Goal: Information Seeking & Learning: Check status

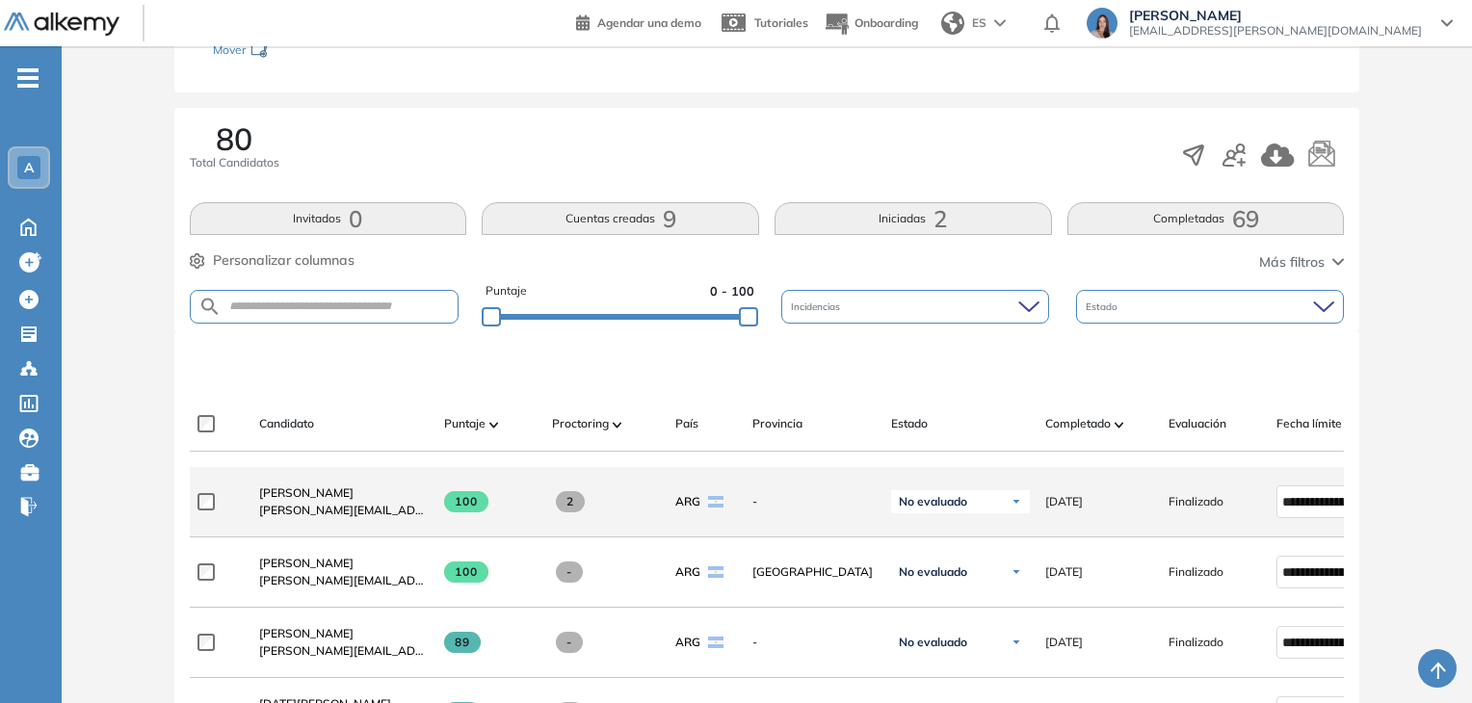
scroll to position [482, 0]
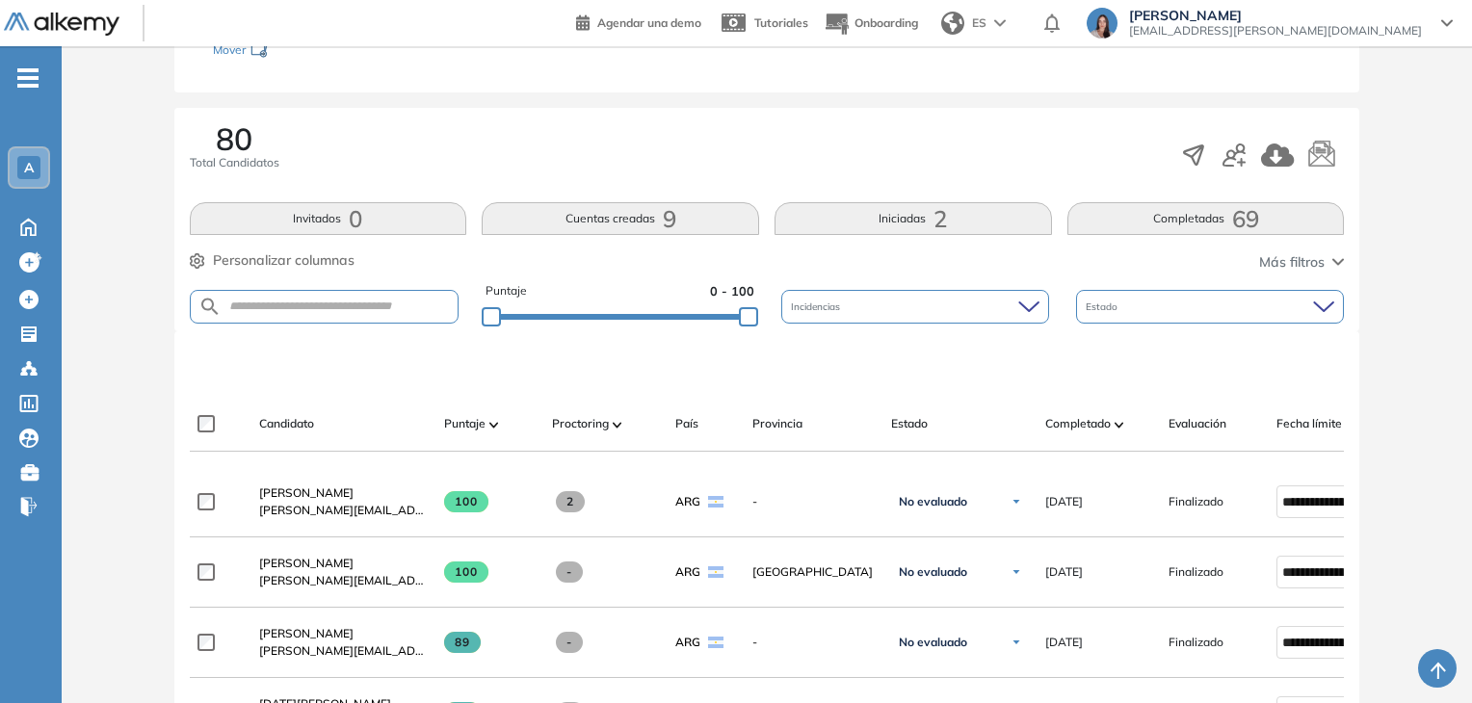
click at [922, 224] on button "Iniciadas 2" at bounding box center [913, 218] width 277 height 33
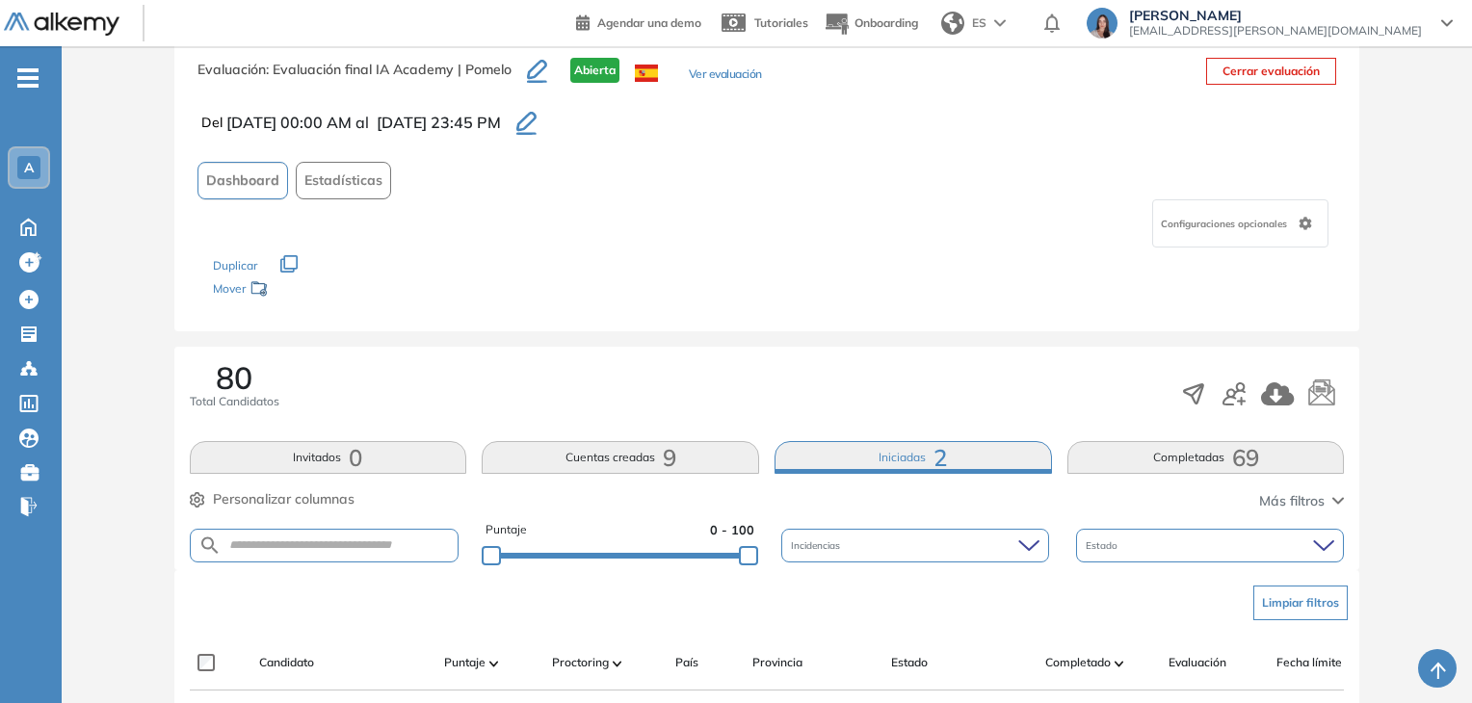
scroll to position [289, 0]
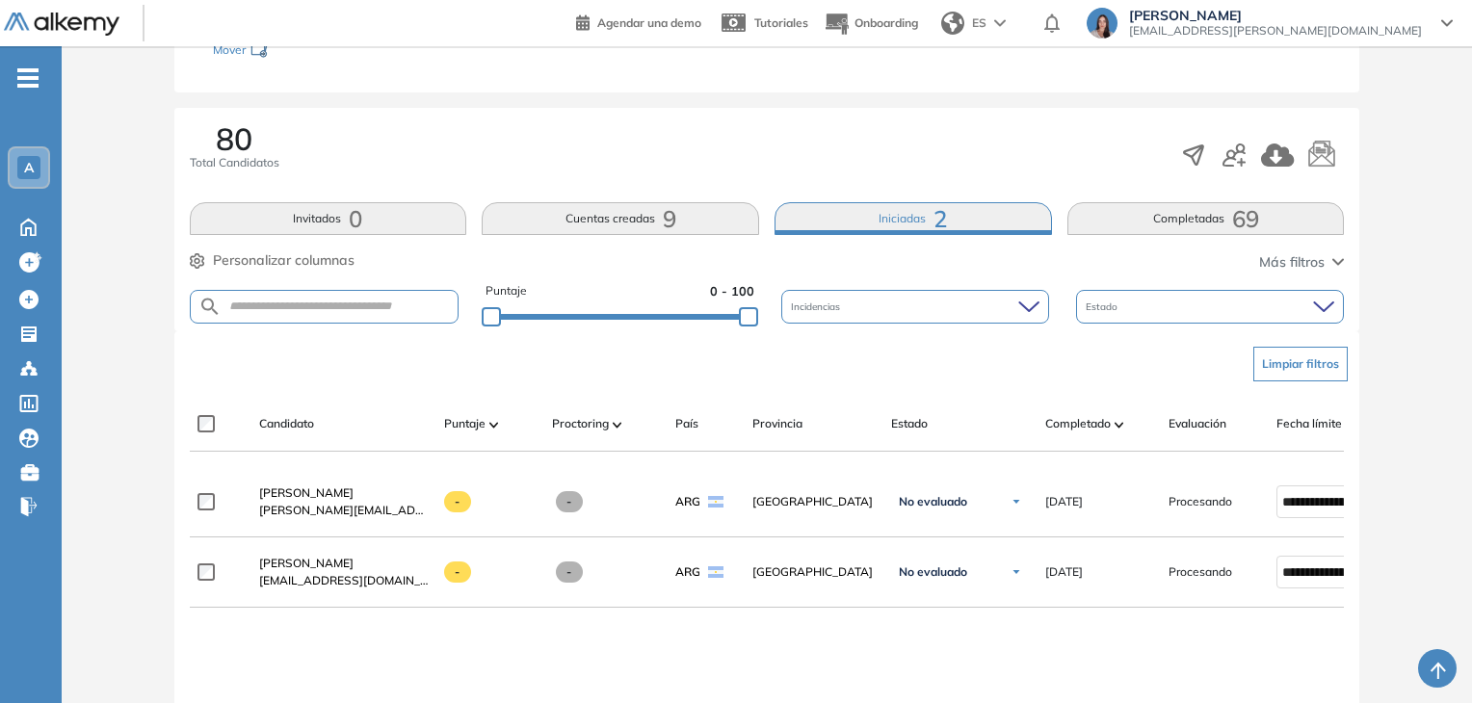
click at [1136, 212] on button "Completadas 69" at bounding box center [1205, 218] width 277 height 33
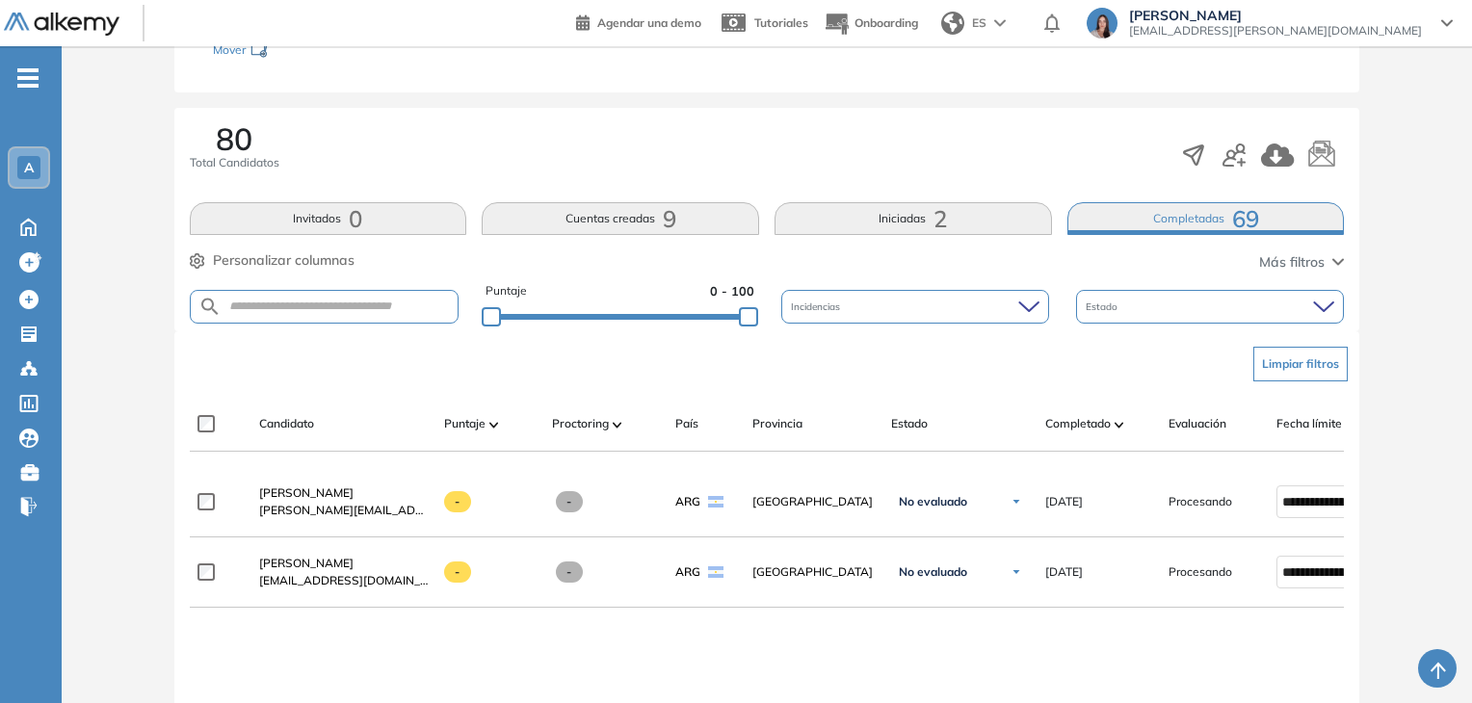
click at [1246, 219] on span "69" at bounding box center [1245, 219] width 27 height 0
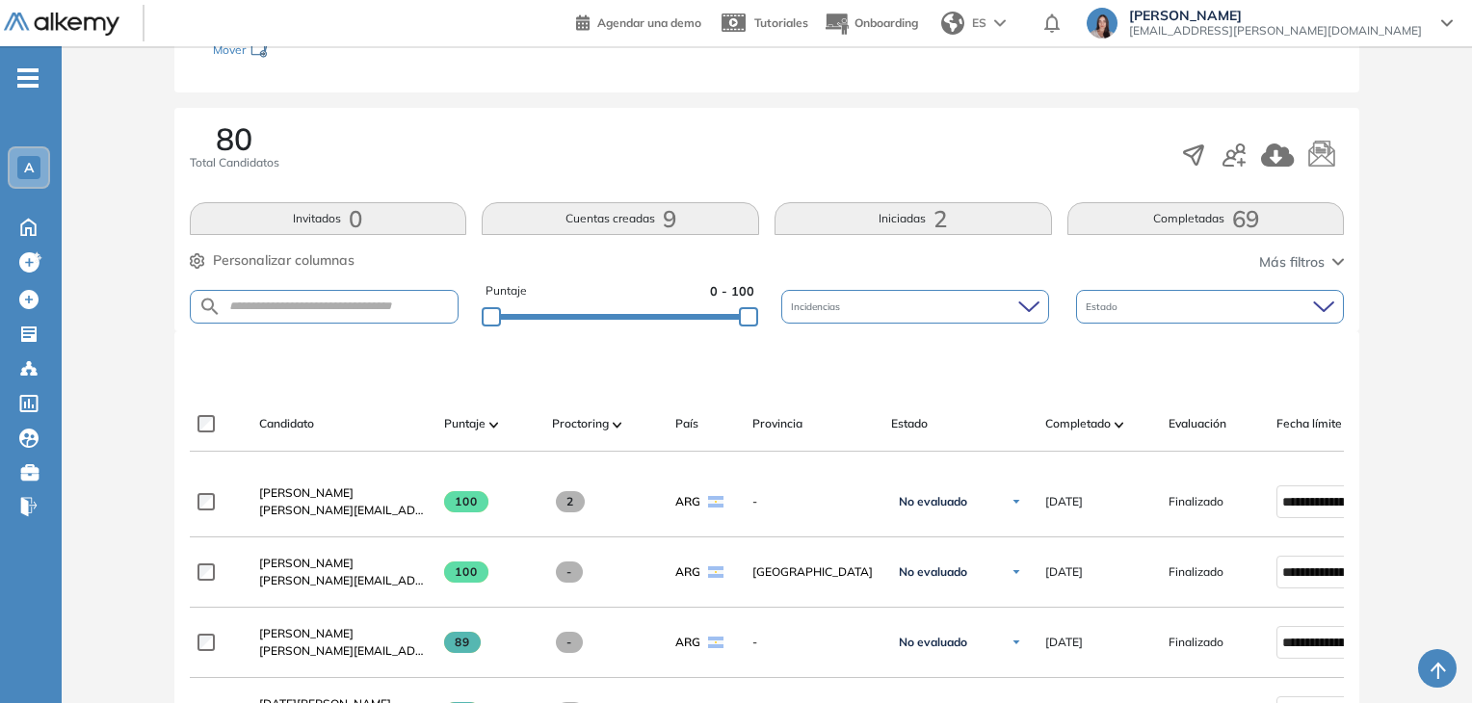
click at [348, 294] on form at bounding box center [325, 307] width 270 height 34
click at [351, 303] on input "text" at bounding box center [340, 307] width 237 height 14
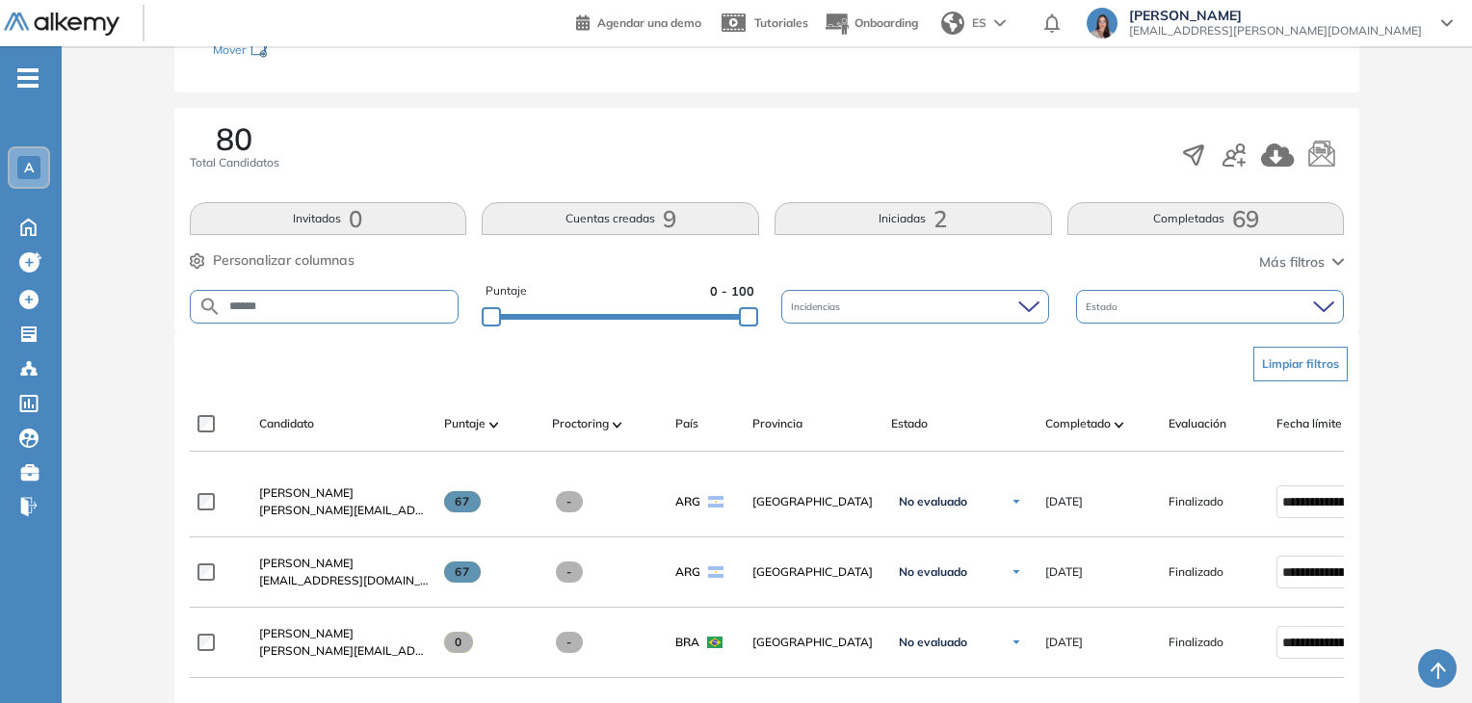
click at [1164, 218] on button "Completadas 69" at bounding box center [1205, 218] width 277 height 33
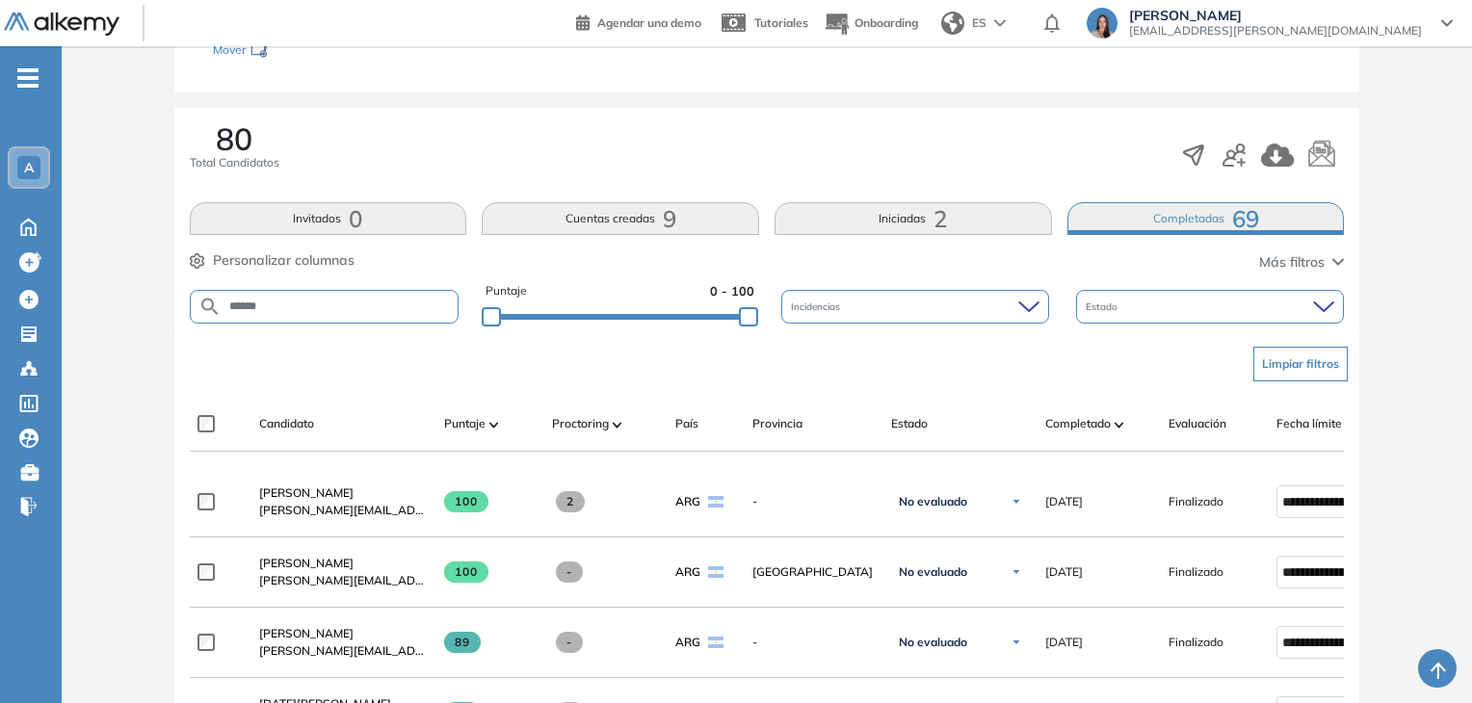
click at [381, 313] on form "******" at bounding box center [325, 307] width 270 height 34
click at [366, 305] on input "******" at bounding box center [340, 307] width 237 height 14
click at [306, 300] on input "******" at bounding box center [340, 307] width 237 height 14
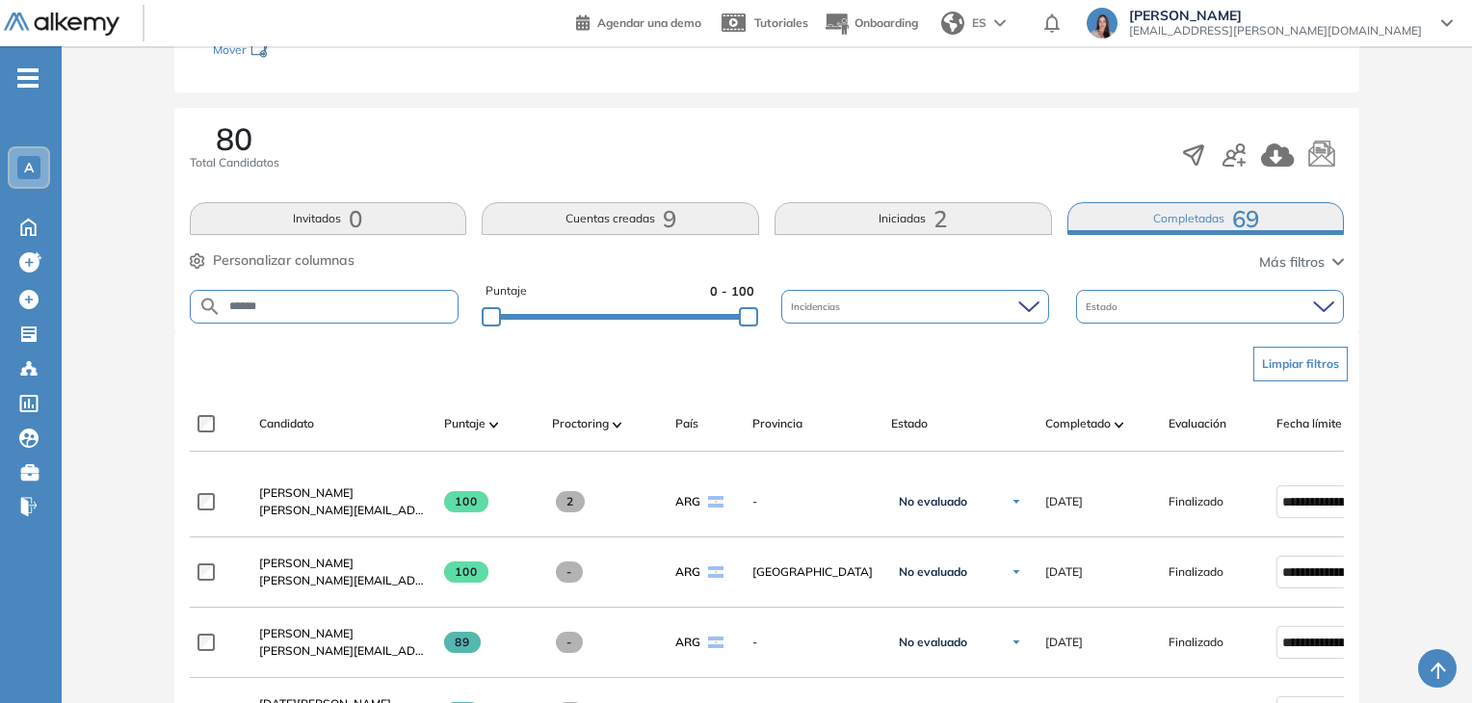
type input "******"
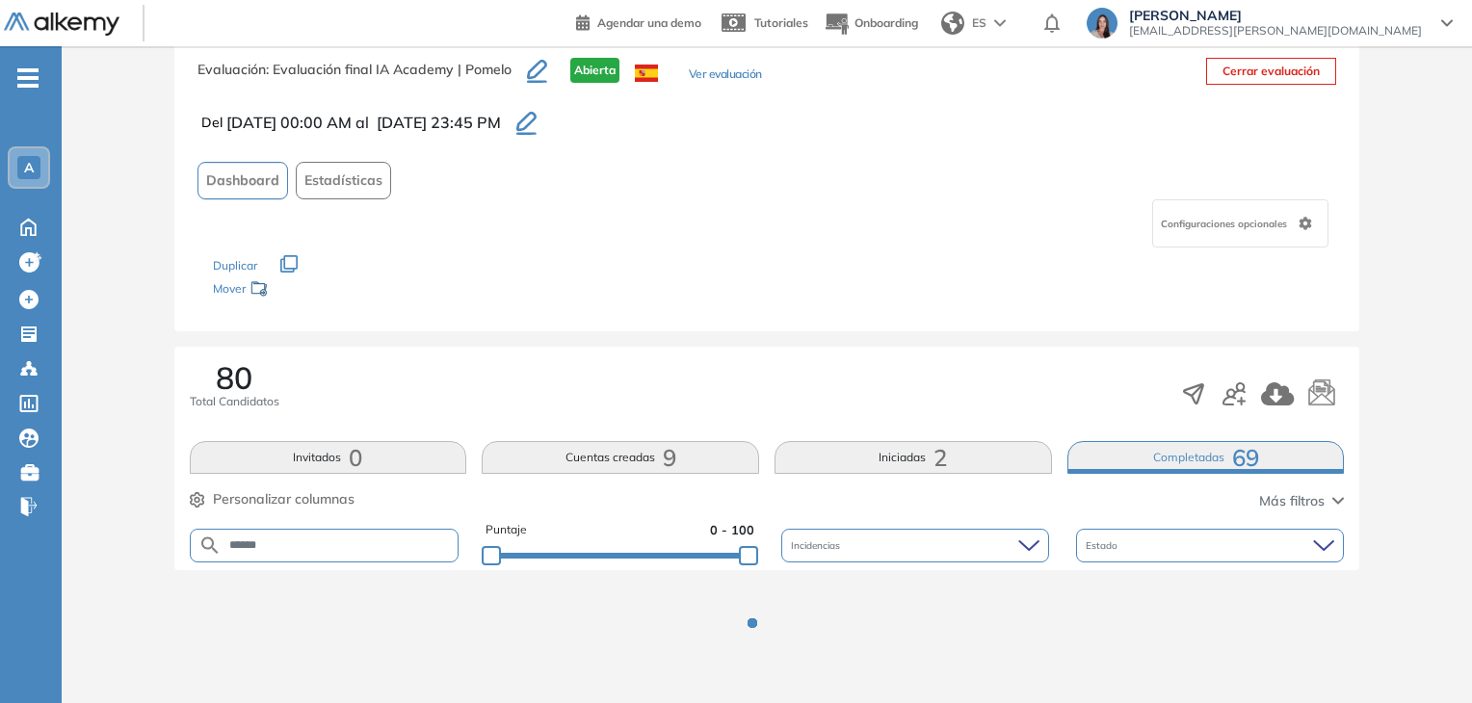
scroll to position [127, 0]
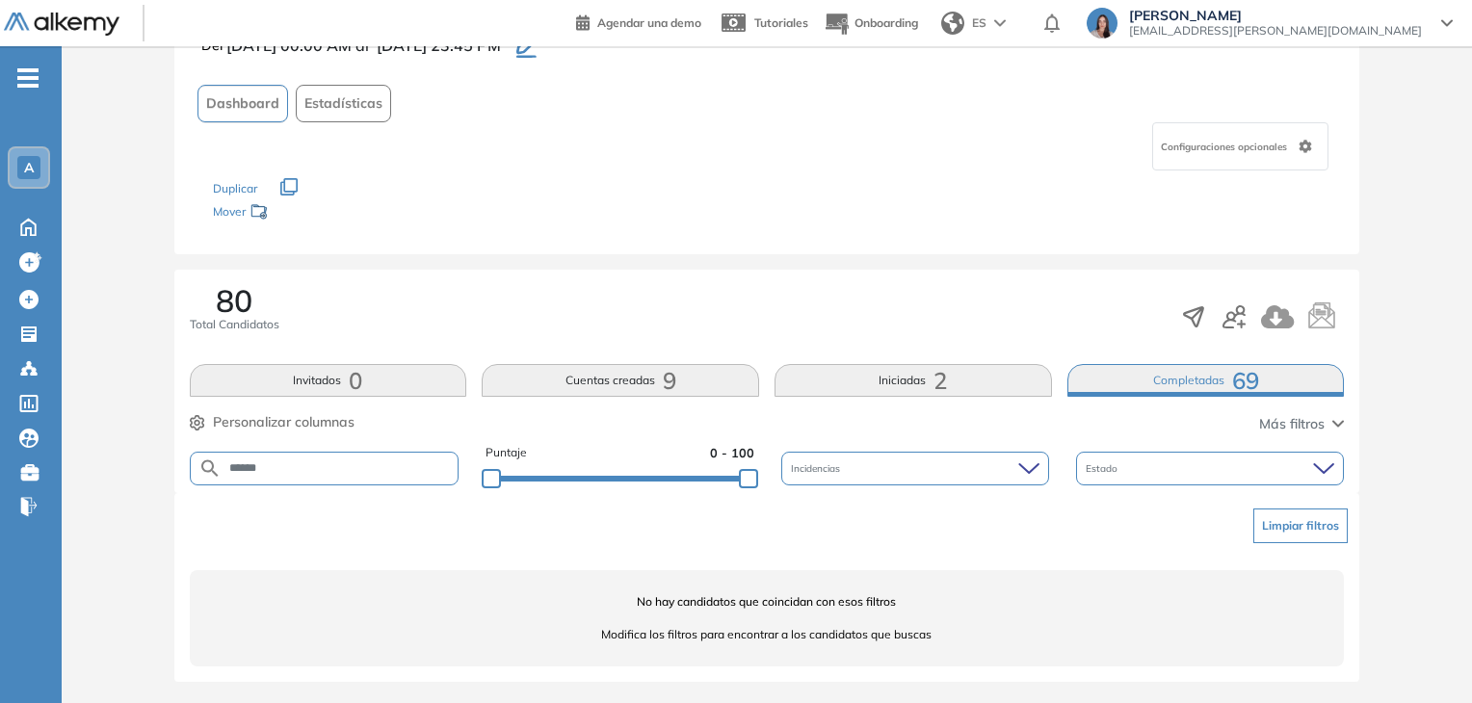
click at [935, 381] on span "2" at bounding box center [940, 381] width 13 height 0
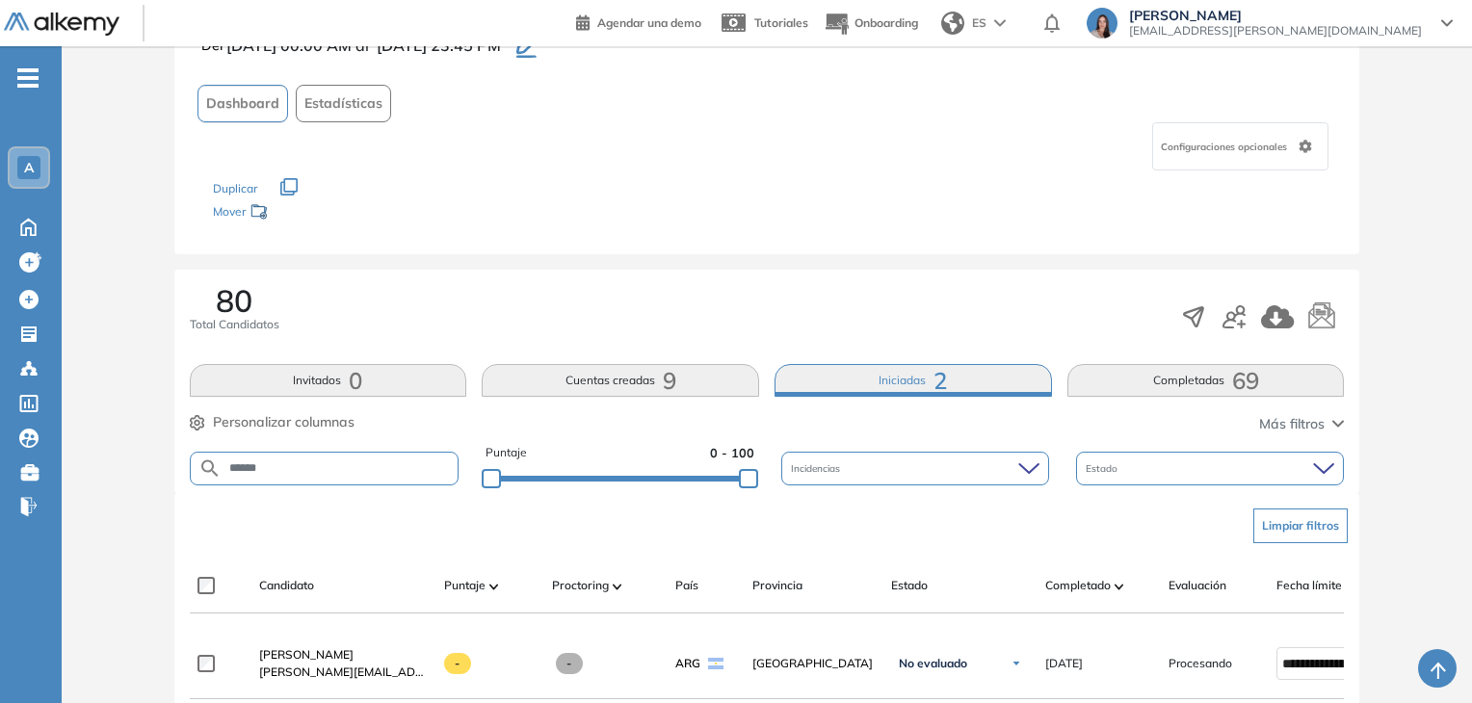
scroll to position [320, 0]
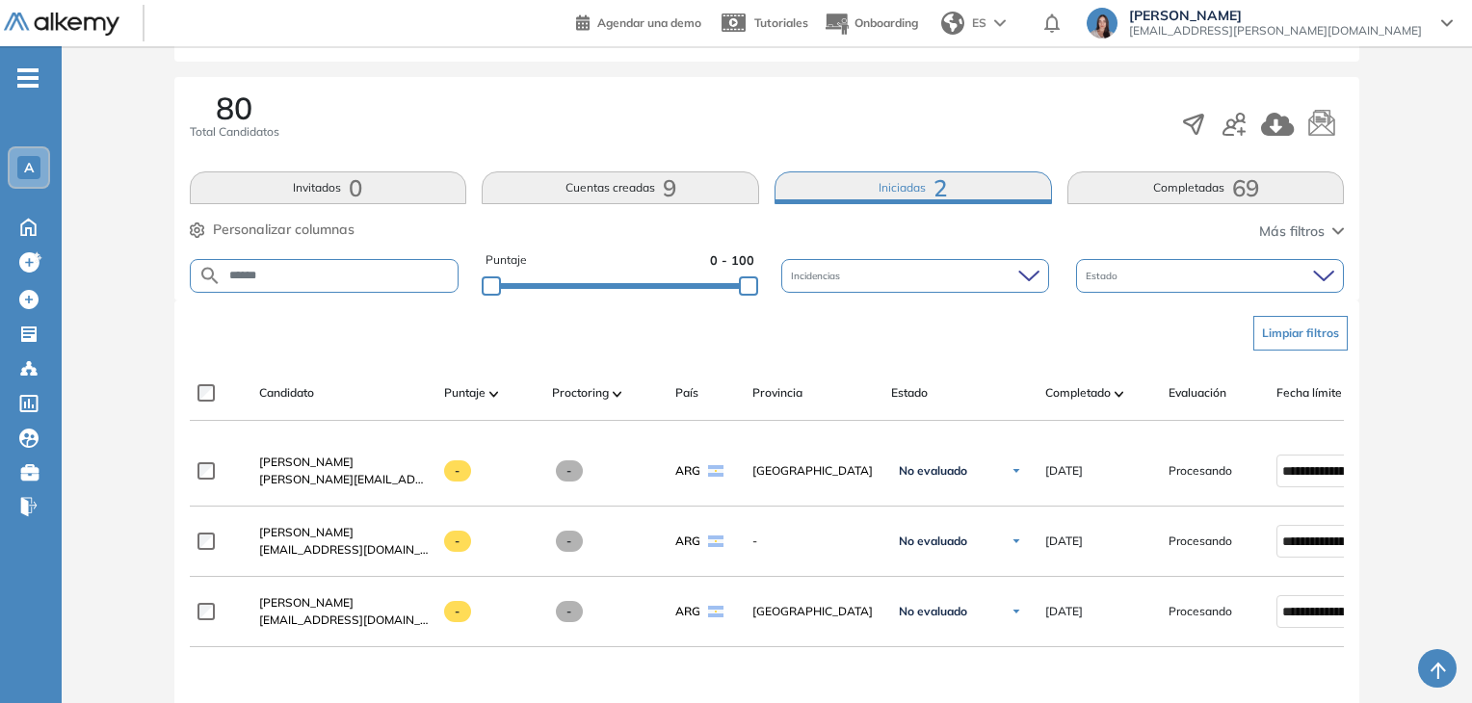
click at [667, 188] on span "9" at bounding box center [669, 188] width 13 height 0
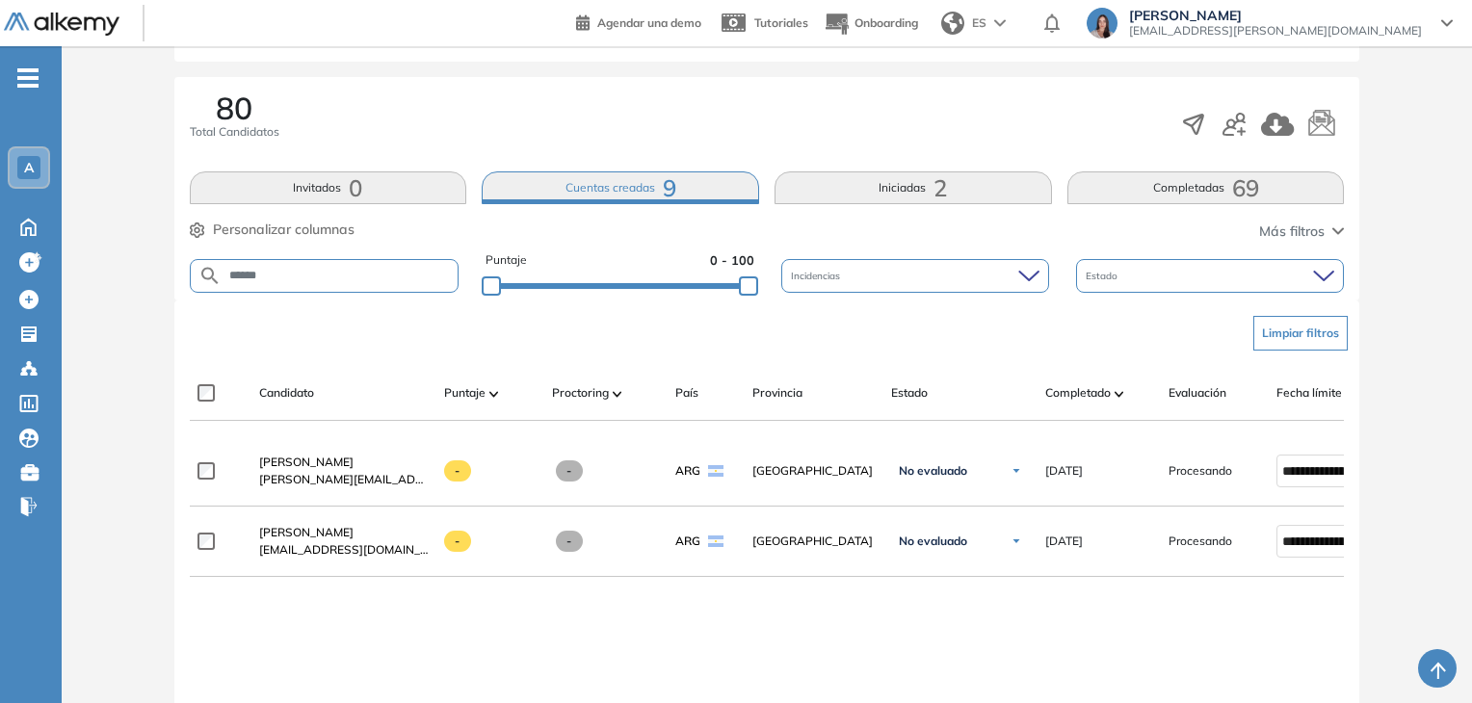
scroll to position [513, 0]
click at [643, 178] on button "Cuentas creadas 9" at bounding box center [620, 187] width 277 height 33
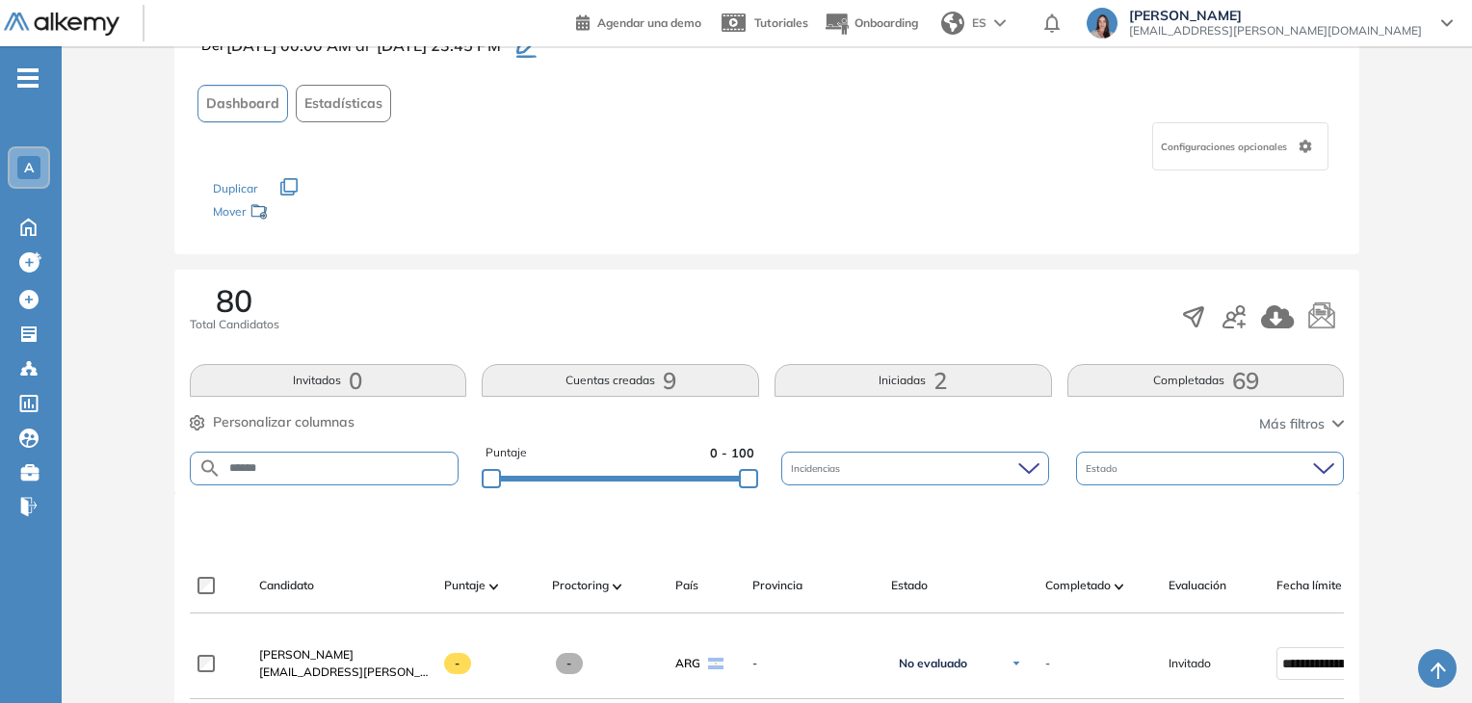
scroll to position [126, 0]
click at [32, 152] on div "A" at bounding box center [29, 167] width 39 height 39
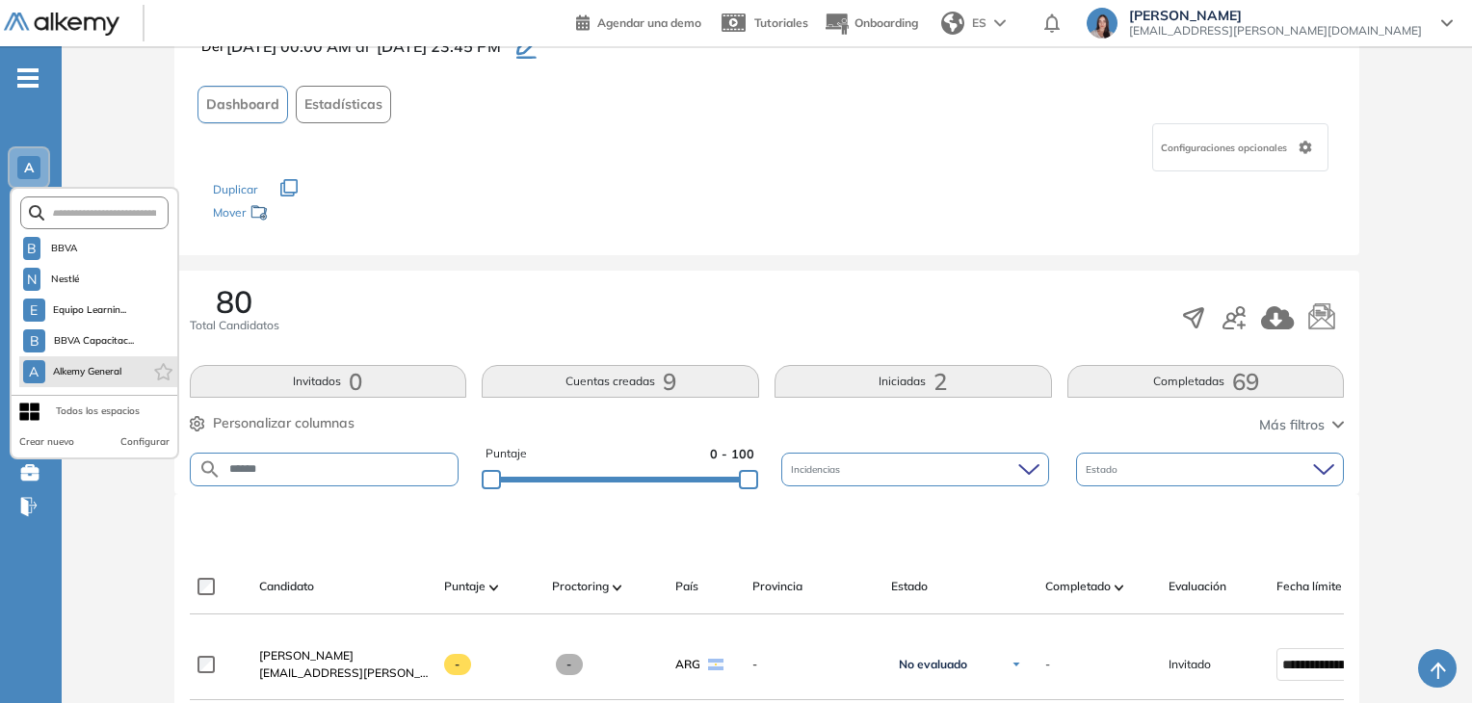
click at [78, 382] on li "A Alkemy General" at bounding box center [98, 371] width 158 height 31
click at [39, 164] on div "A" at bounding box center [28, 167] width 23 height 23
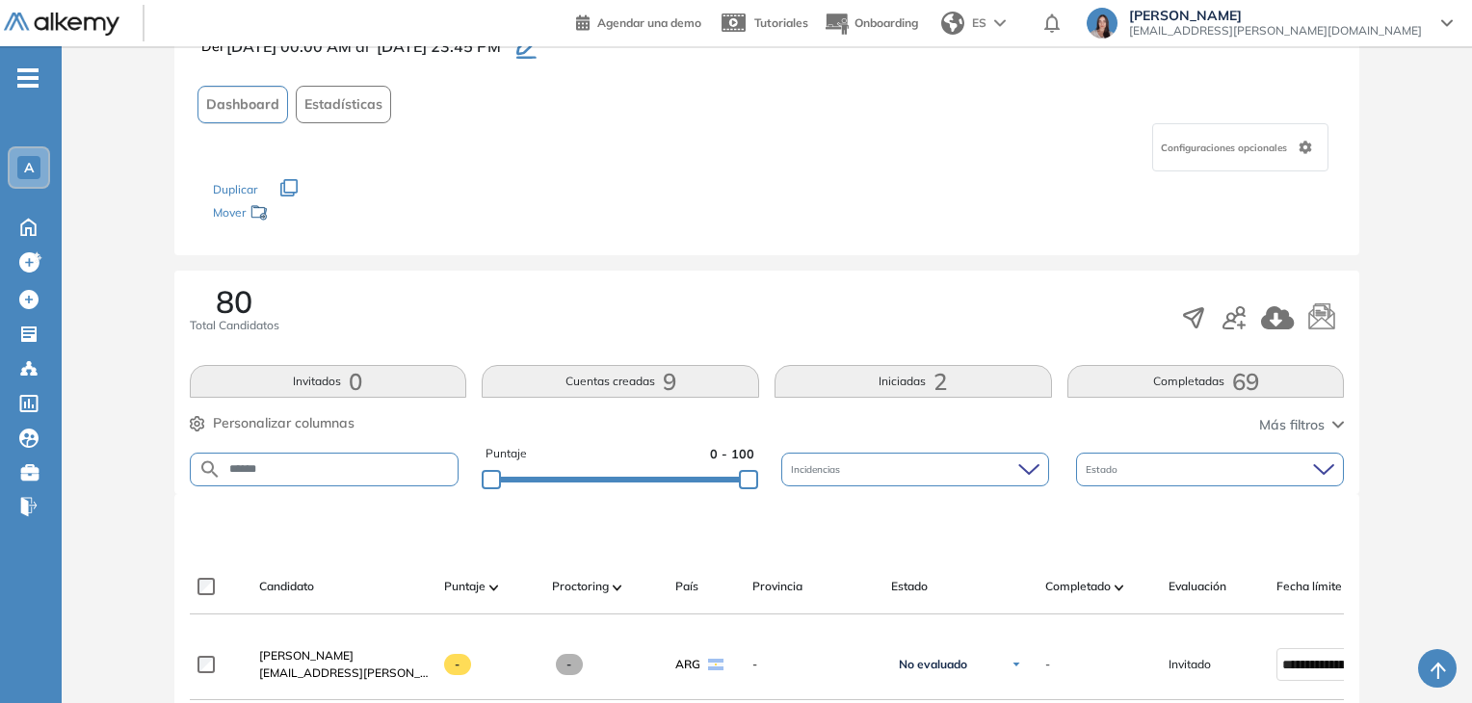
click at [14, 164] on div "A" at bounding box center [29, 167] width 39 height 39
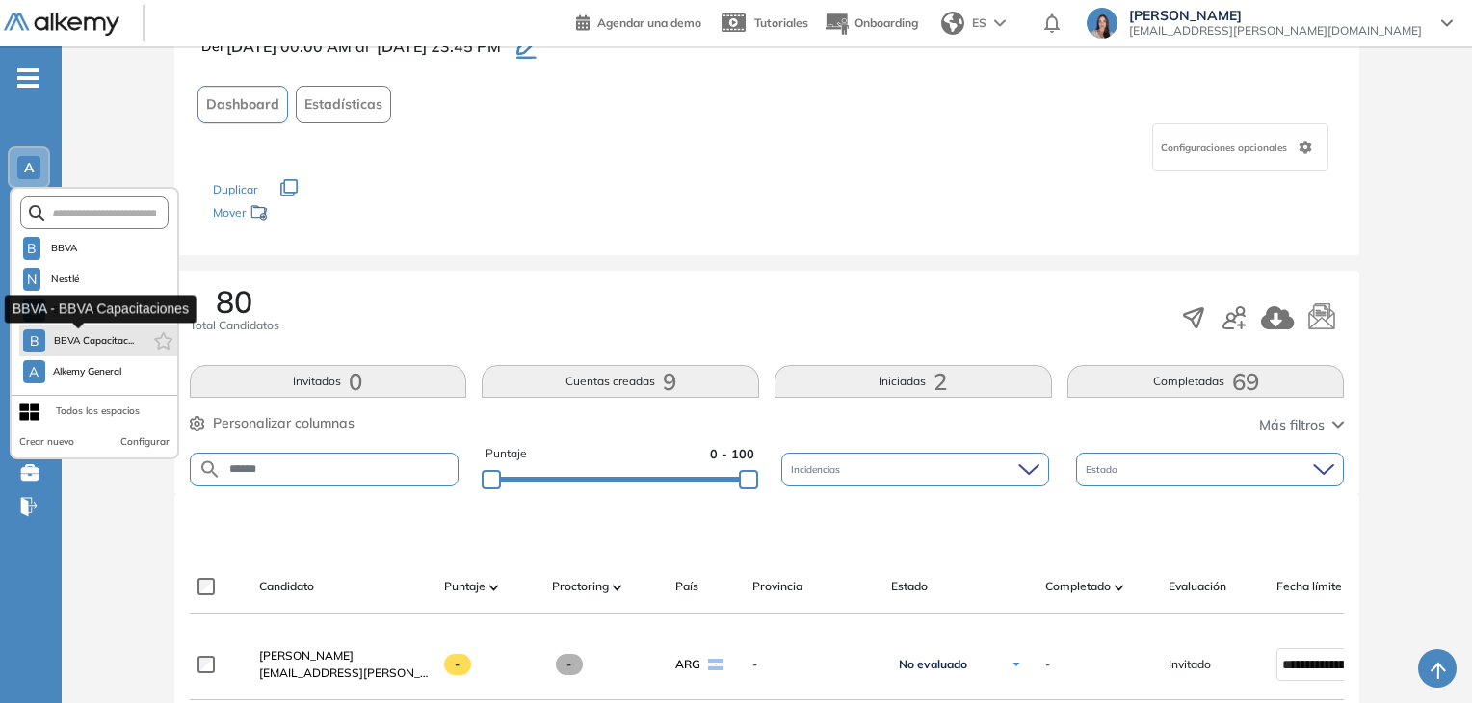
click at [114, 340] on span "BBVA Capacitac..." at bounding box center [93, 340] width 81 height 15
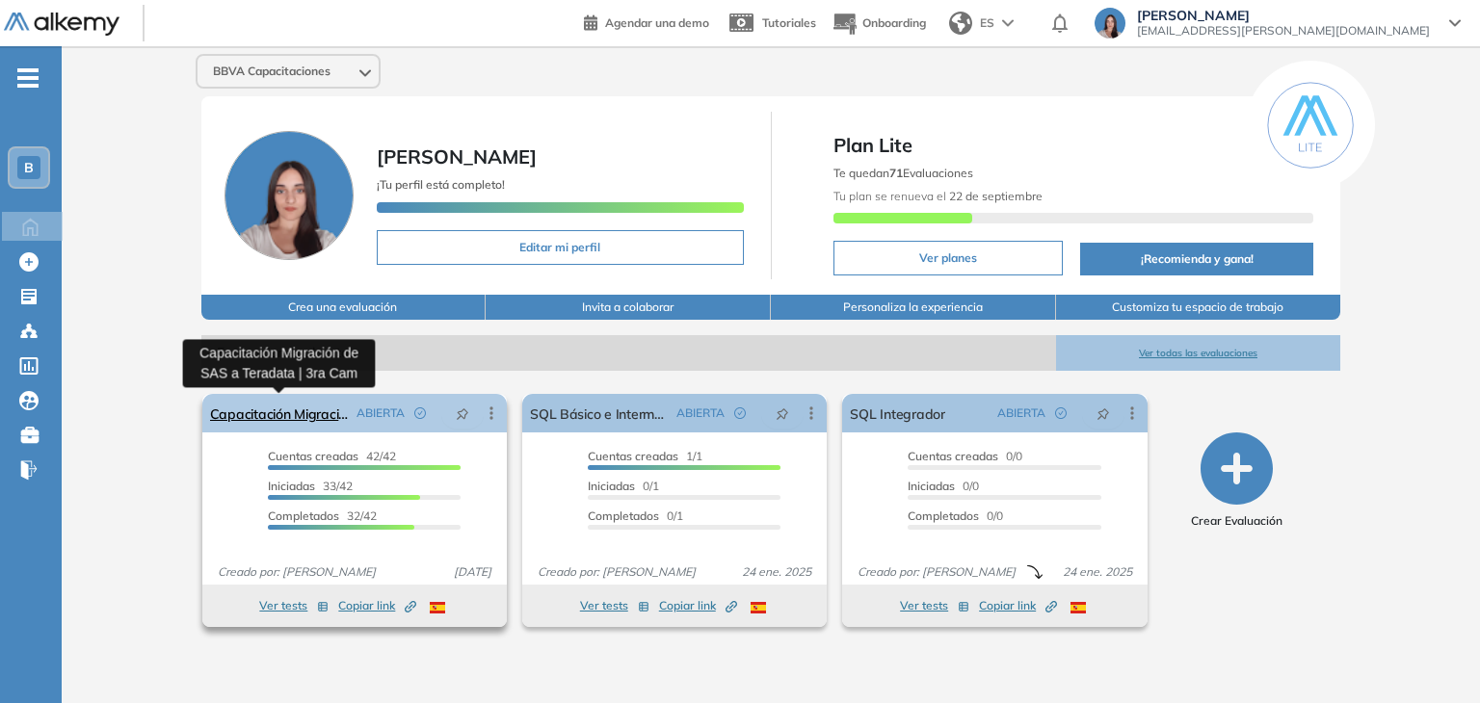
click at [300, 414] on link "Capacitación Migración de SAS a Teradata | 3ra Cam" at bounding box center [279, 413] width 139 height 39
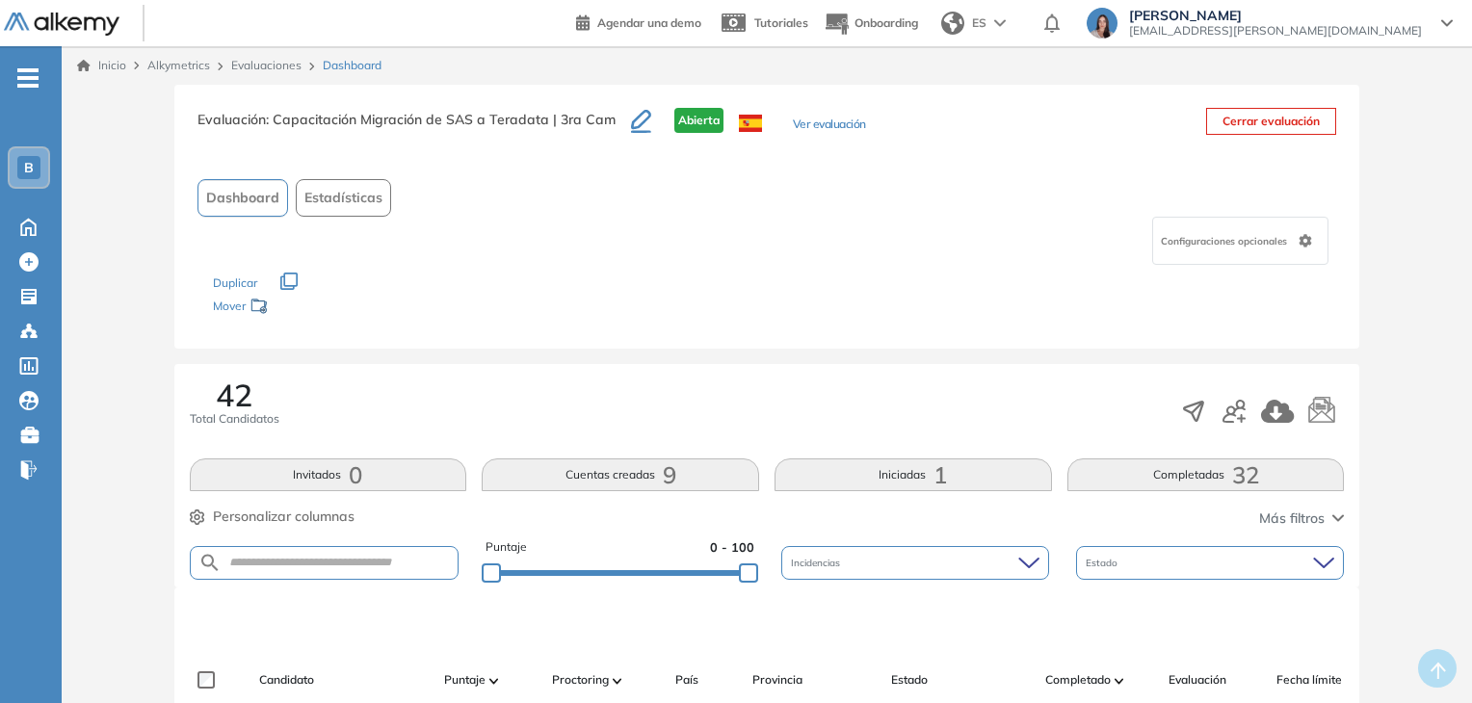
click at [807, 124] on button "Ver evaluación" at bounding box center [829, 126] width 73 height 20
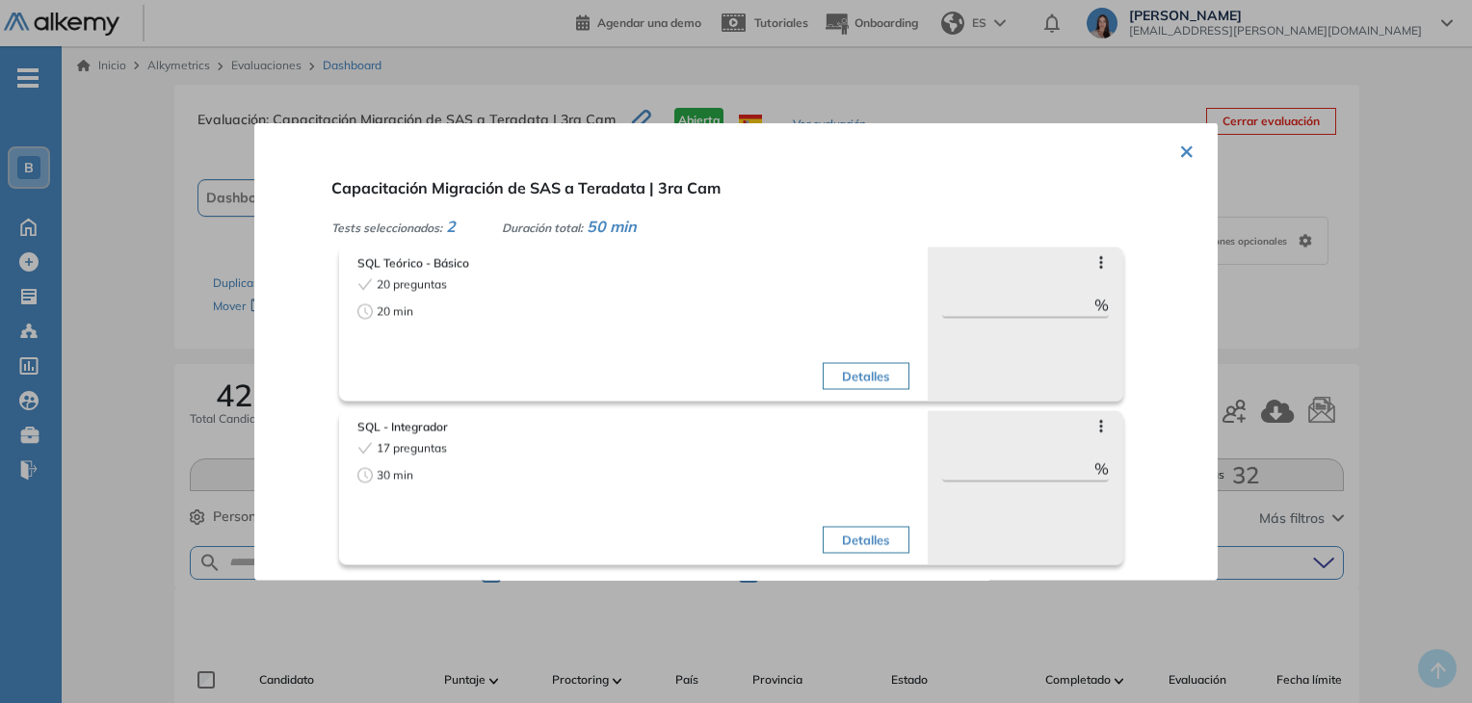
click at [1183, 149] on button "×" at bounding box center [1186, 150] width 15 height 38
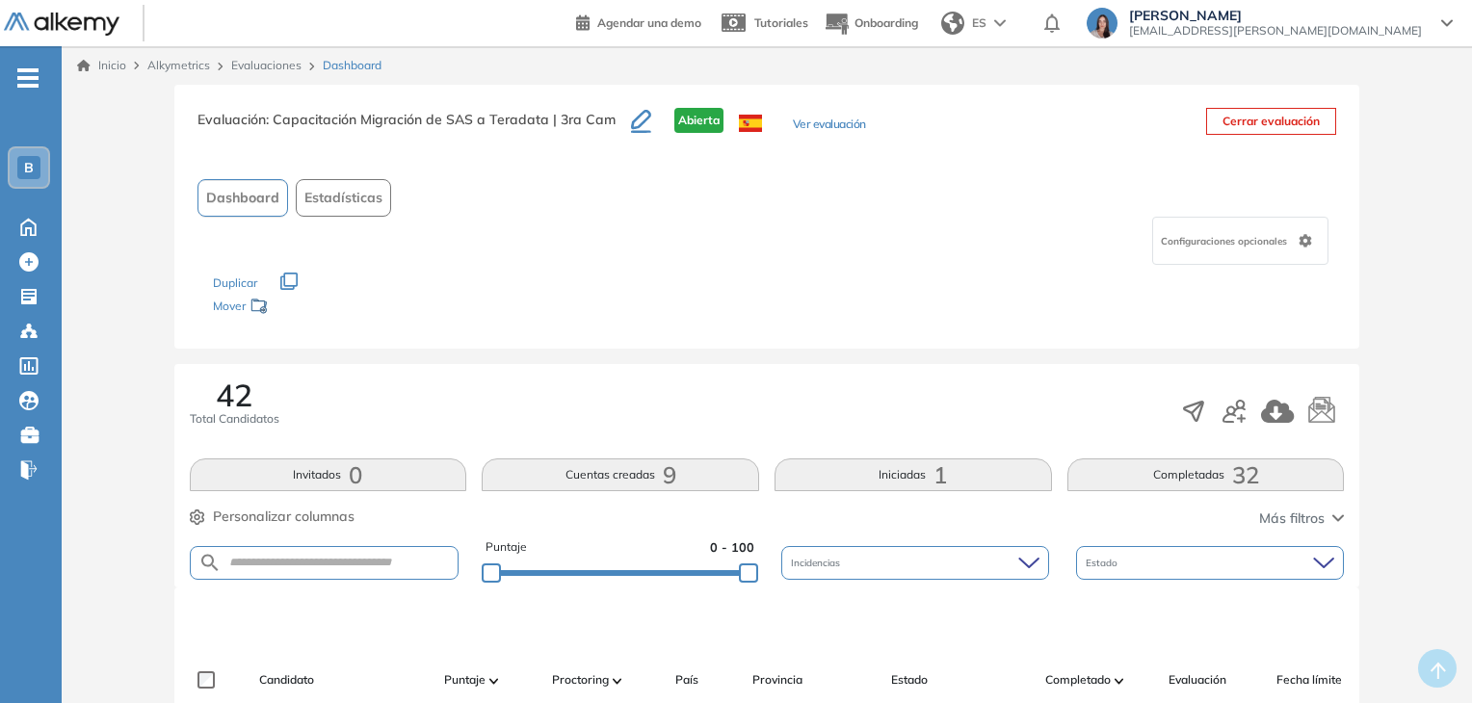
click at [631, 124] on icon "button" at bounding box center [641, 119] width 20 height 19
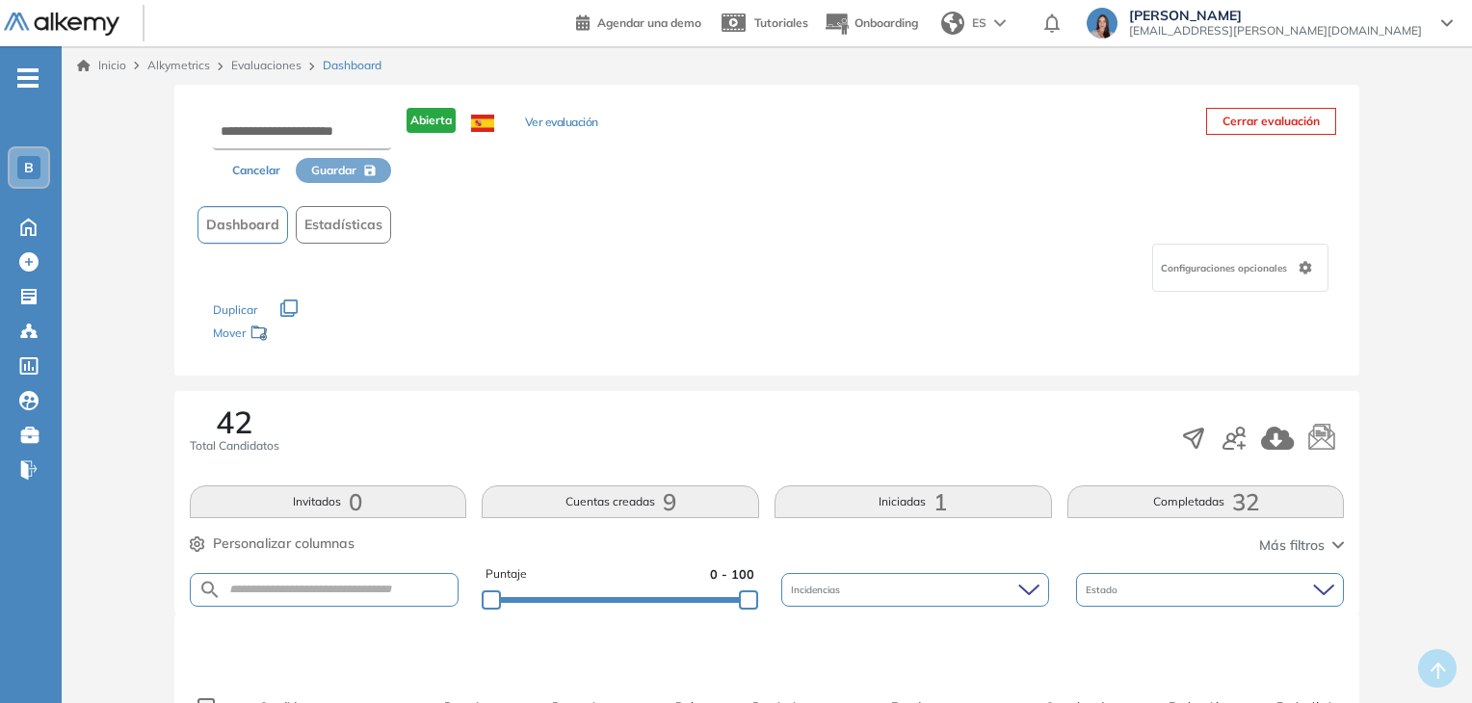
click at [527, 194] on div "Cancelar Guardar Abierta Ver evaluación Cerrar evaluación Dashboard Estadística…" at bounding box center [767, 230] width 1186 height 291
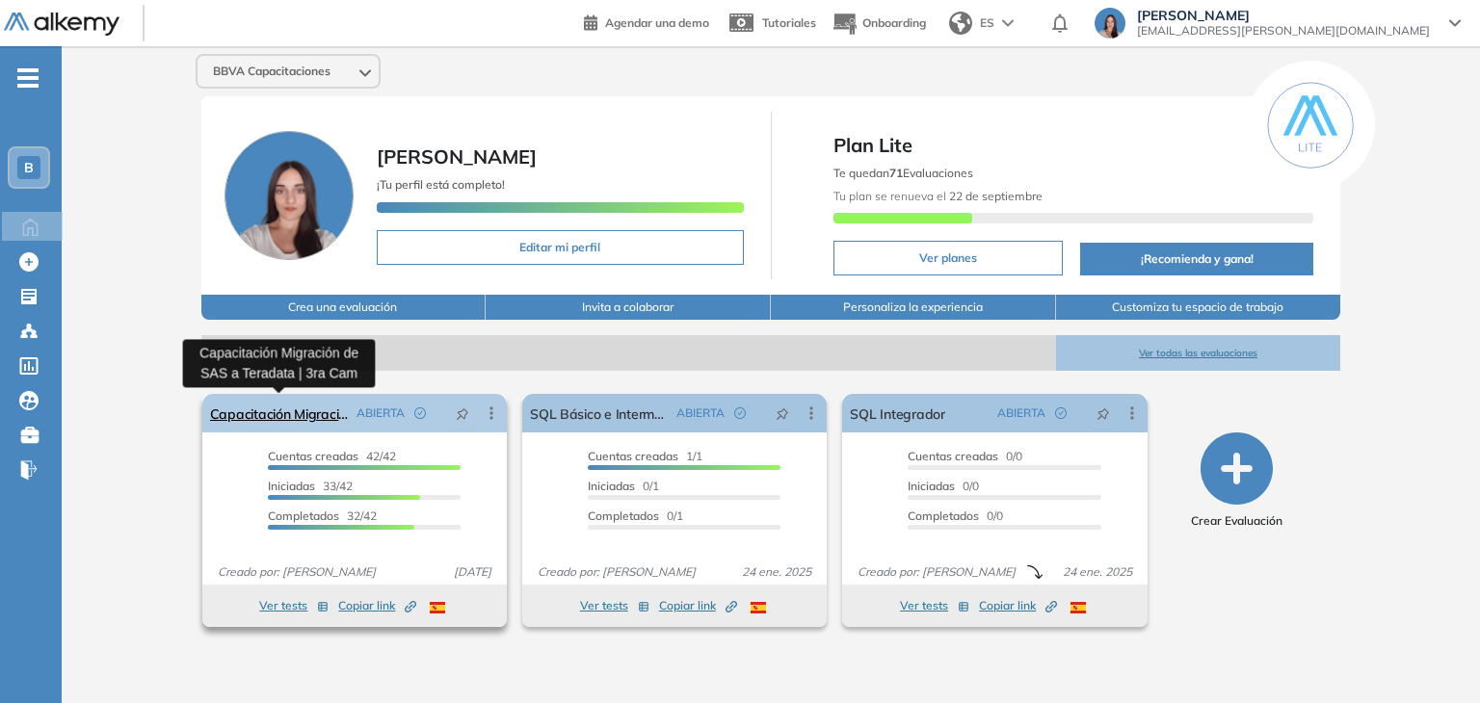
click at [312, 418] on link "Capacitación Migración de SAS a Teradata | 3ra Cam" at bounding box center [279, 413] width 139 height 39
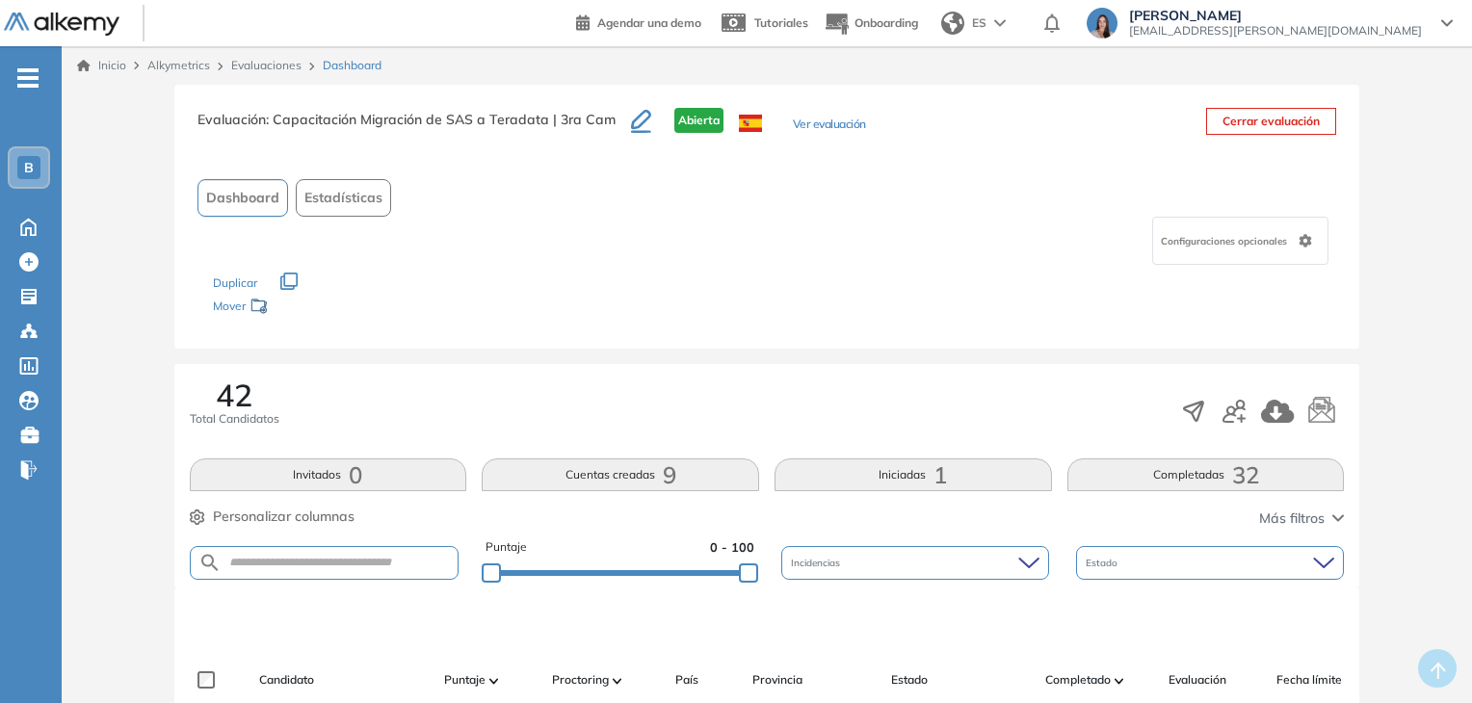
click at [24, 166] on span "B" at bounding box center [29, 167] width 10 height 15
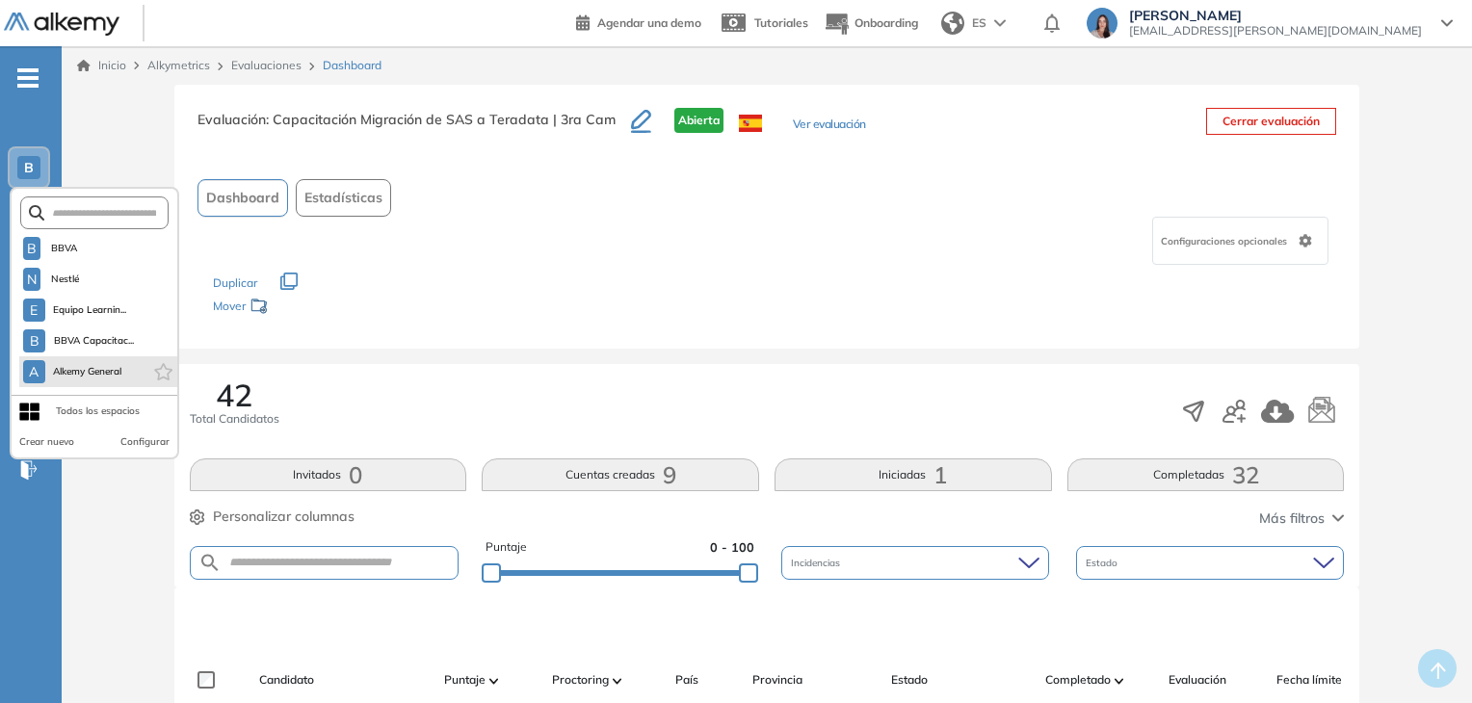
click at [76, 382] on li "A Alkemy General" at bounding box center [98, 371] width 158 height 31
click at [112, 364] on span "Alkemy General" at bounding box center [87, 371] width 69 height 15
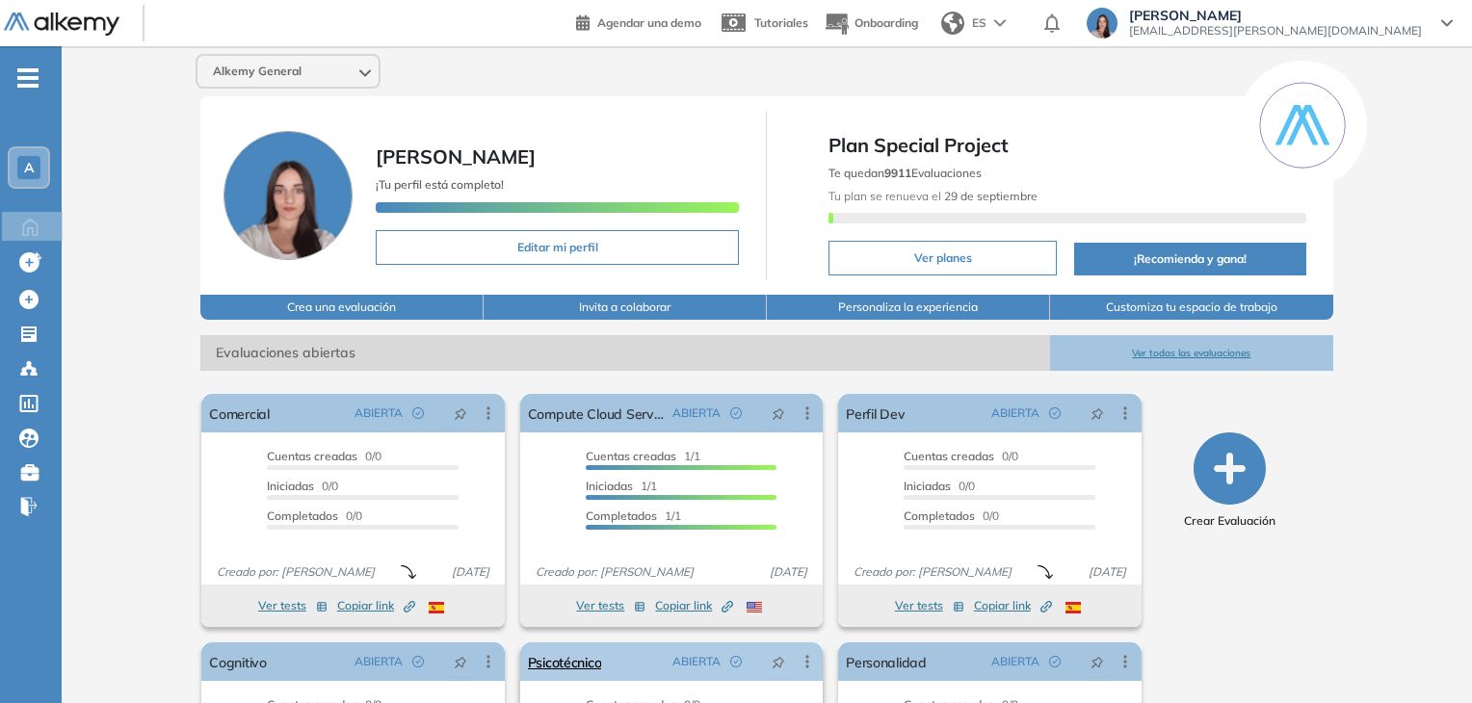
scroll to position [195, 0]
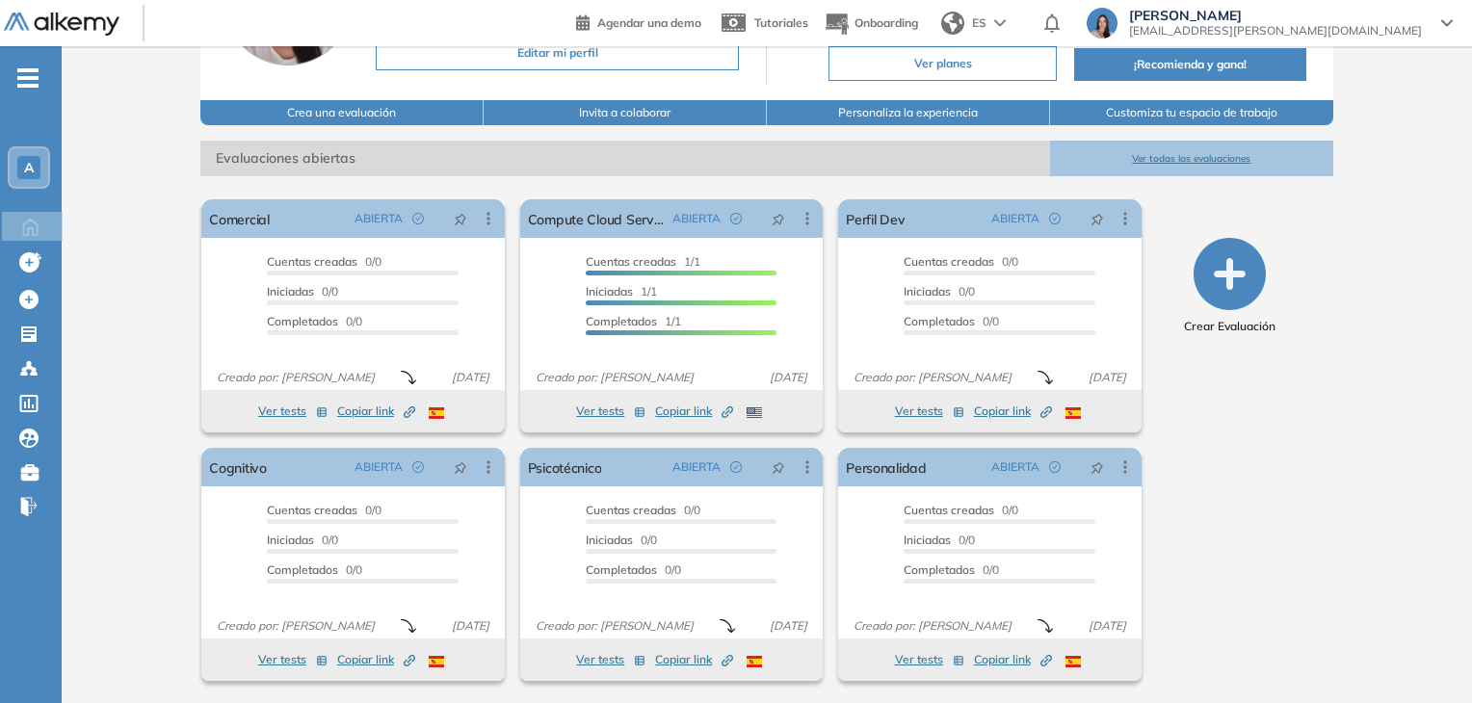
click at [1193, 151] on button "Ver todas las evaluaciones" at bounding box center [1191, 159] width 283 height 36
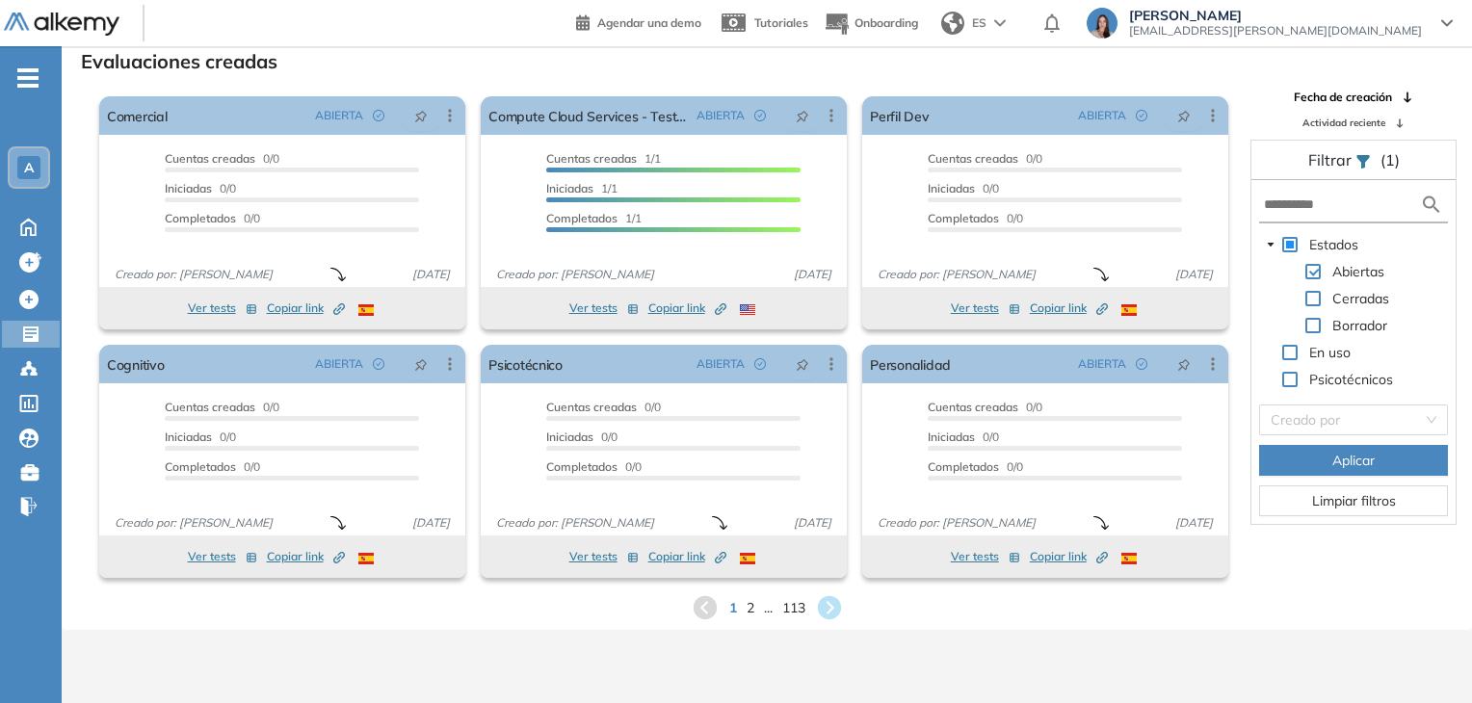
click at [838, 606] on icon at bounding box center [829, 607] width 29 height 29
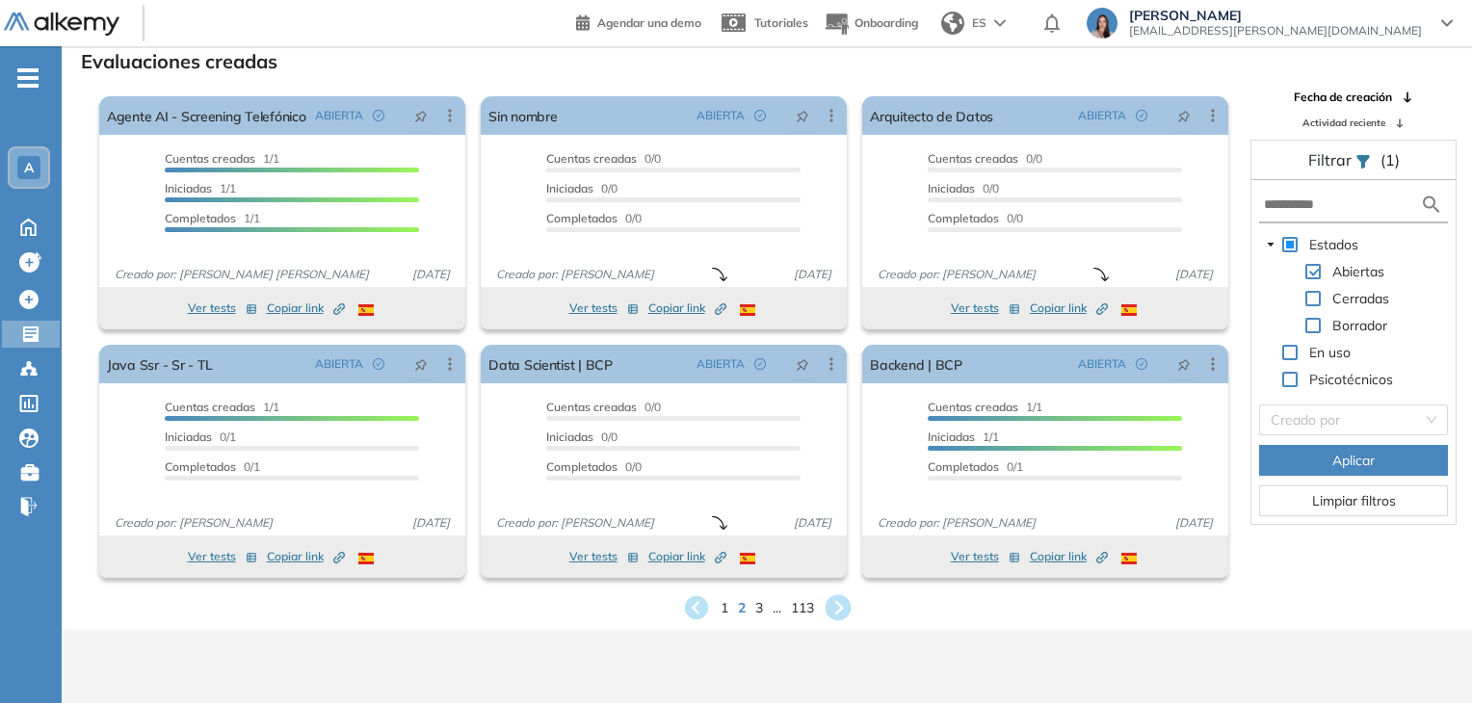
click at [842, 583] on div "El proctoring será activado ¡Importante!: Los usuarios que ya realizaron la eva…" at bounding box center [664, 461] width 382 height 249
click at [856, 602] on div "1 2 3 ... 113" at bounding box center [767, 607] width 1380 height 29
click at [844, 609] on icon at bounding box center [838, 608] width 26 height 26
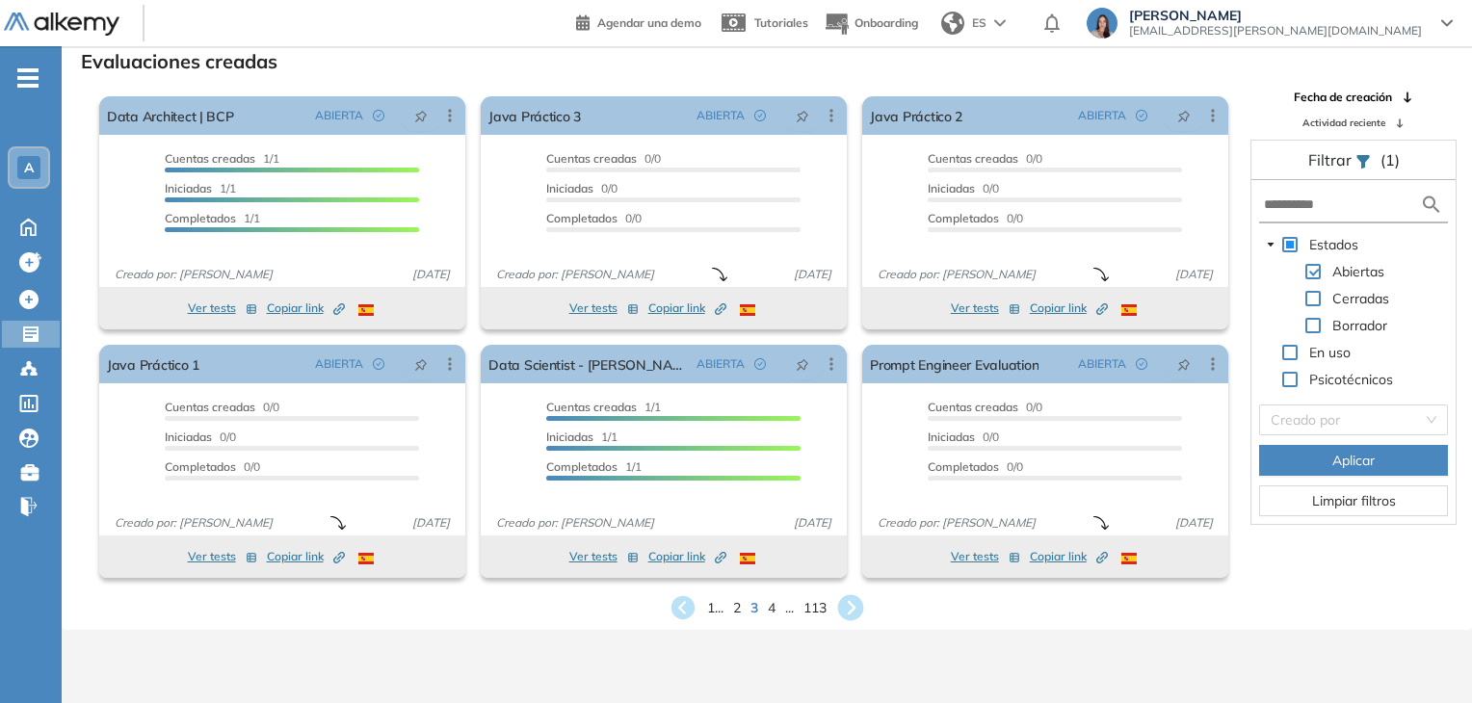
click at [859, 604] on icon at bounding box center [851, 608] width 26 height 26
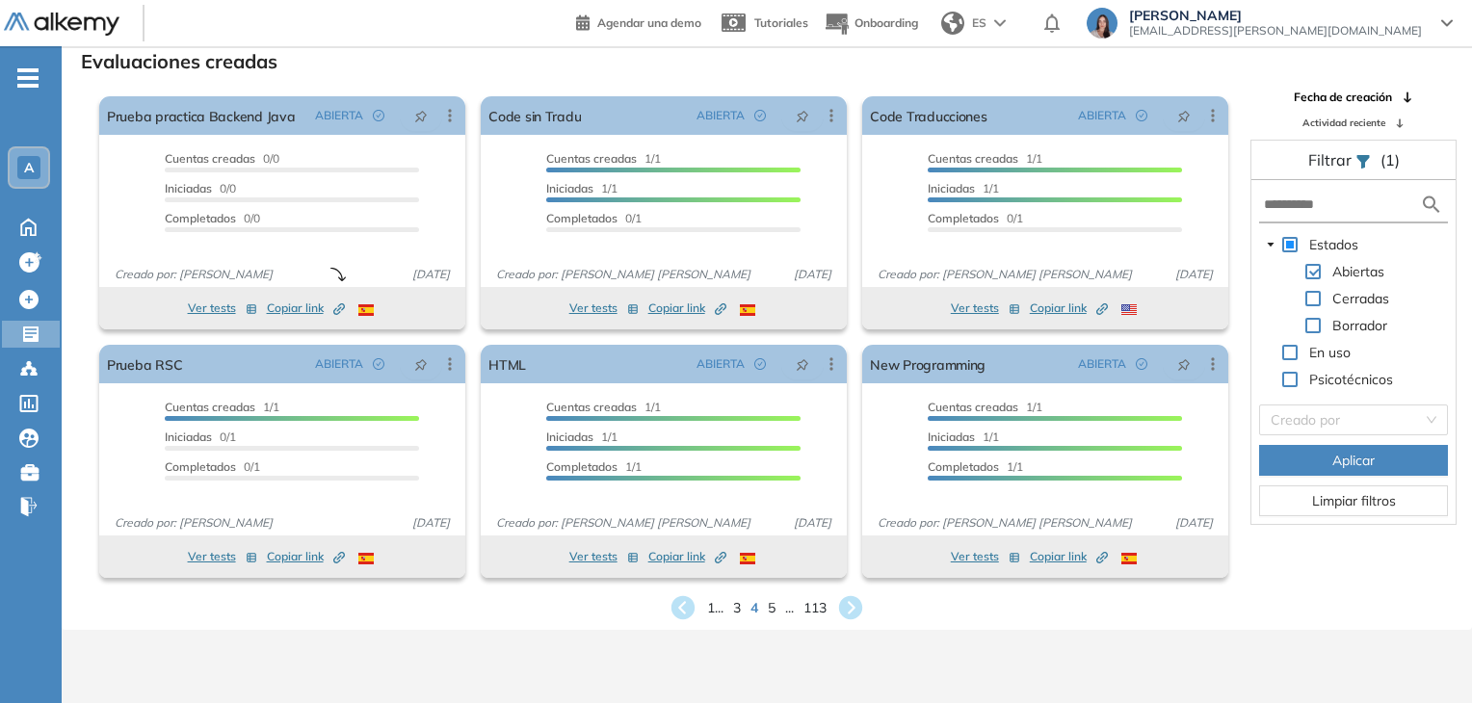
click at [848, 607] on icon at bounding box center [850, 607] width 29 height 29
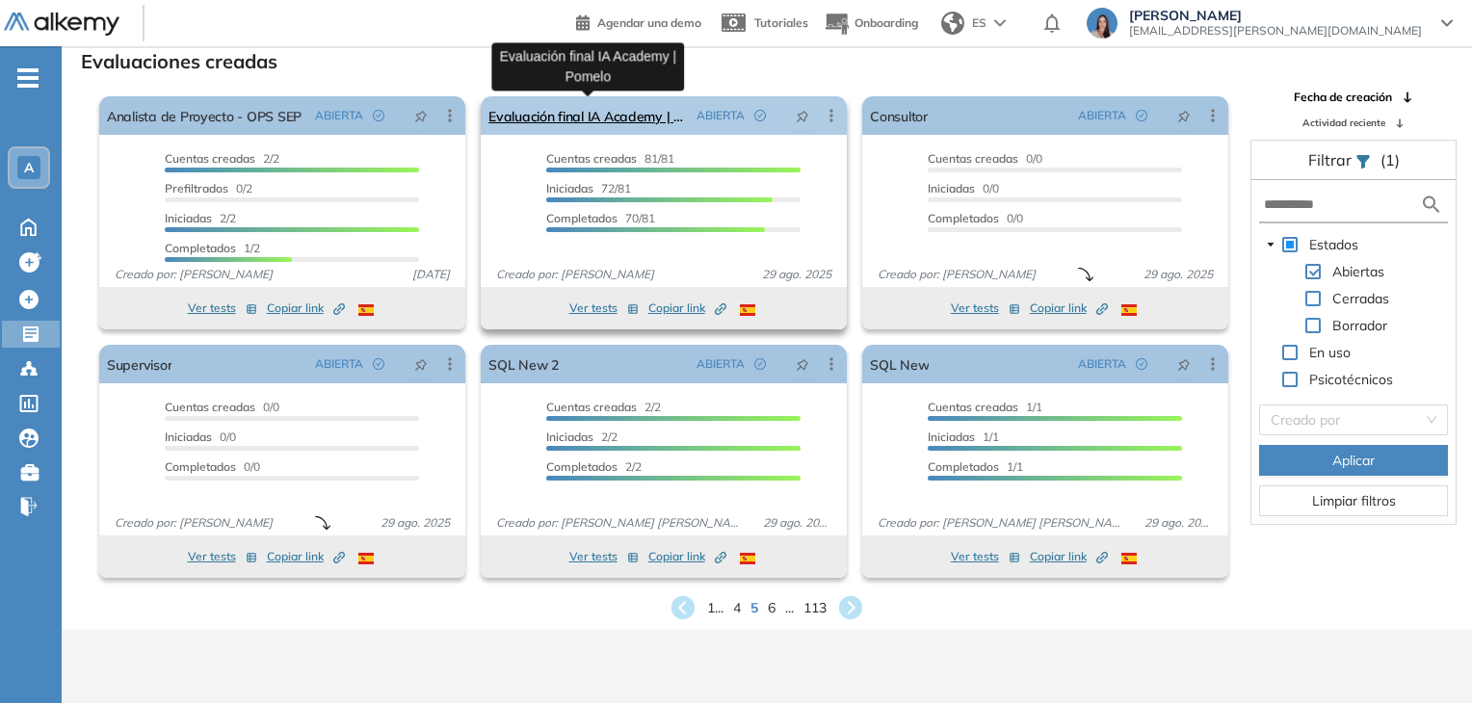
click at [631, 117] on link "Evaluación final IA Academy | Pomelo" at bounding box center [588, 115] width 200 height 39
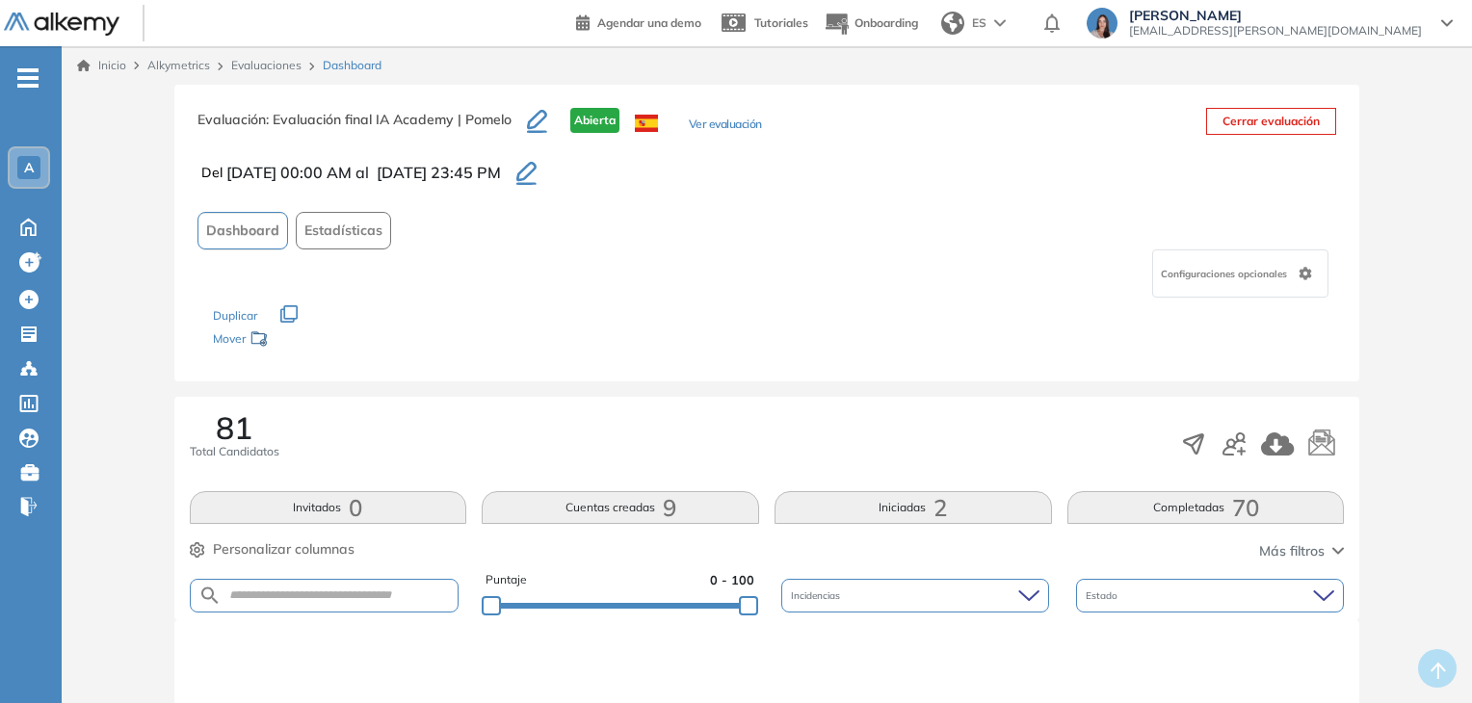
click at [19, 184] on div "A" at bounding box center [29, 167] width 39 height 39
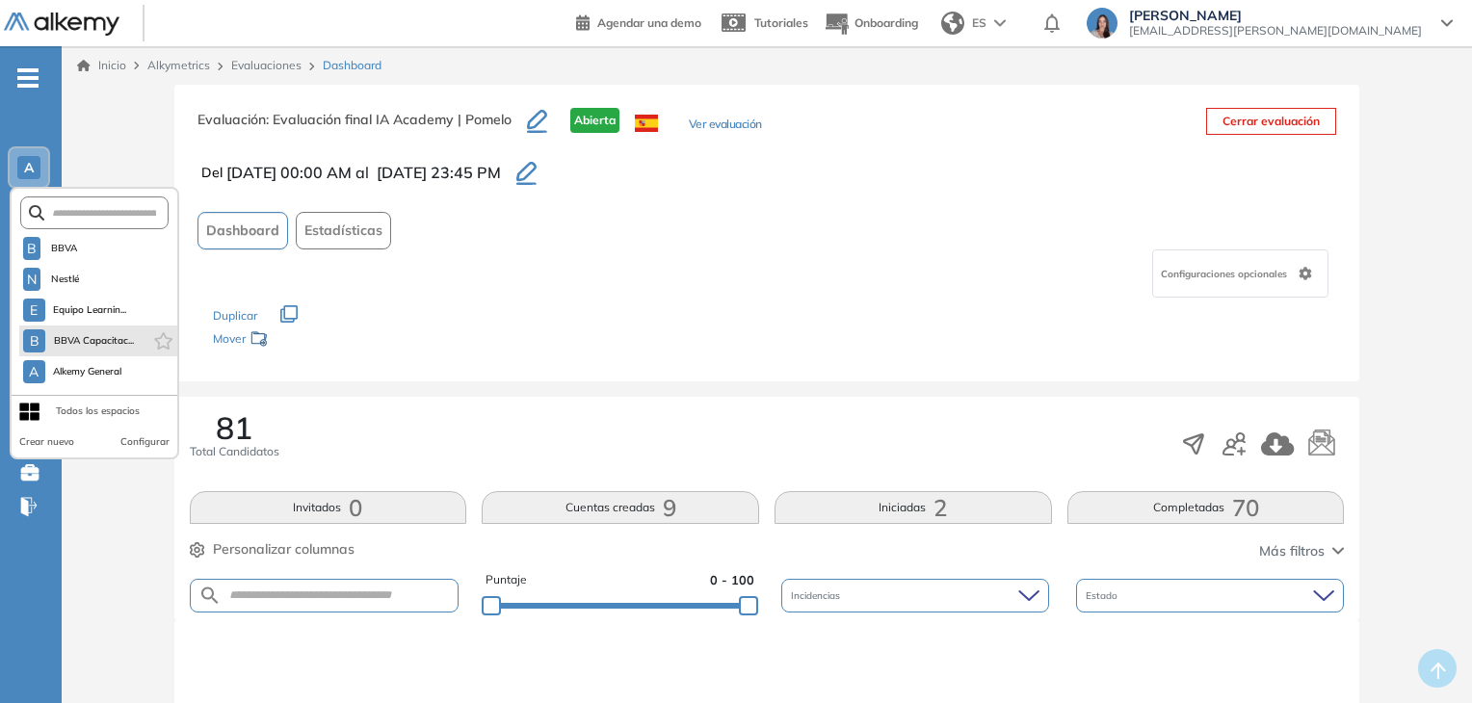
click at [130, 340] on span "BBVA Capacitac..." at bounding box center [93, 340] width 81 height 15
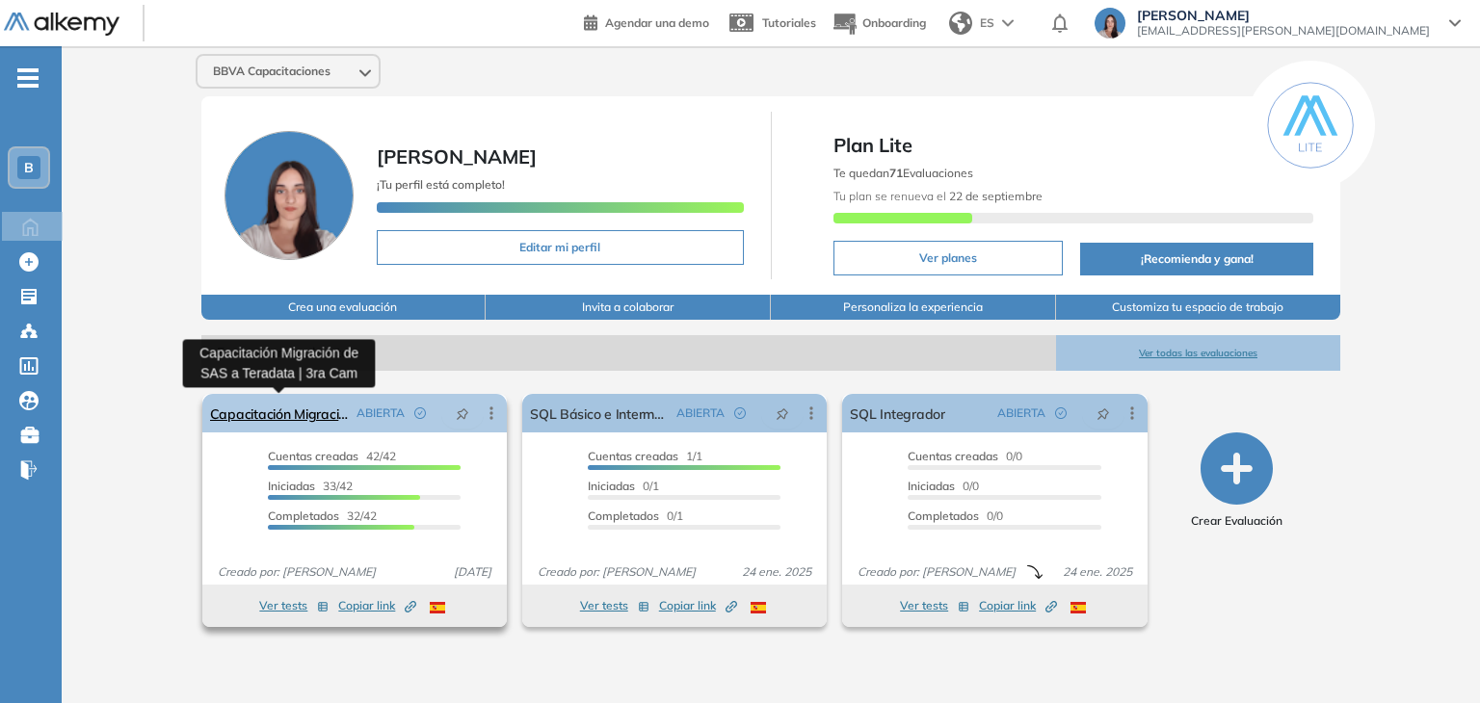
click at [280, 418] on link "Capacitación Migración de SAS a Teradata | 3ra Cam" at bounding box center [279, 413] width 139 height 39
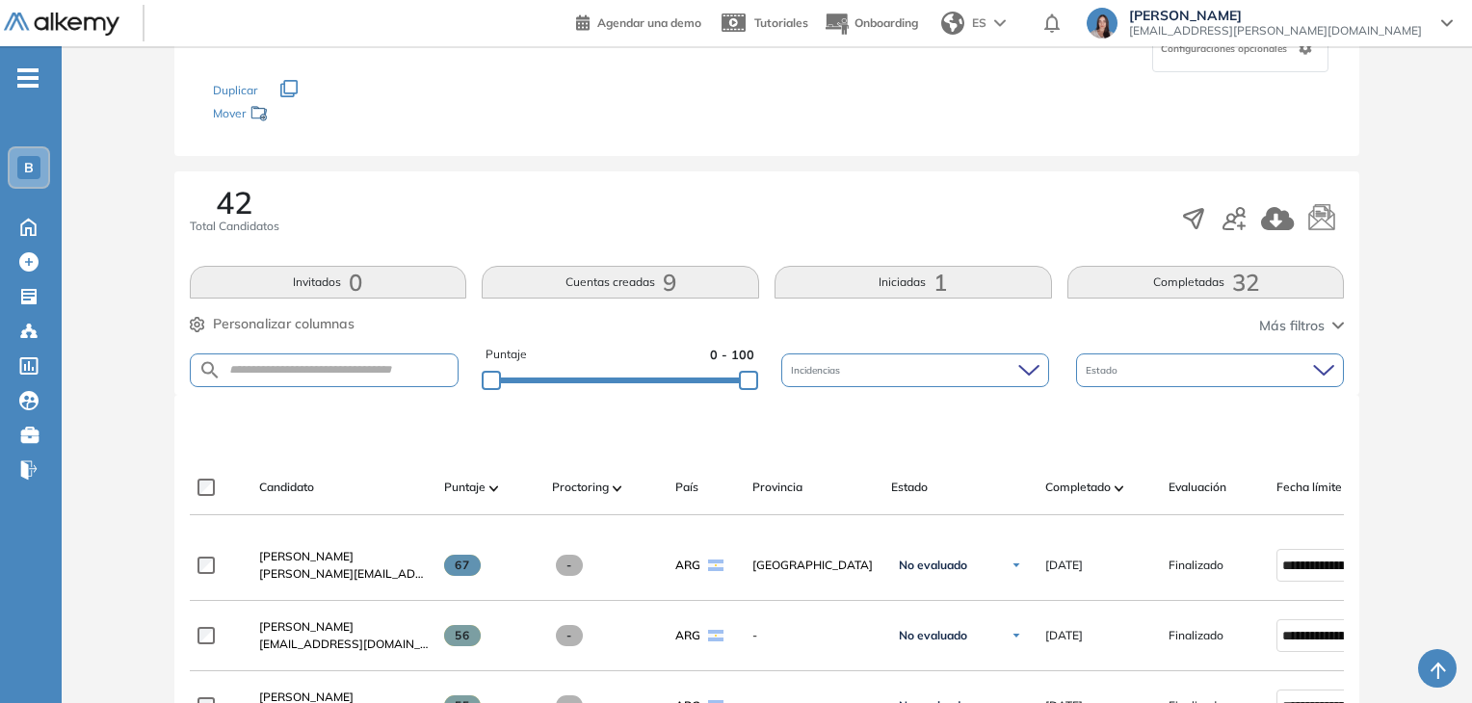
click at [1100, 274] on button "Completadas 32" at bounding box center [1205, 282] width 277 height 33
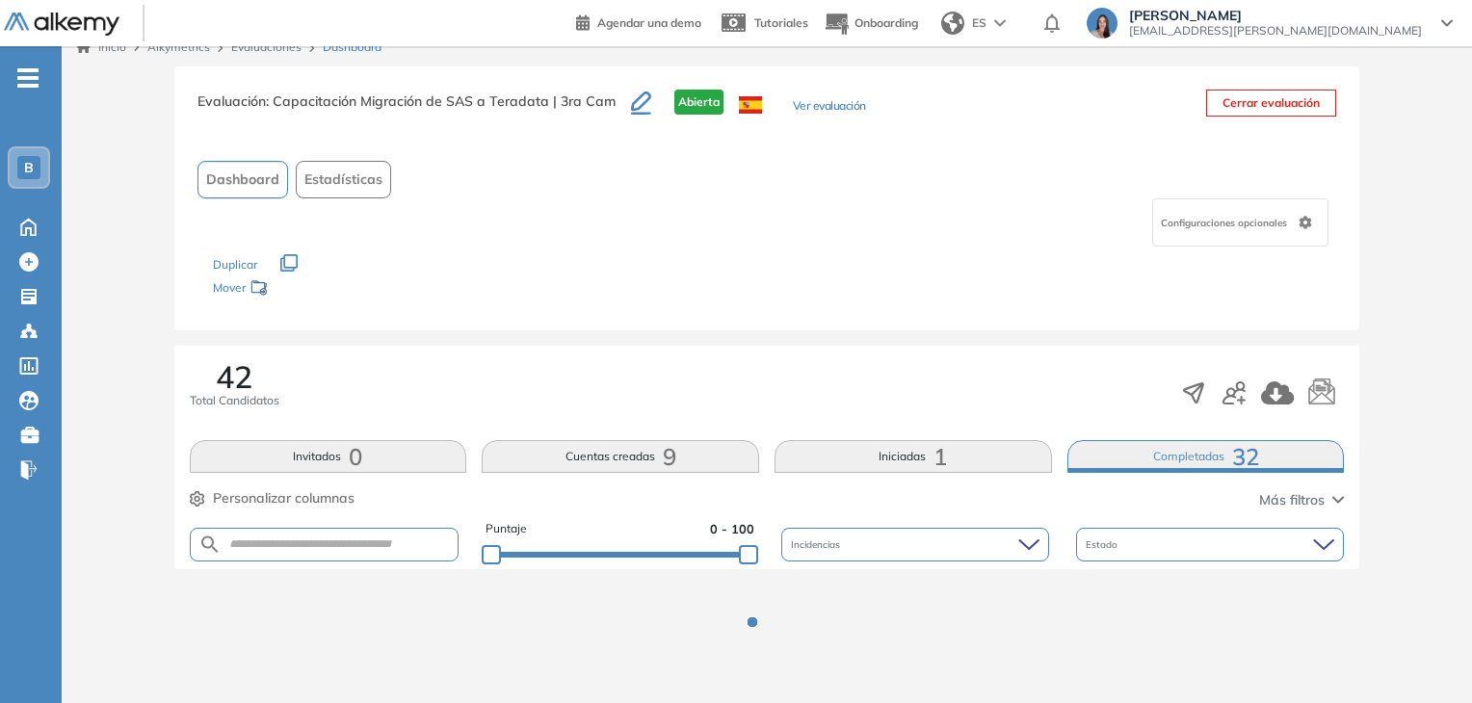
scroll to position [193, 0]
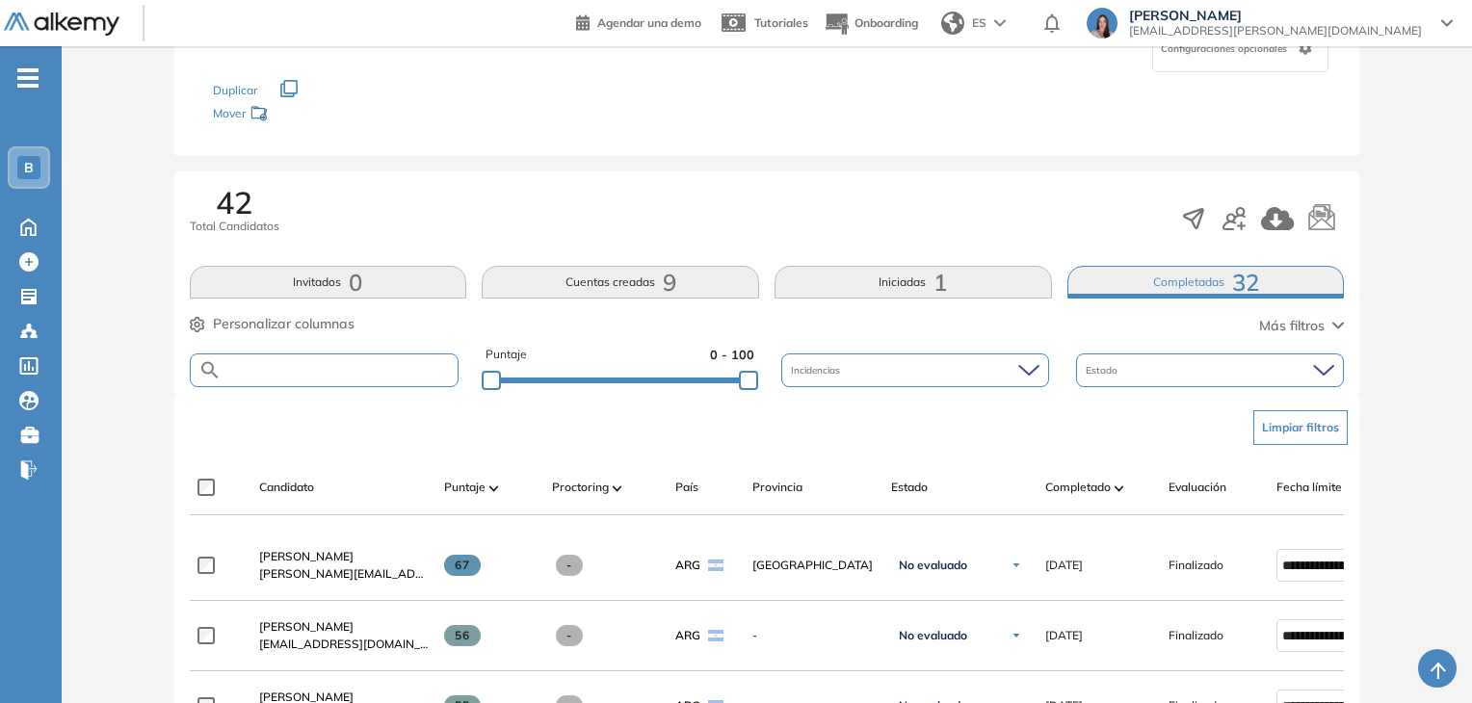
click at [372, 370] on input "text" at bounding box center [340, 370] width 237 height 14
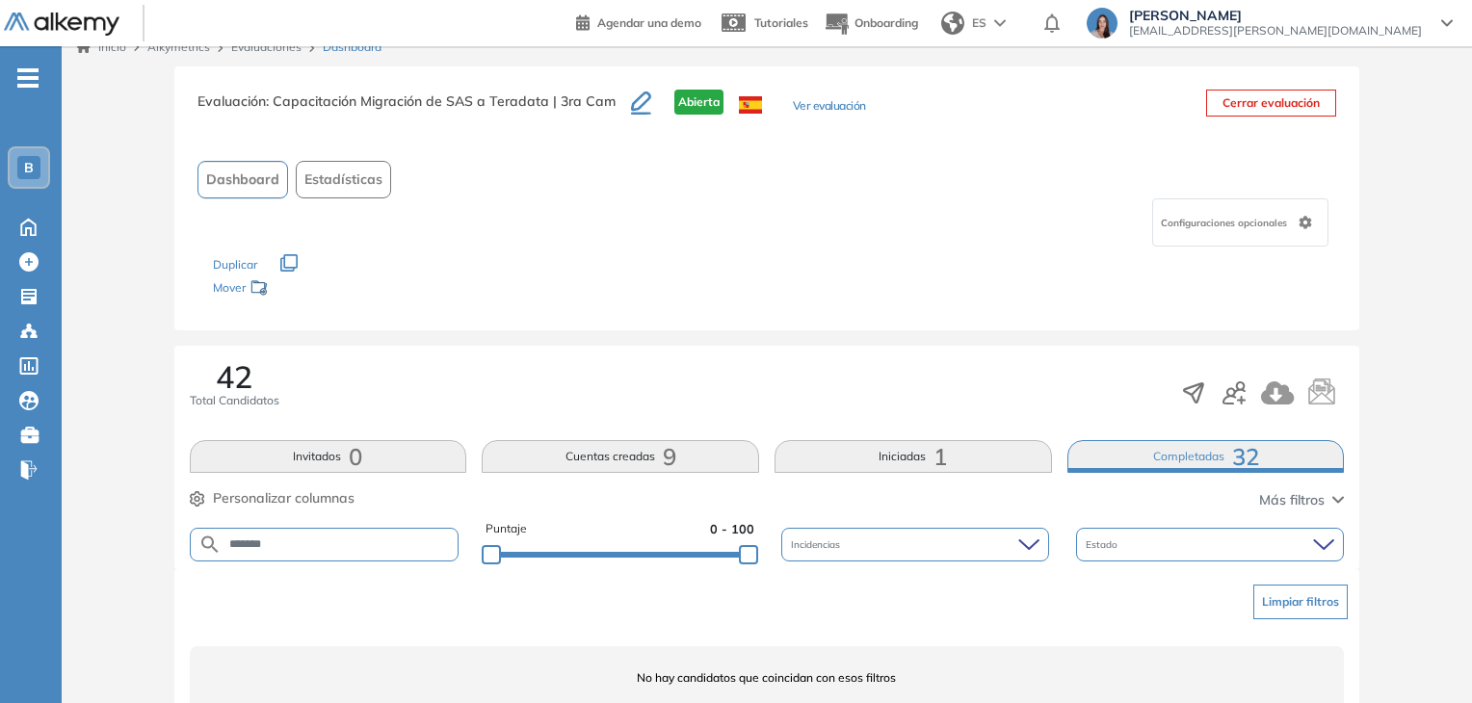
scroll to position [95, 0]
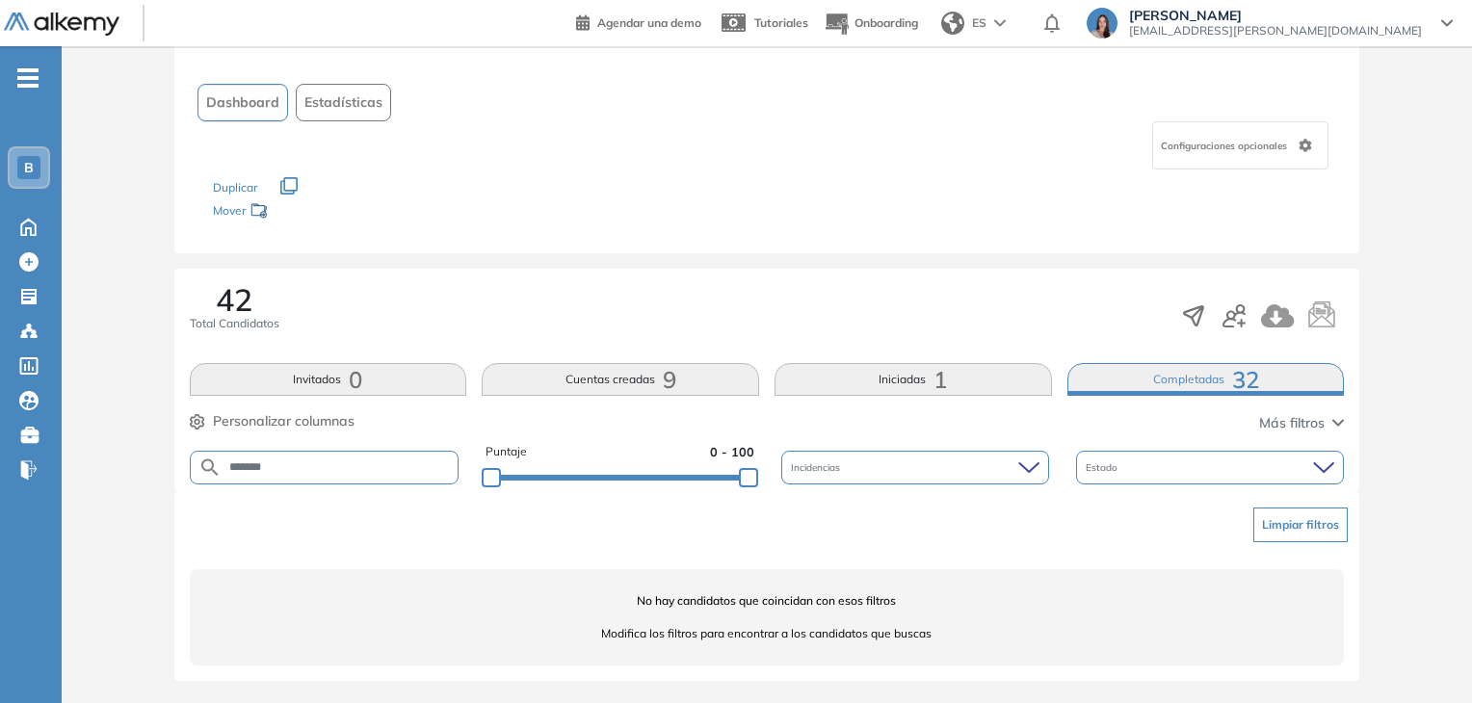
click at [368, 471] on input "*******" at bounding box center [340, 468] width 237 height 14
click at [304, 461] on input "******" at bounding box center [340, 468] width 237 height 14
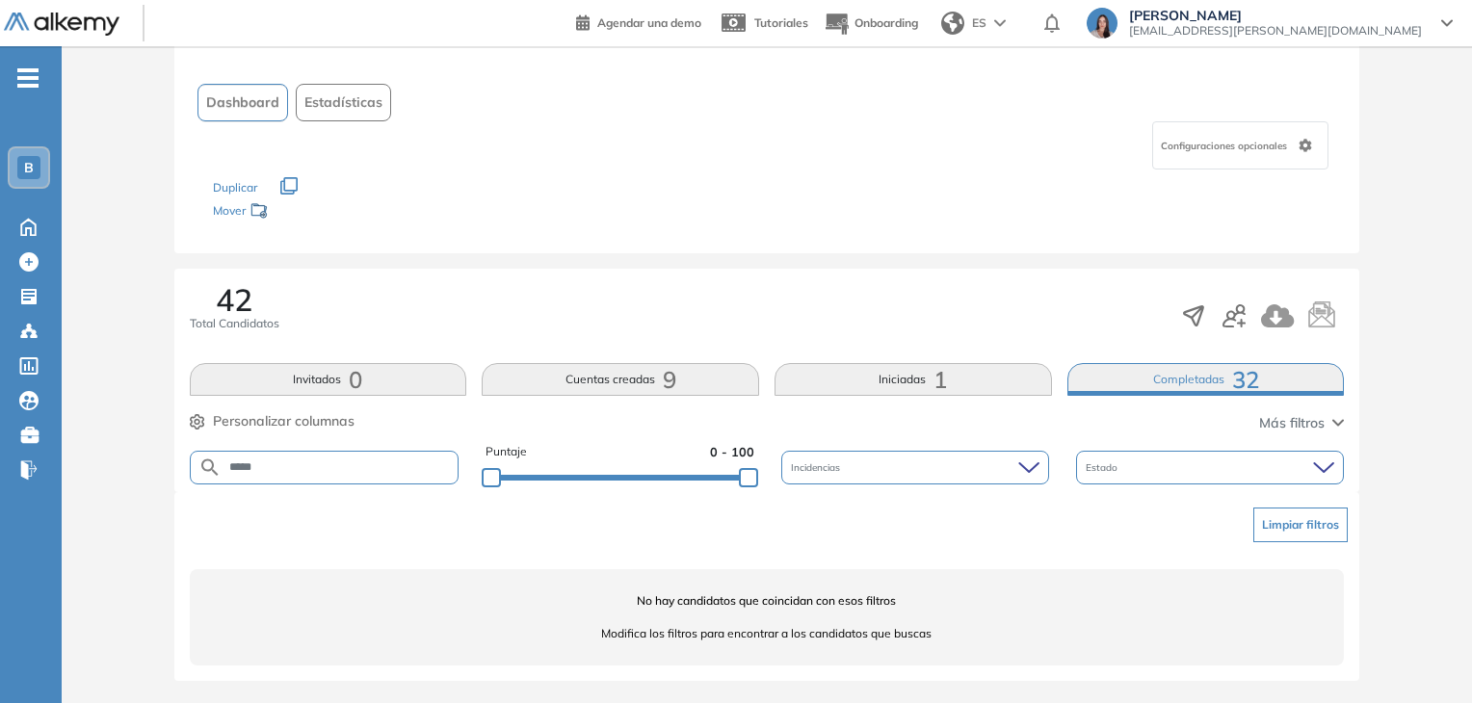
type input "*****"
click at [925, 387] on button "Iniciadas 1" at bounding box center [913, 379] width 277 height 33
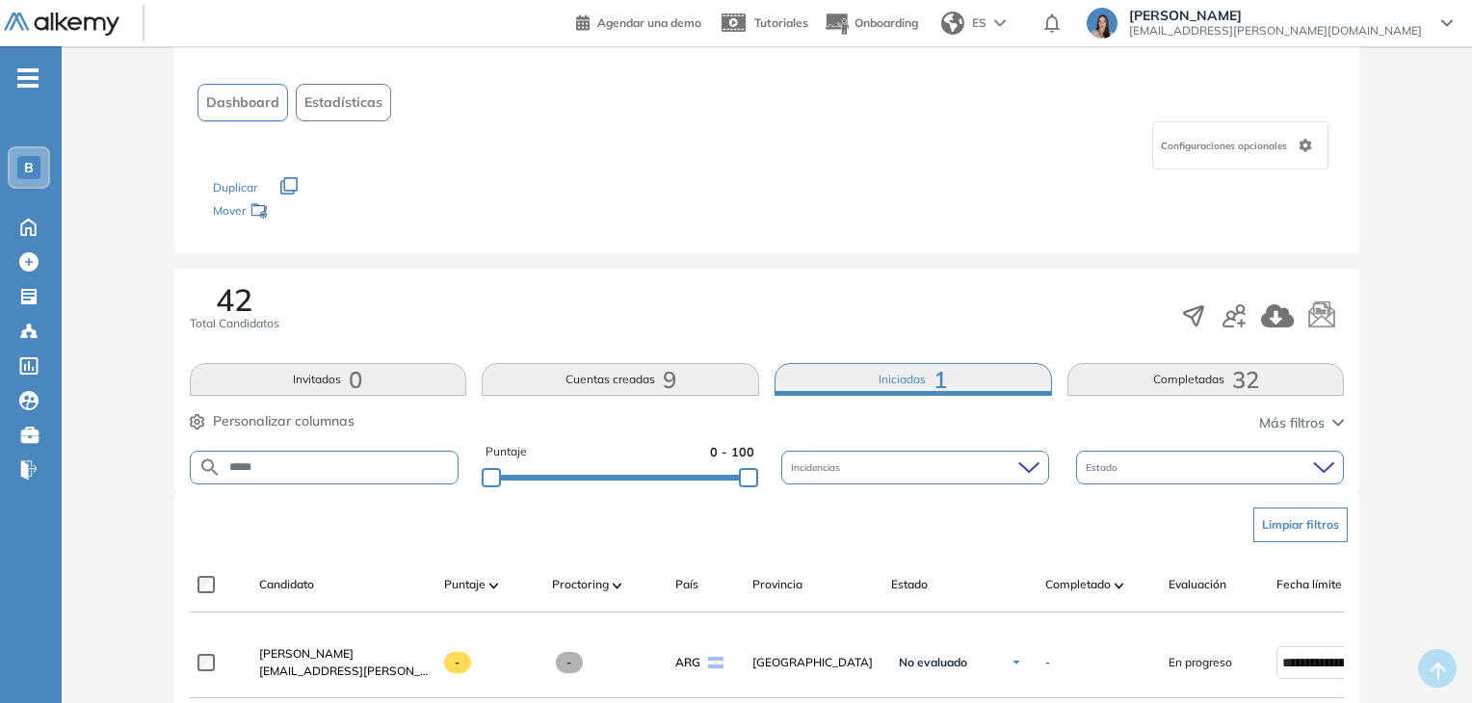
scroll to position [288, 0]
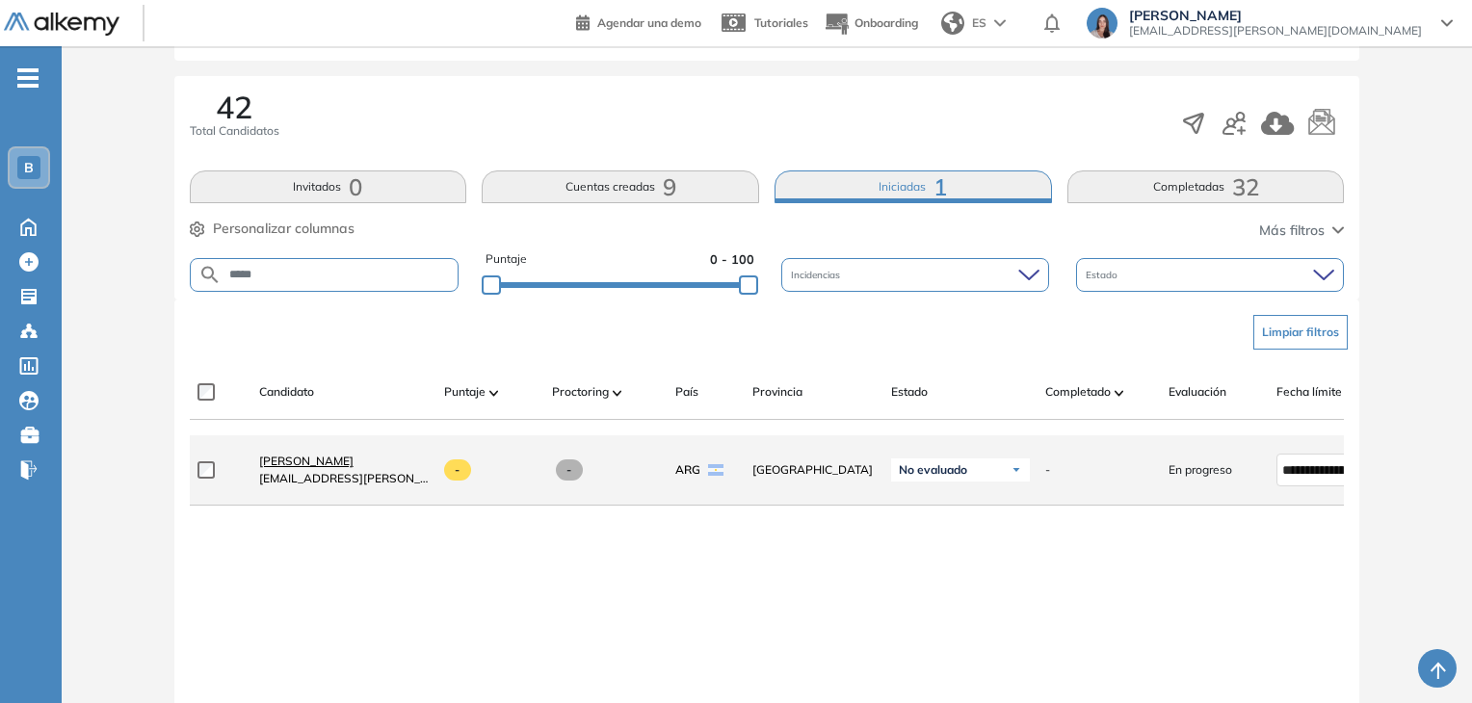
click at [313, 468] on span "Roberto Mauro Gibert" at bounding box center [306, 461] width 94 height 14
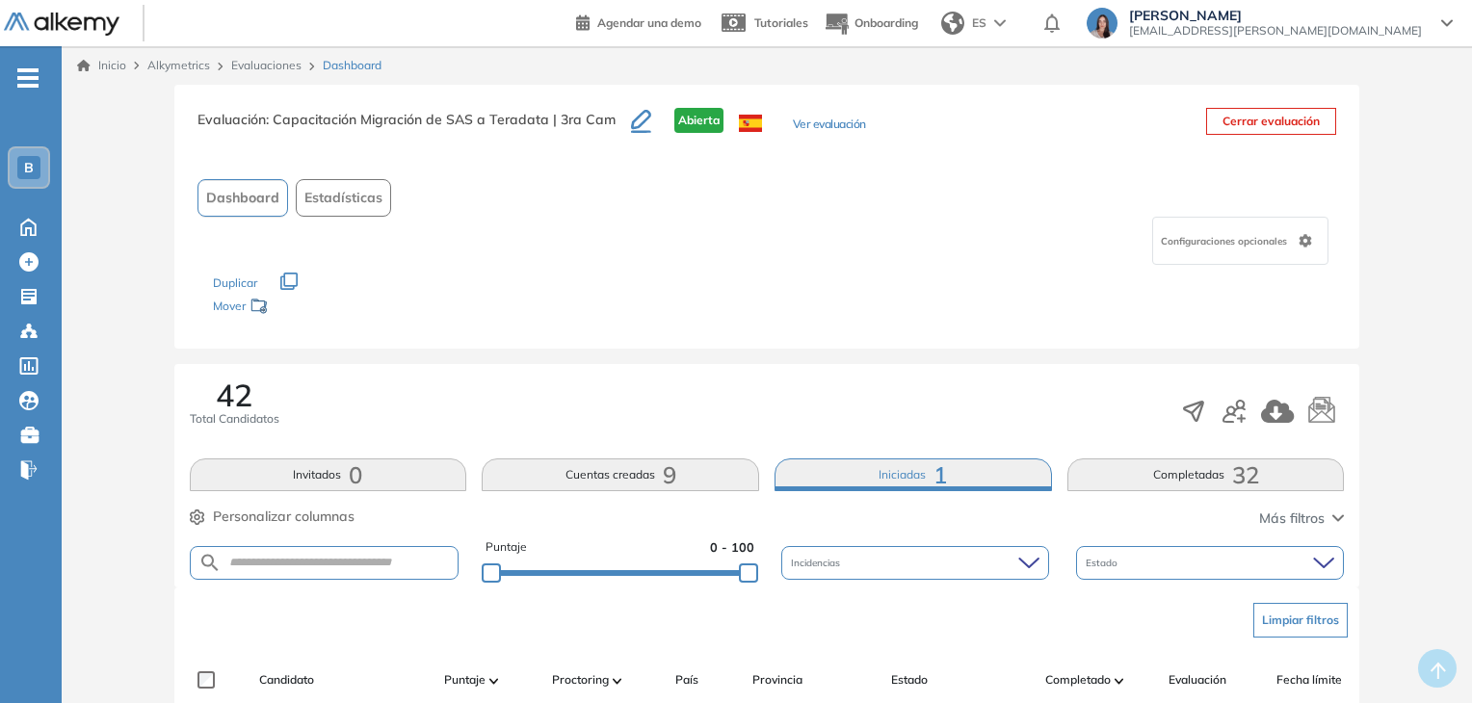
click at [11, 67] on div "-" at bounding box center [8, 61] width 15 height 15
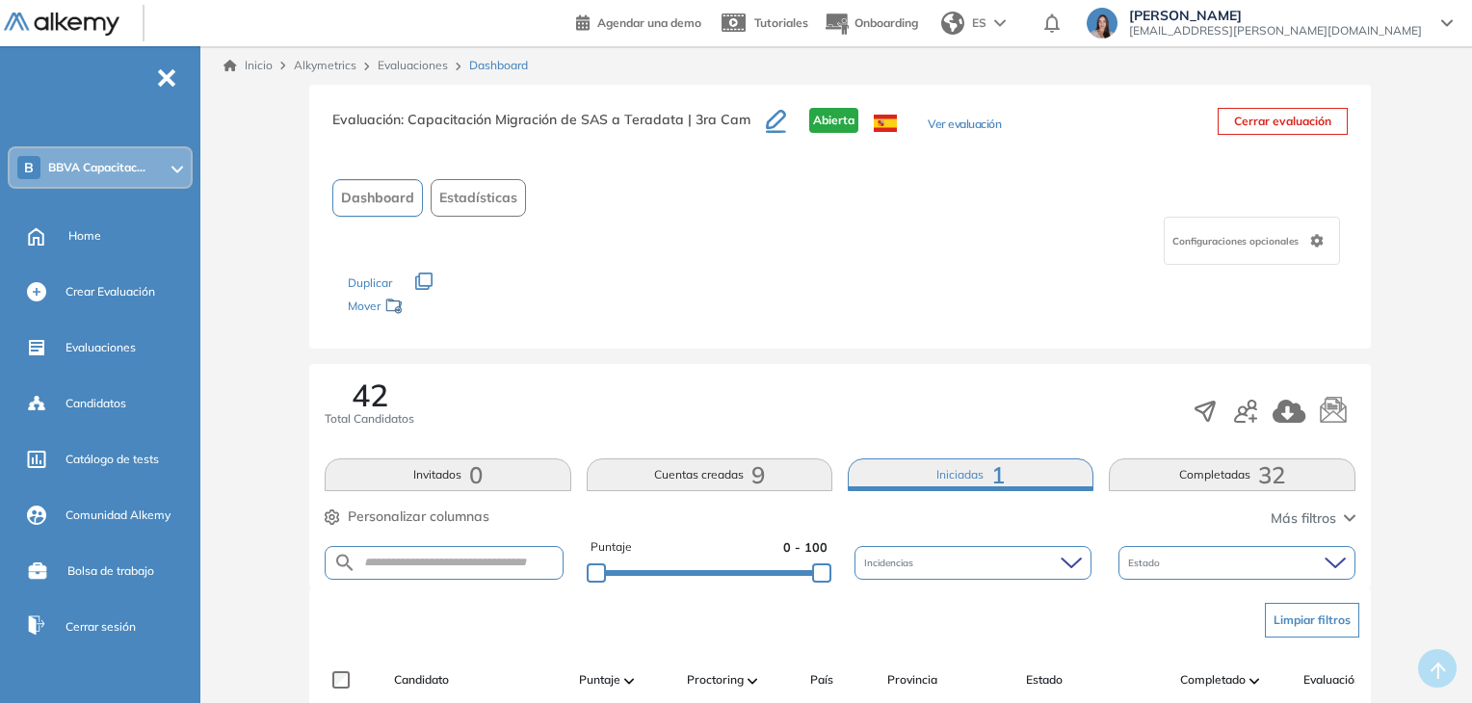
drag, startPoint x: 171, startPoint y: 84, endPoint x: 145, endPoint y: 110, distance: 36.8
click at [170, 84] on span "-" at bounding box center [166, 75] width 21 height 15
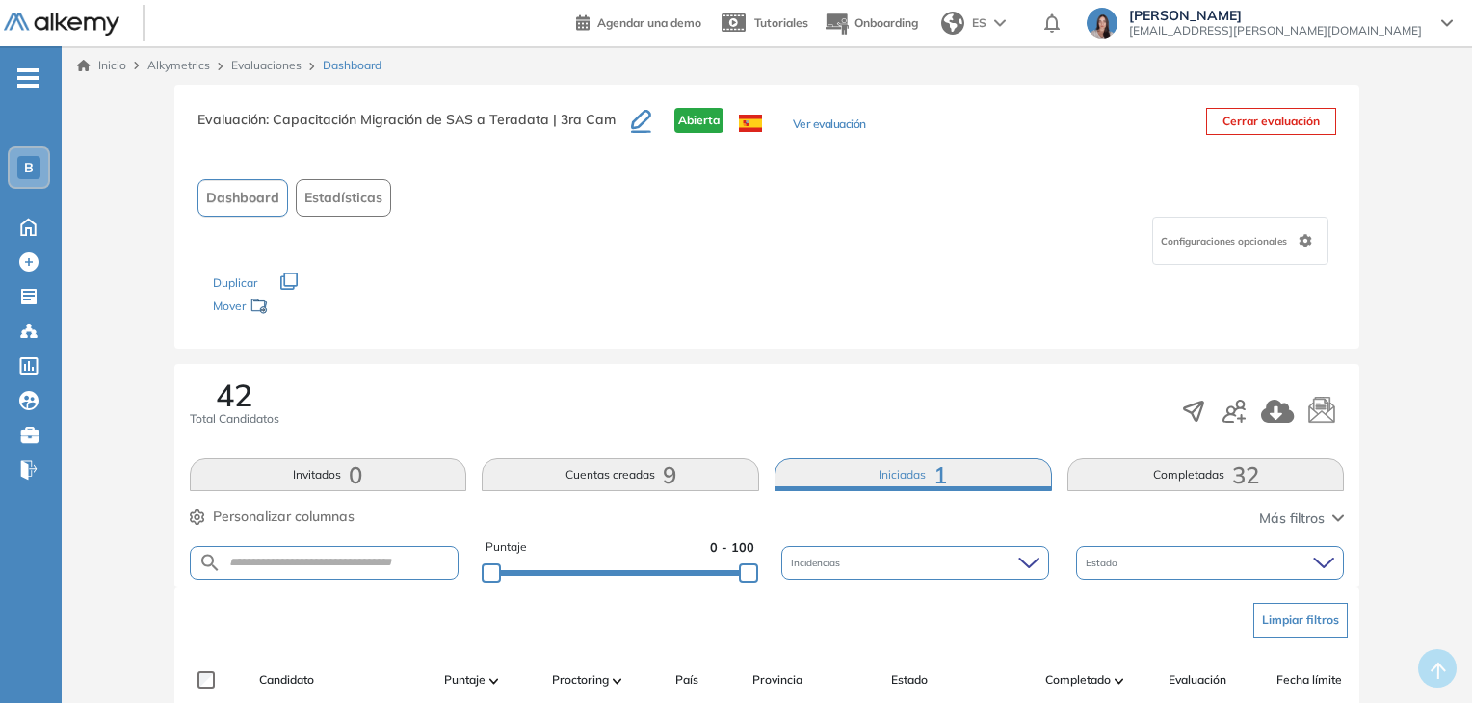
click at [47, 167] on div "B" at bounding box center [29, 167] width 42 height 42
click at [30, 174] on span "B" at bounding box center [29, 167] width 10 height 15
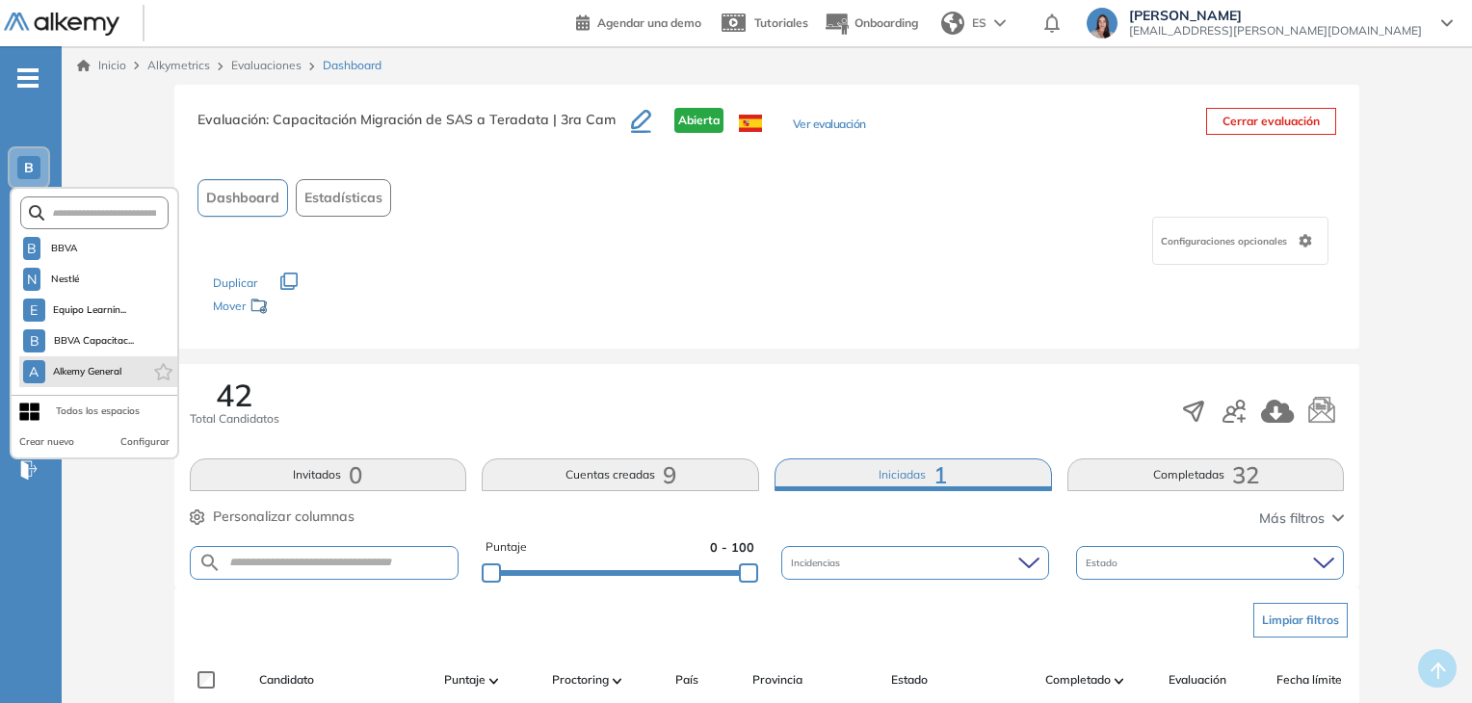
click at [127, 366] on li "A Alkemy General" at bounding box center [98, 371] width 158 height 31
click at [77, 373] on span "Alkemy General" at bounding box center [87, 371] width 69 height 15
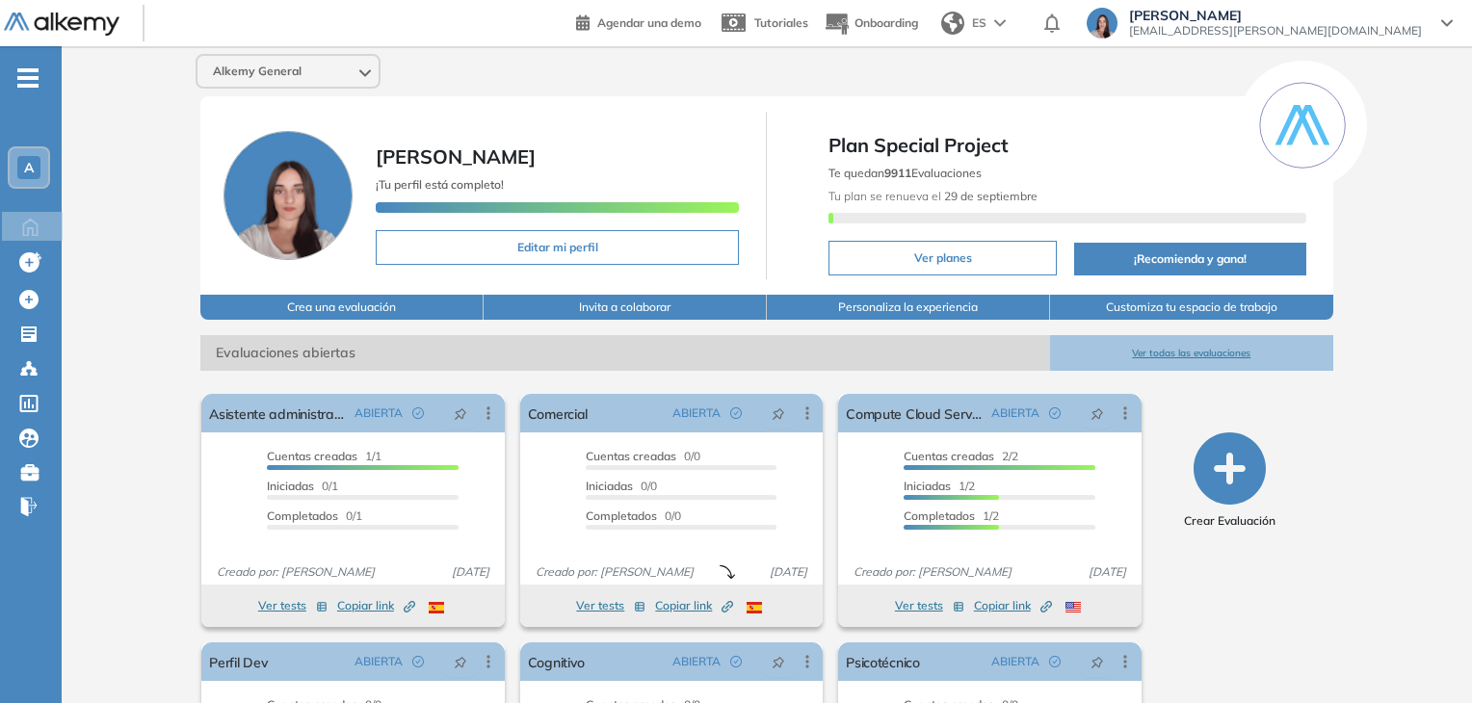
click at [1146, 356] on button "Ver todas las evaluaciones" at bounding box center [1191, 353] width 283 height 36
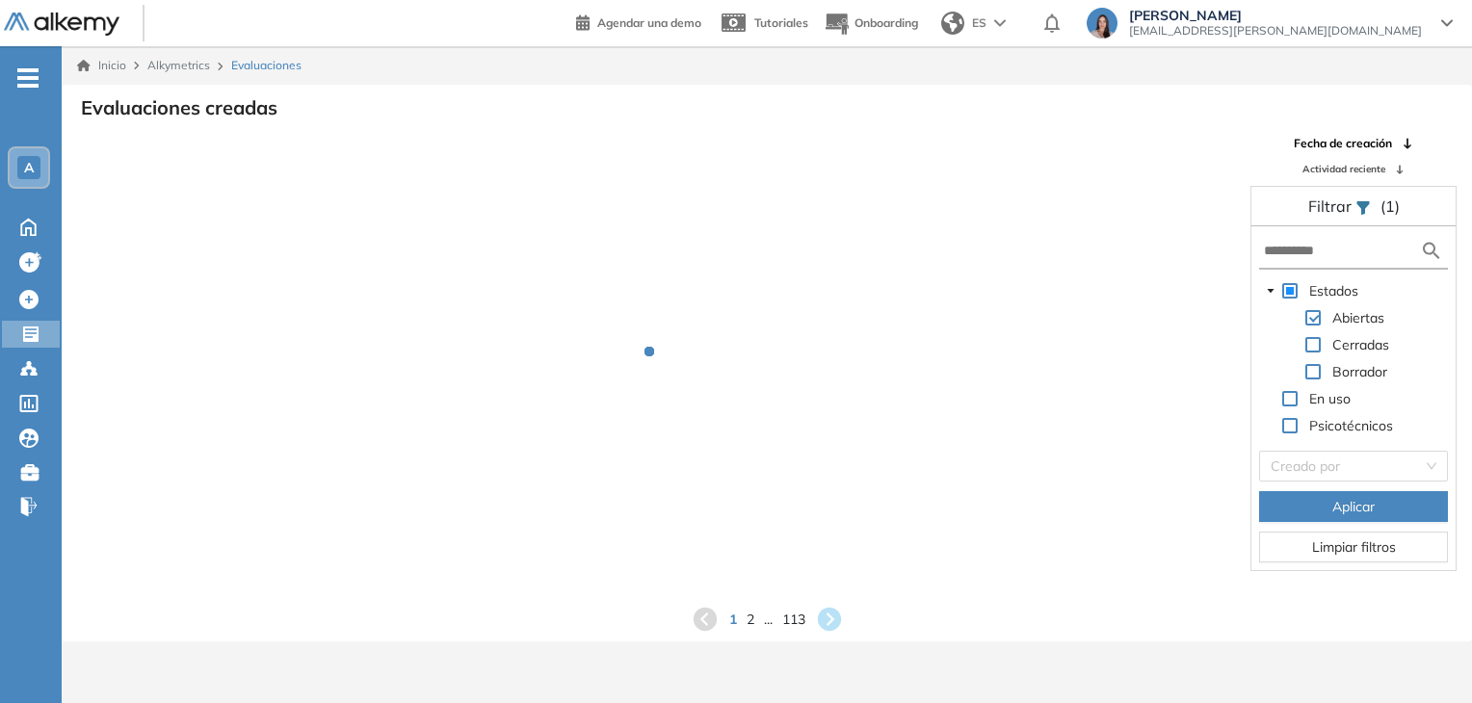
scroll to position [46, 0]
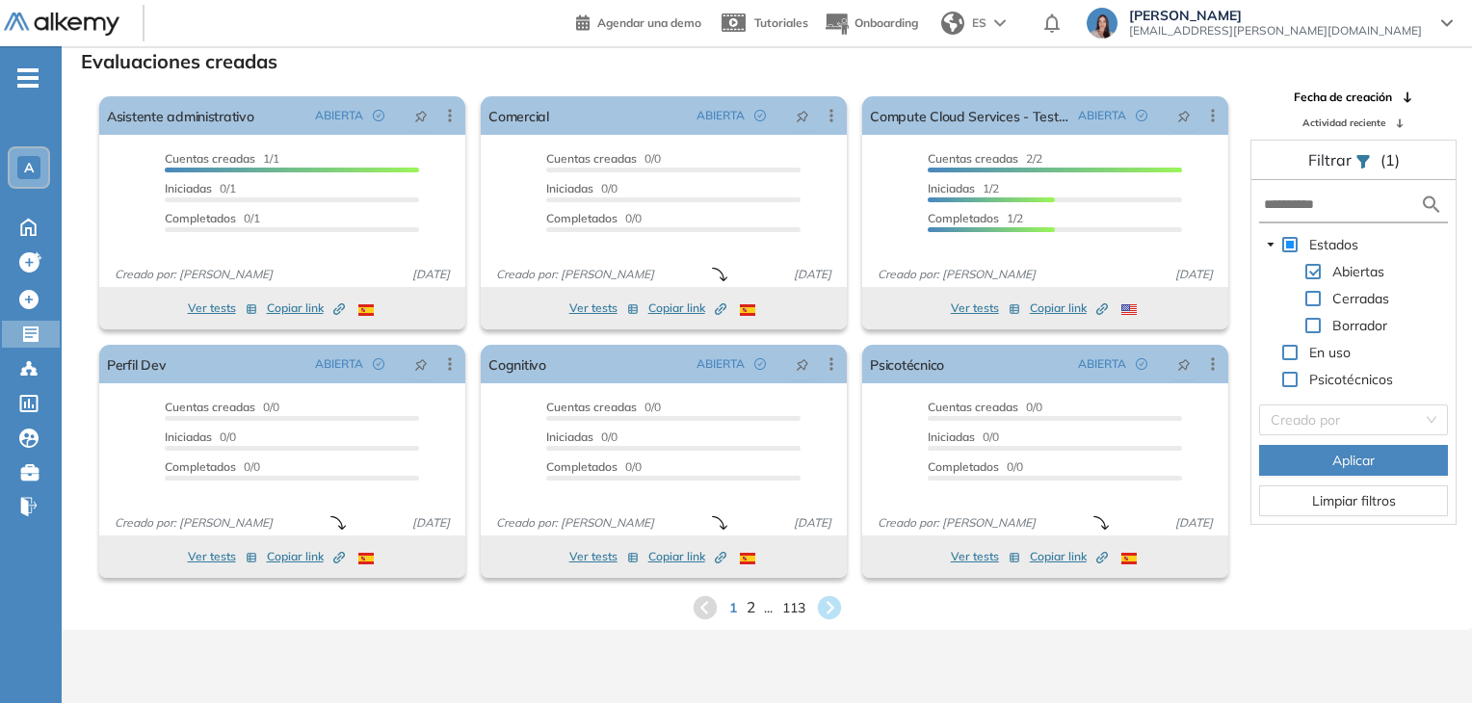
click at [749, 612] on span "2" at bounding box center [750, 607] width 9 height 22
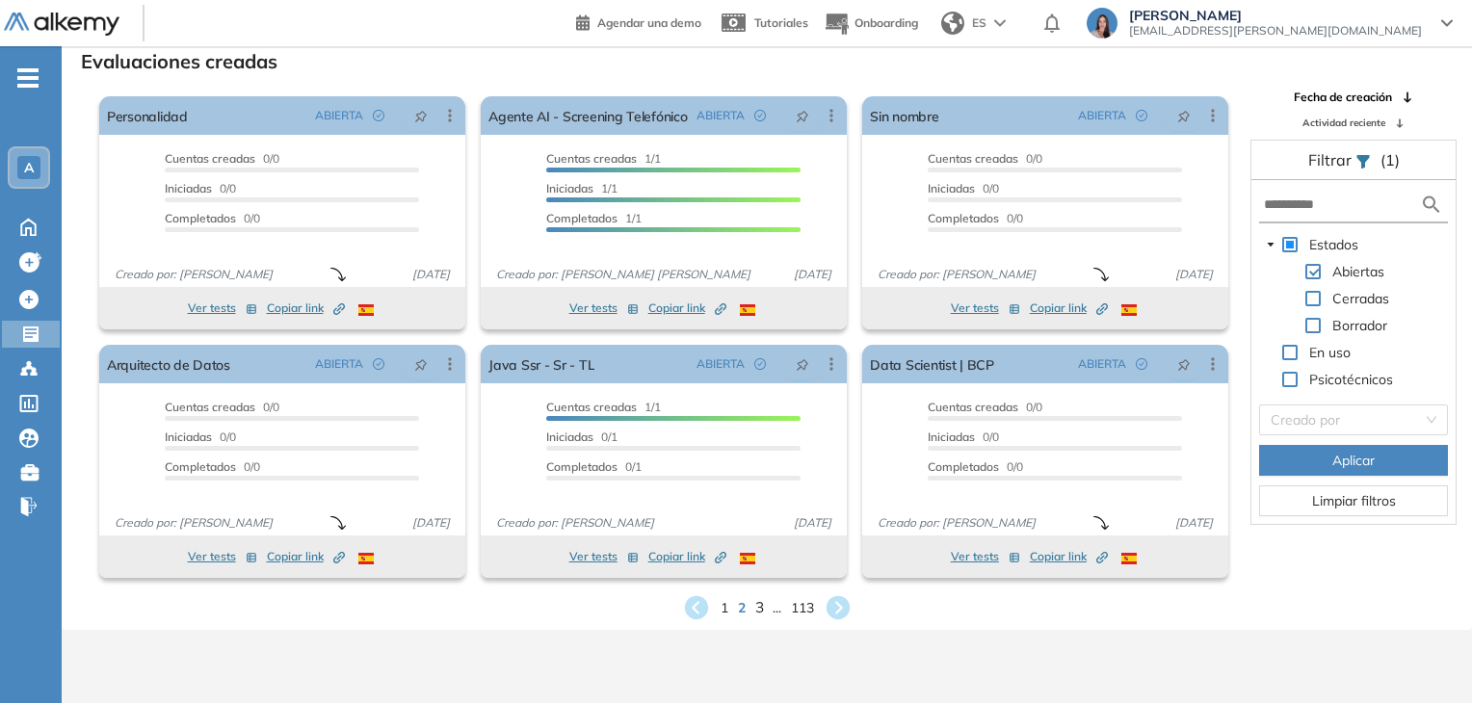
click at [759, 611] on span "3" at bounding box center [758, 607] width 9 height 22
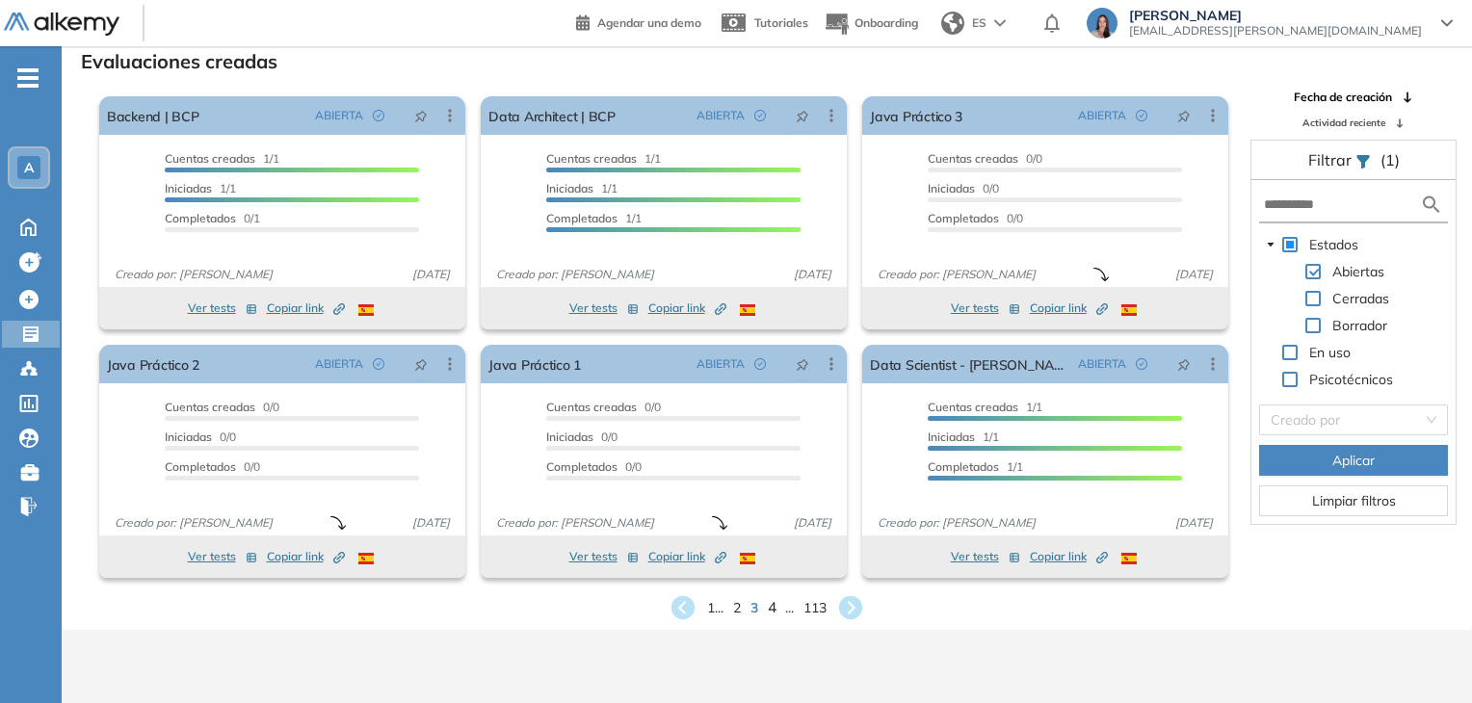
click at [768, 581] on div "El proctoring será activado ¡Importante!: Los usuarios que ya realizaron la eva…" at bounding box center [664, 461] width 382 height 249
click at [771, 603] on span "4" at bounding box center [772, 607] width 9 height 22
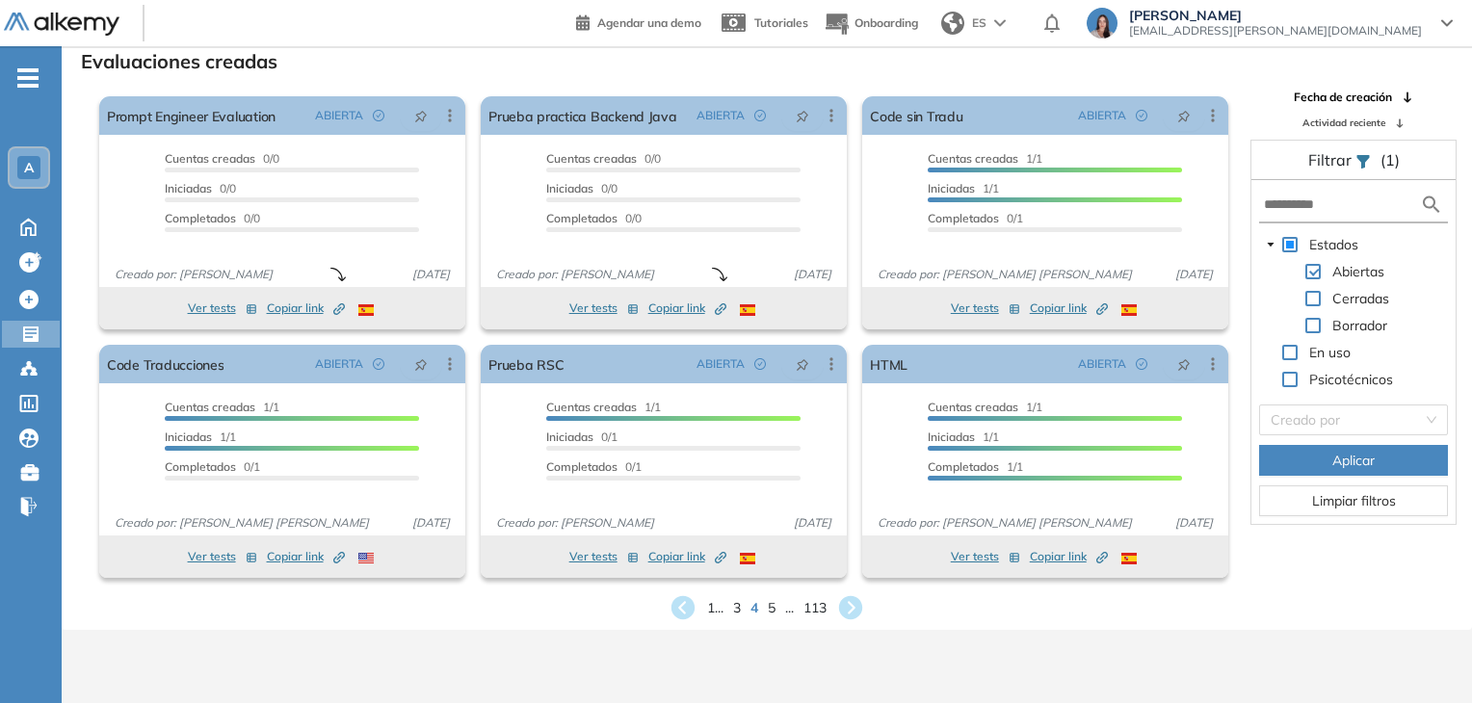
click at [766, 610] on div "1 ... 3 4 5 ... 113" at bounding box center [767, 607] width 1380 height 29
click at [770, 610] on span "5" at bounding box center [772, 607] width 9 height 22
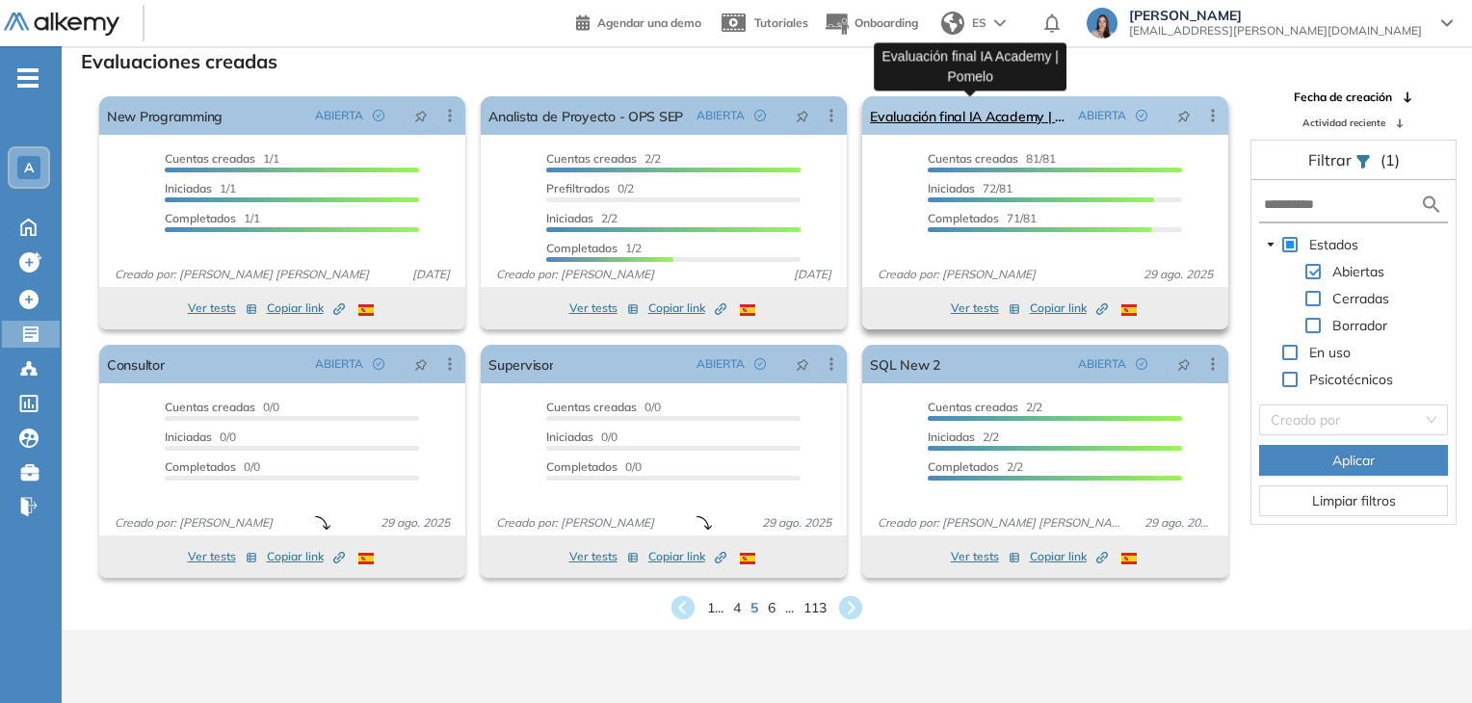
click at [949, 122] on link "Evaluación final IA Academy | Pomelo" at bounding box center [970, 115] width 200 height 39
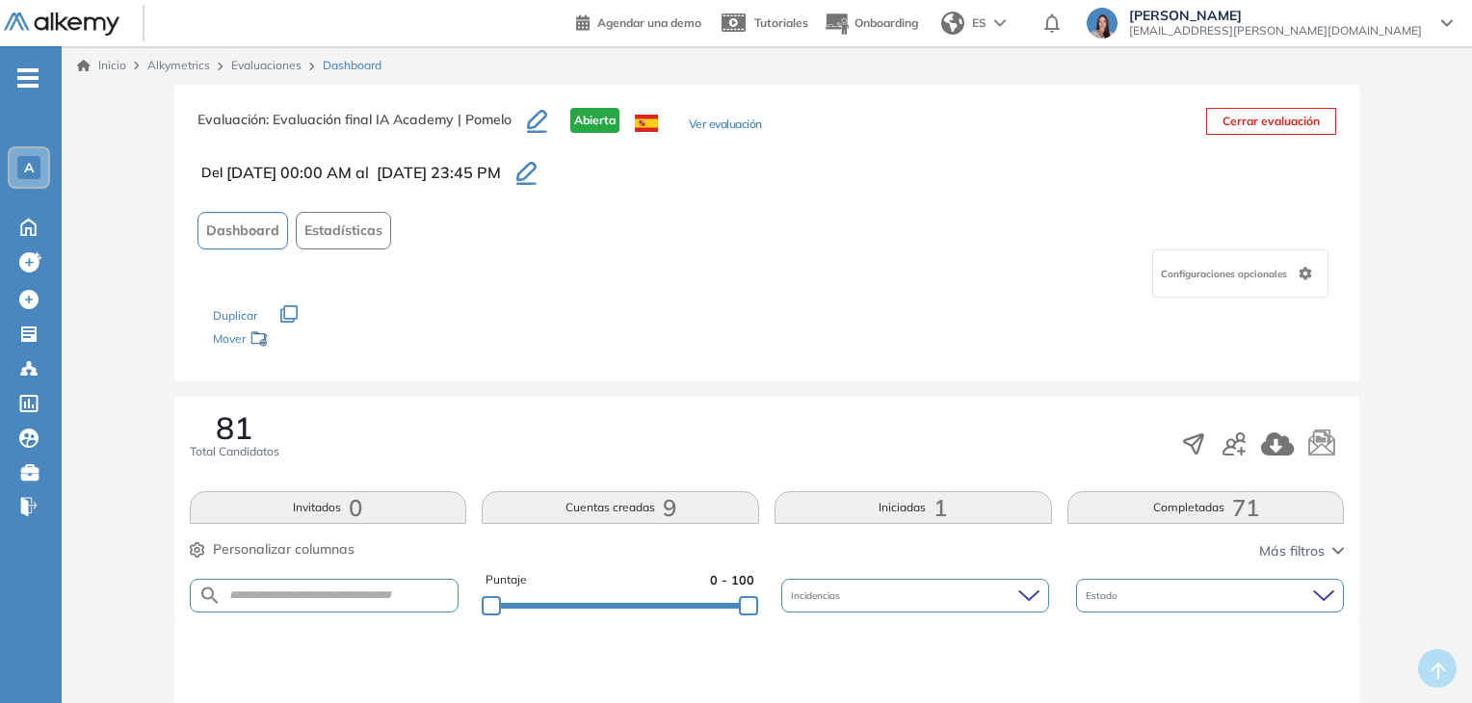
scroll to position [289, 0]
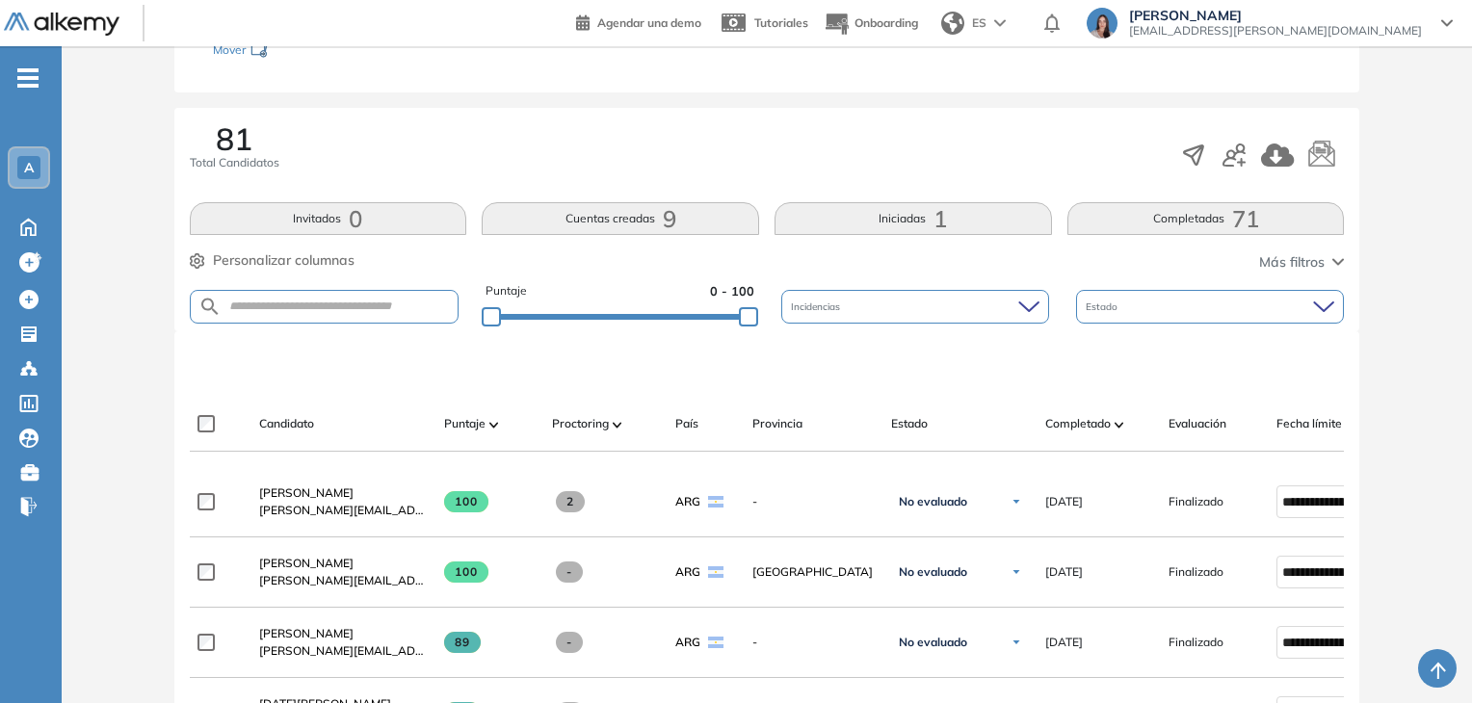
click at [1076, 222] on button "Completadas 71" at bounding box center [1205, 218] width 277 height 33
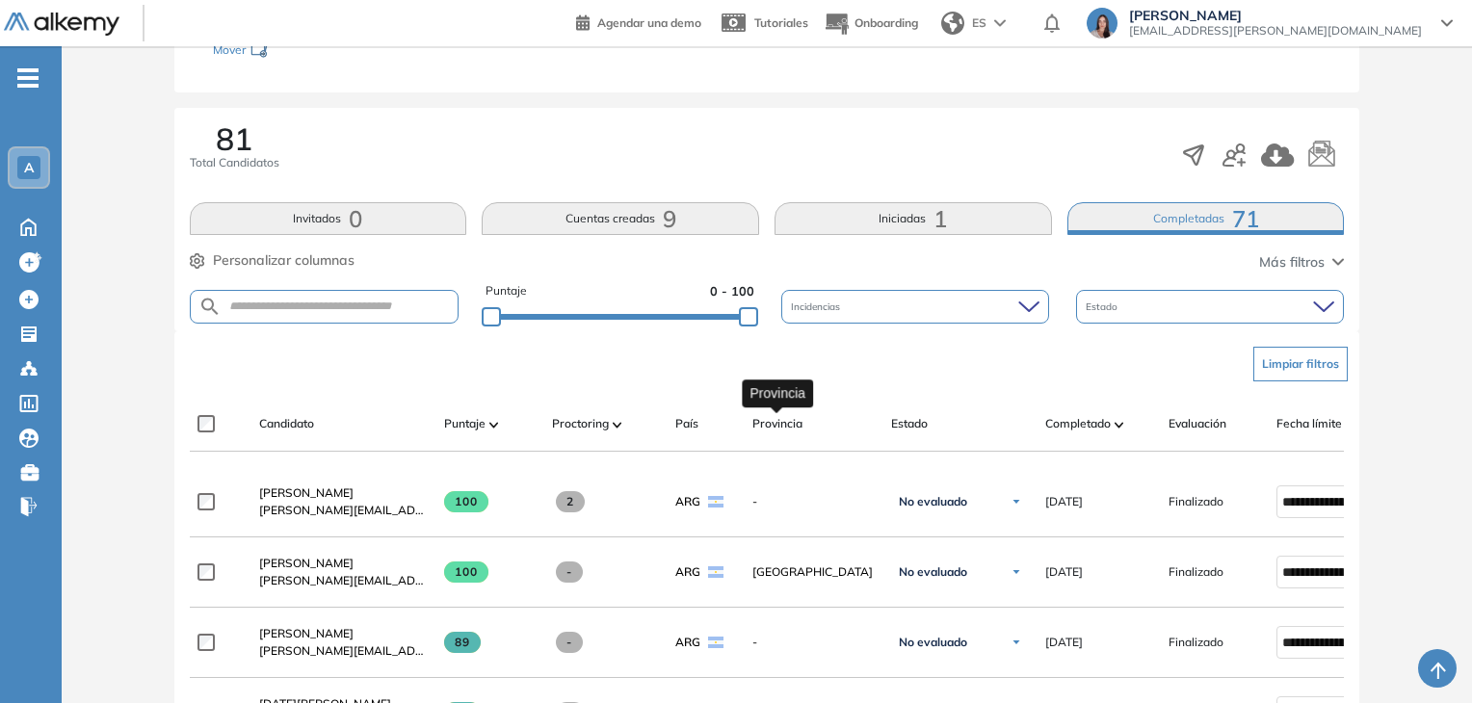
scroll to position [482, 0]
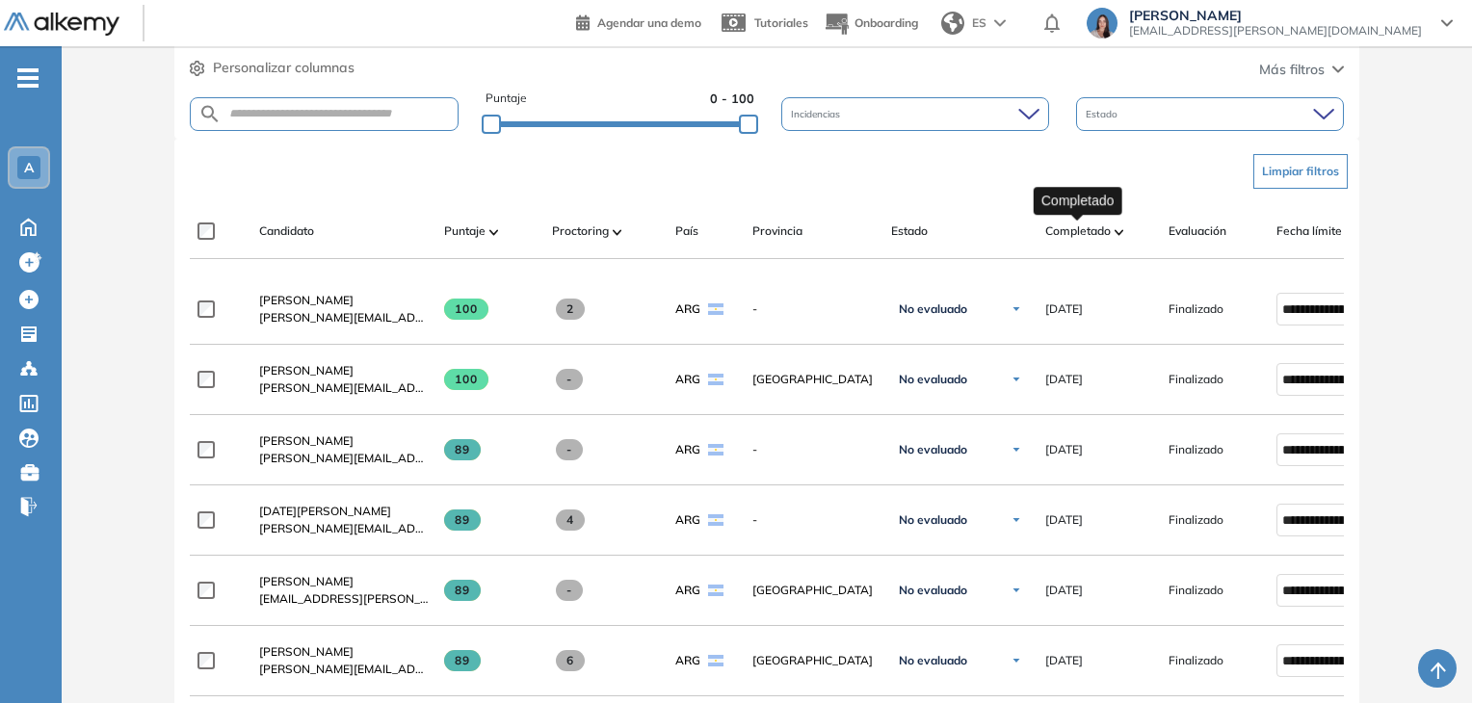
click at [1054, 223] on span "Completado" at bounding box center [1078, 231] width 66 height 17
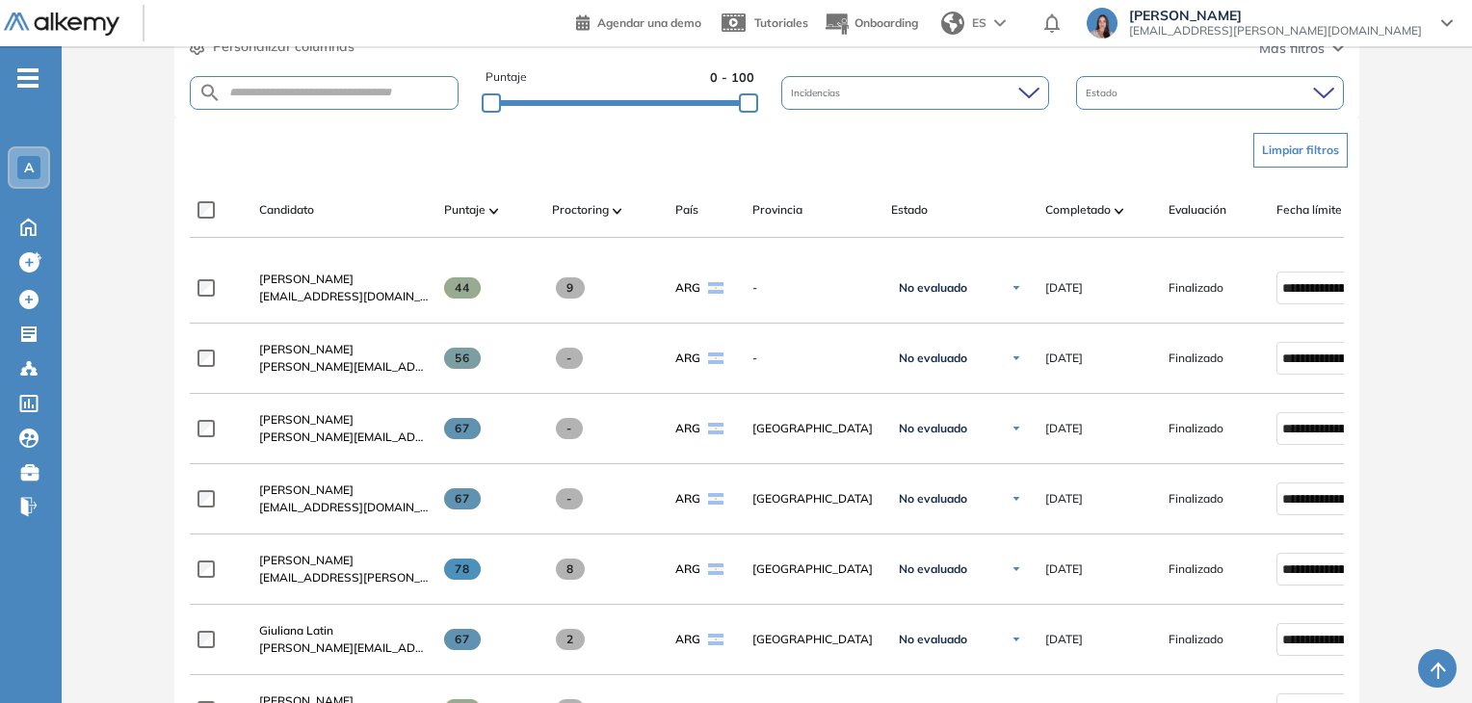
scroll to position [214, 0]
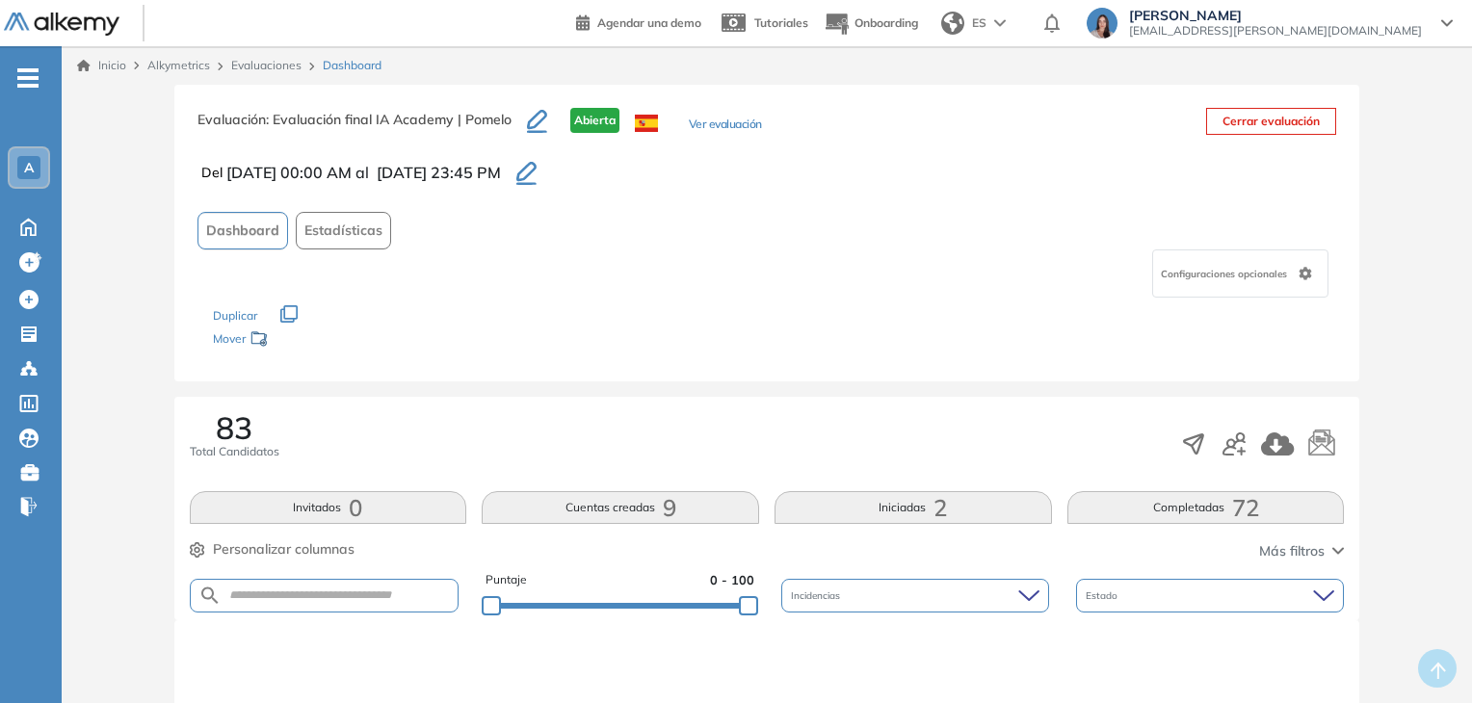
click at [933, 509] on button "Iniciadas 2" at bounding box center [913, 507] width 277 height 33
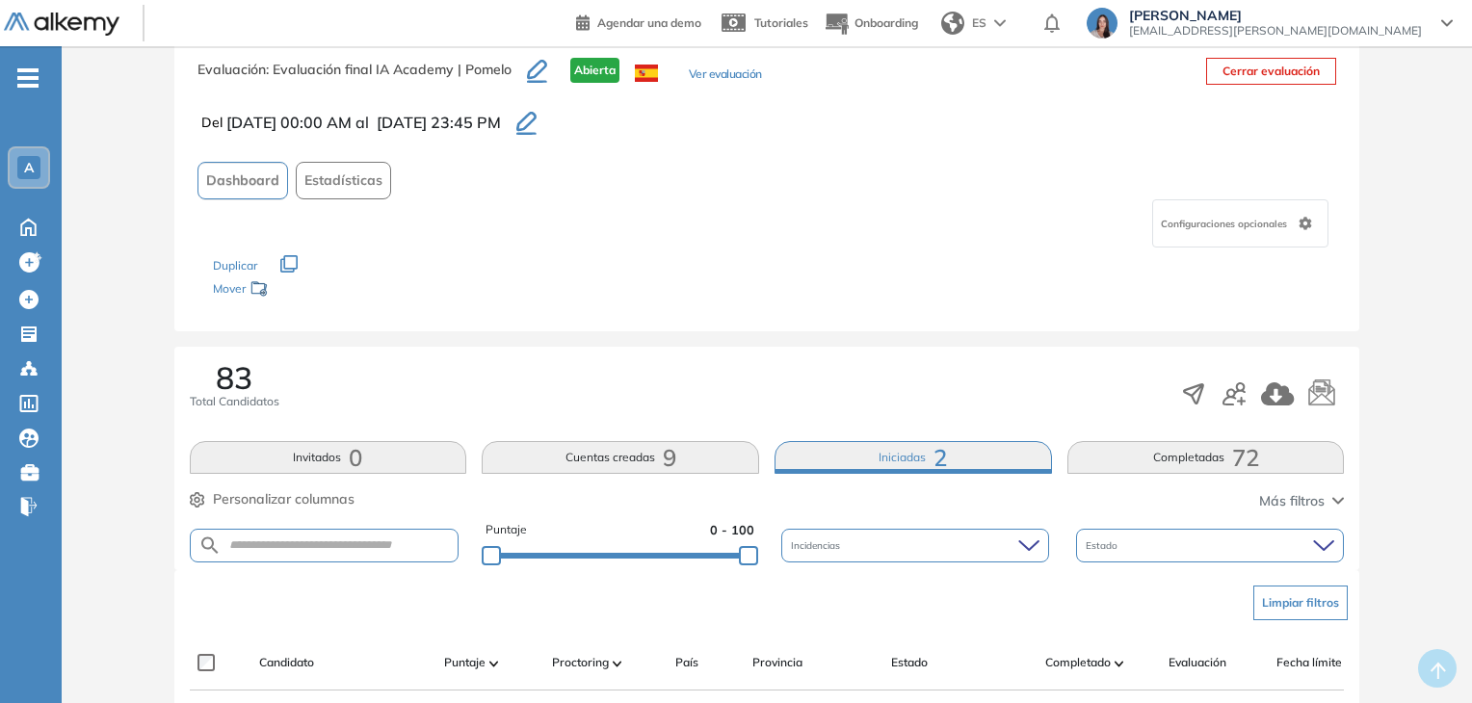
scroll to position [243, 0]
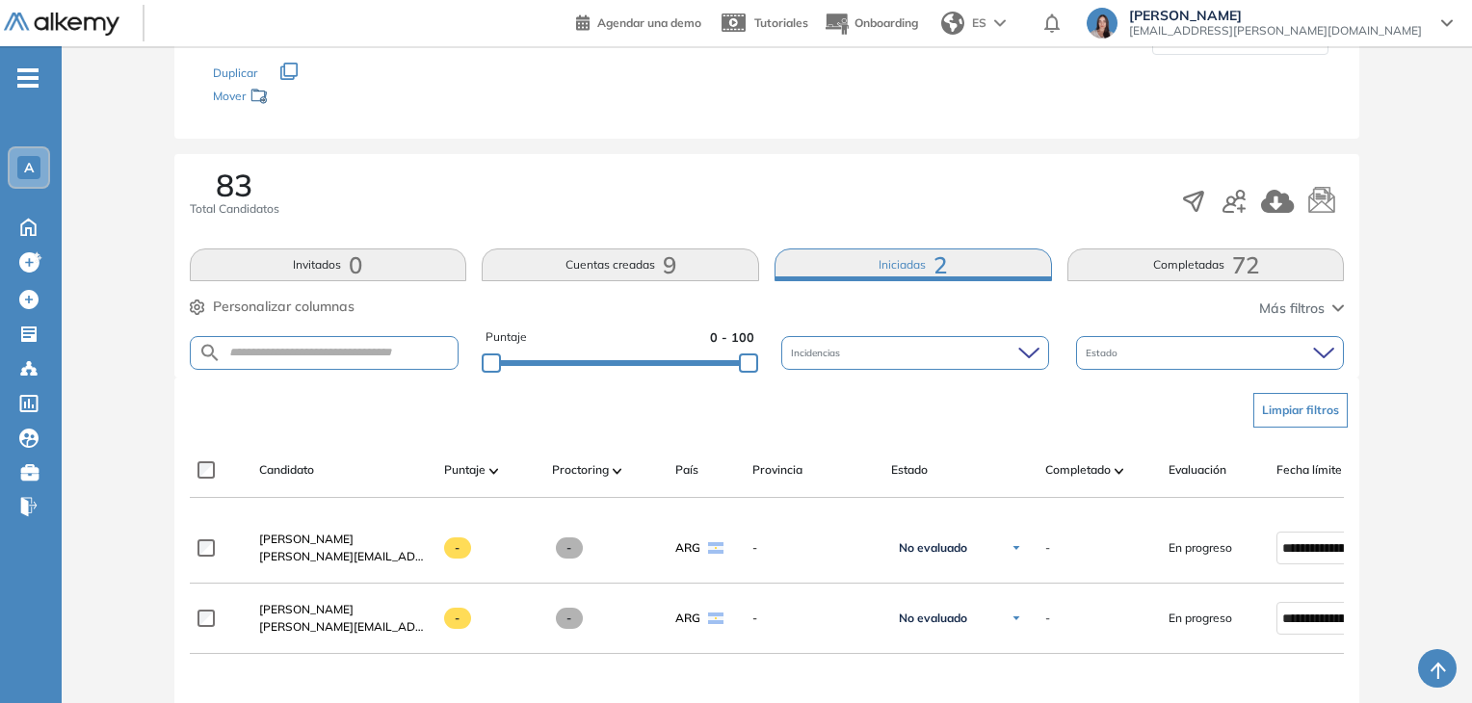
click at [1100, 263] on button "Completadas 72" at bounding box center [1205, 265] width 277 height 33
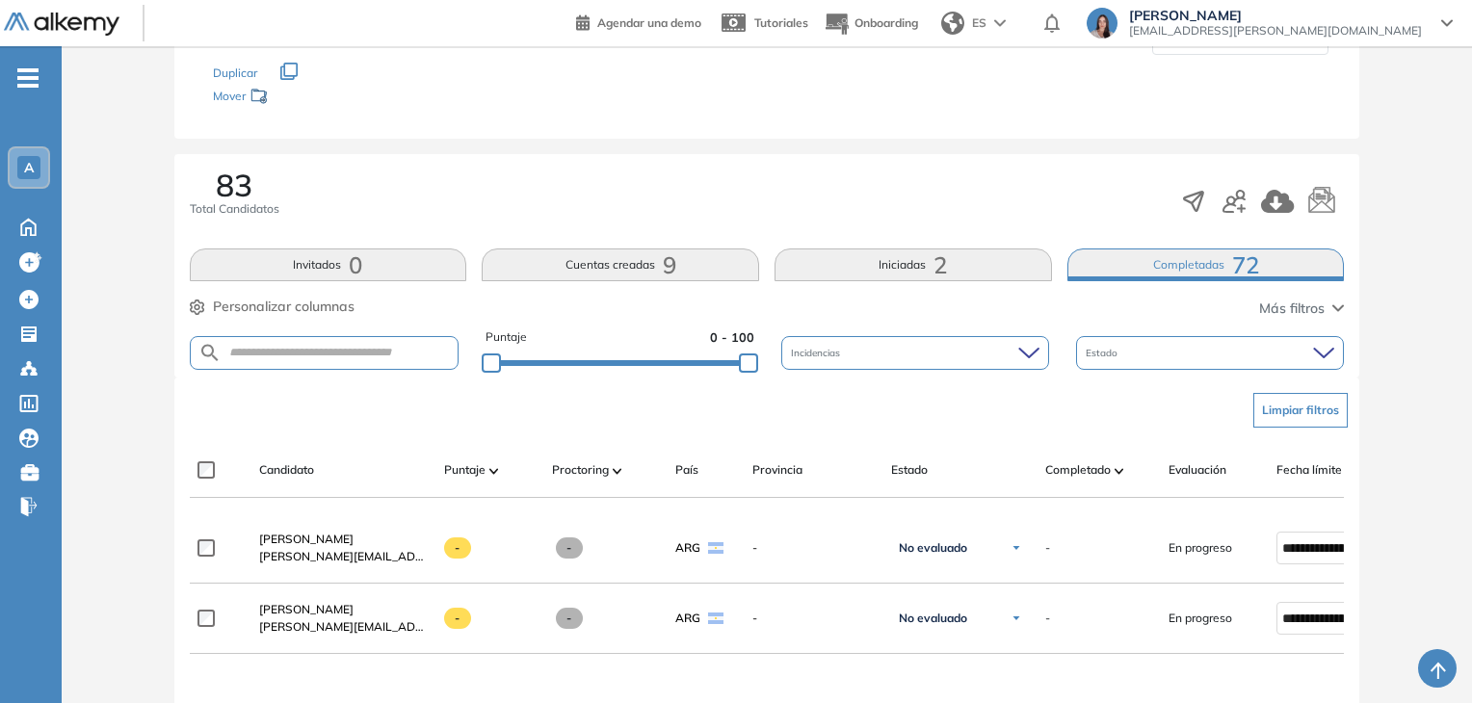
click at [1100, 271] on button "Completadas 72" at bounding box center [1205, 265] width 277 height 33
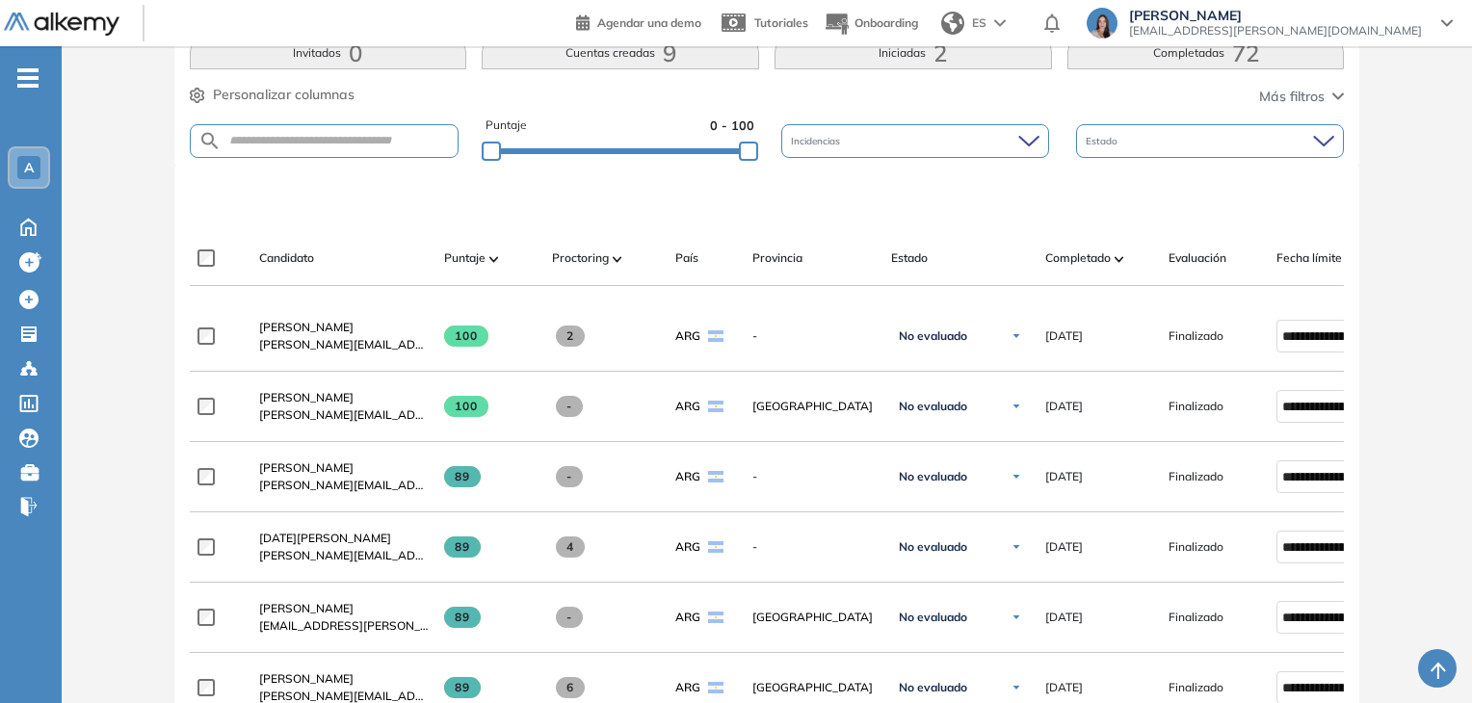
scroll to position [536, 0]
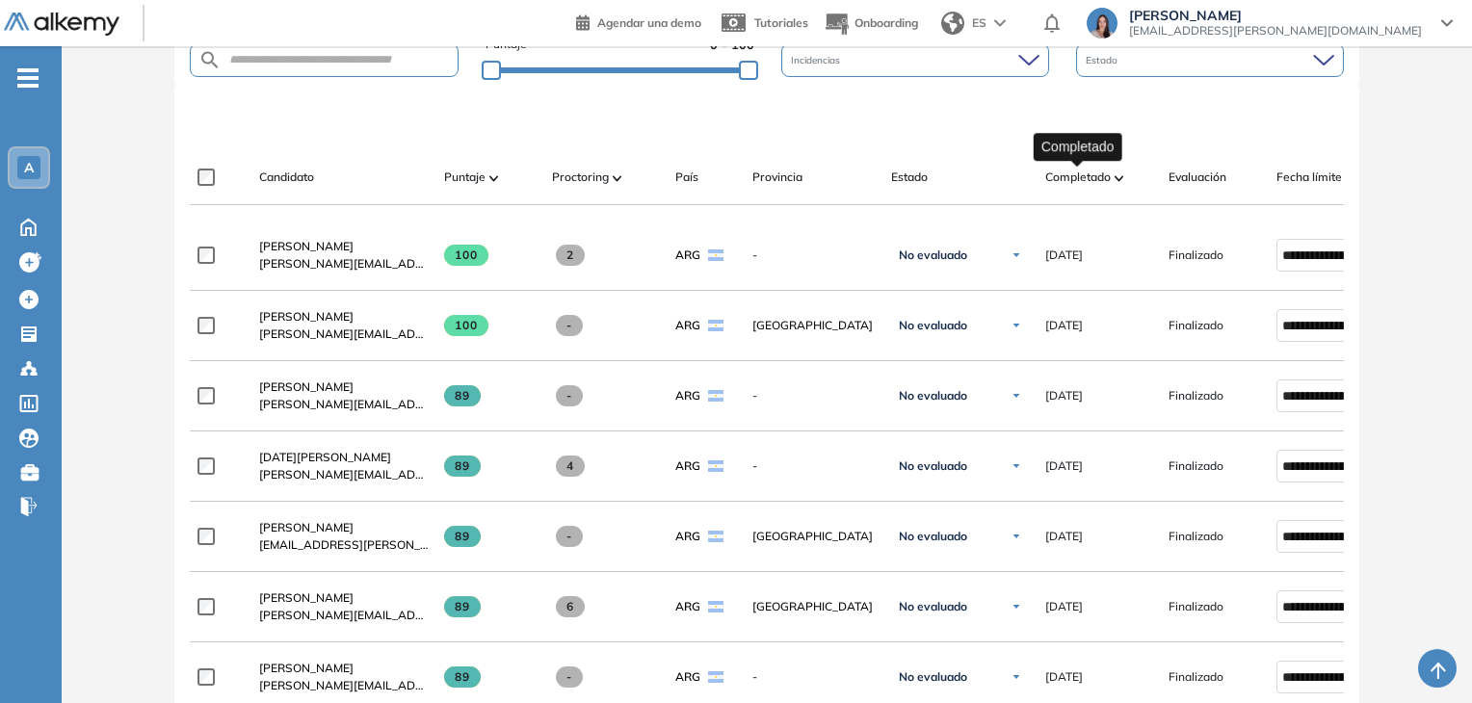
click at [1083, 186] on div "Candidato Puntaje Proctoring País Provincia Estado Completado Evaluación Fecha …" at bounding box center [837, 185] width 1295 height 39
click at [1071, 174] on span "Completado" at bounding box center [1078, 177] width 66 height 17
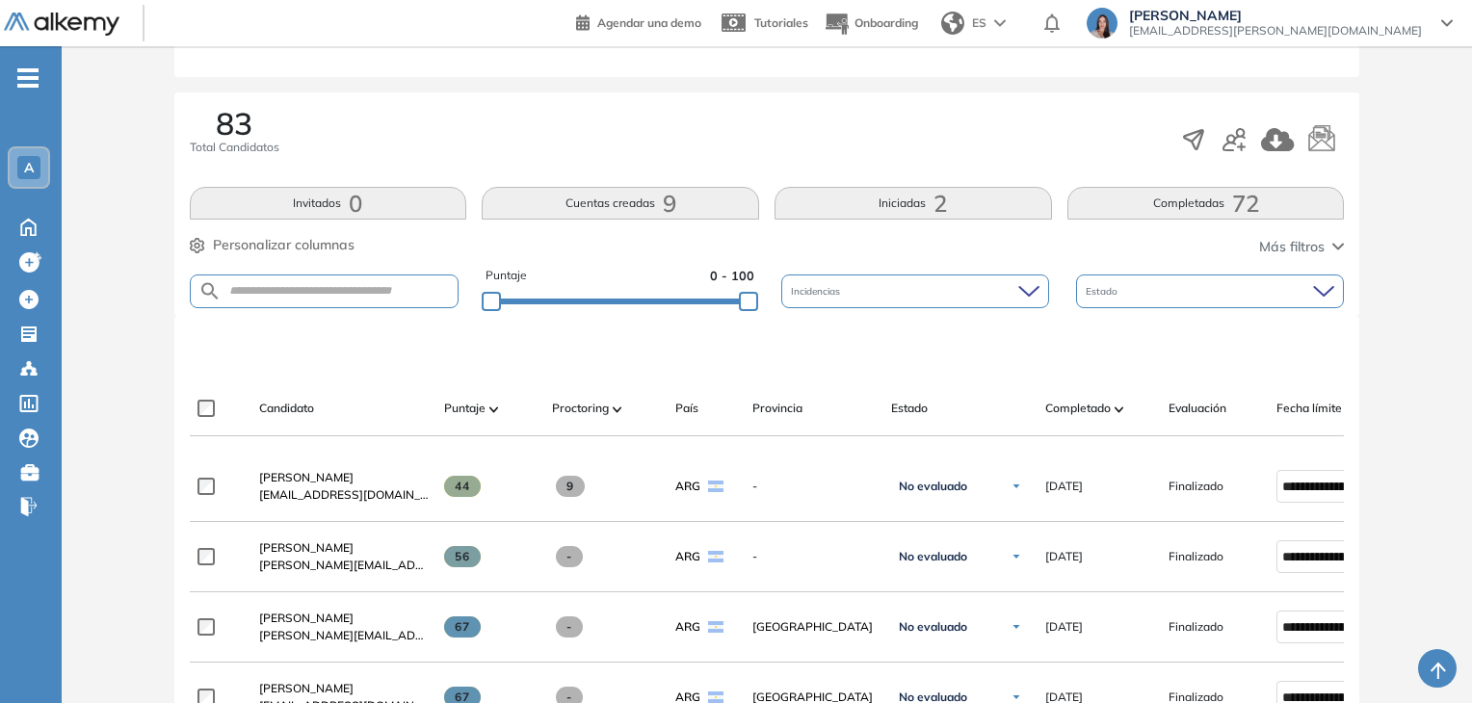
scroll to position [303, 0]
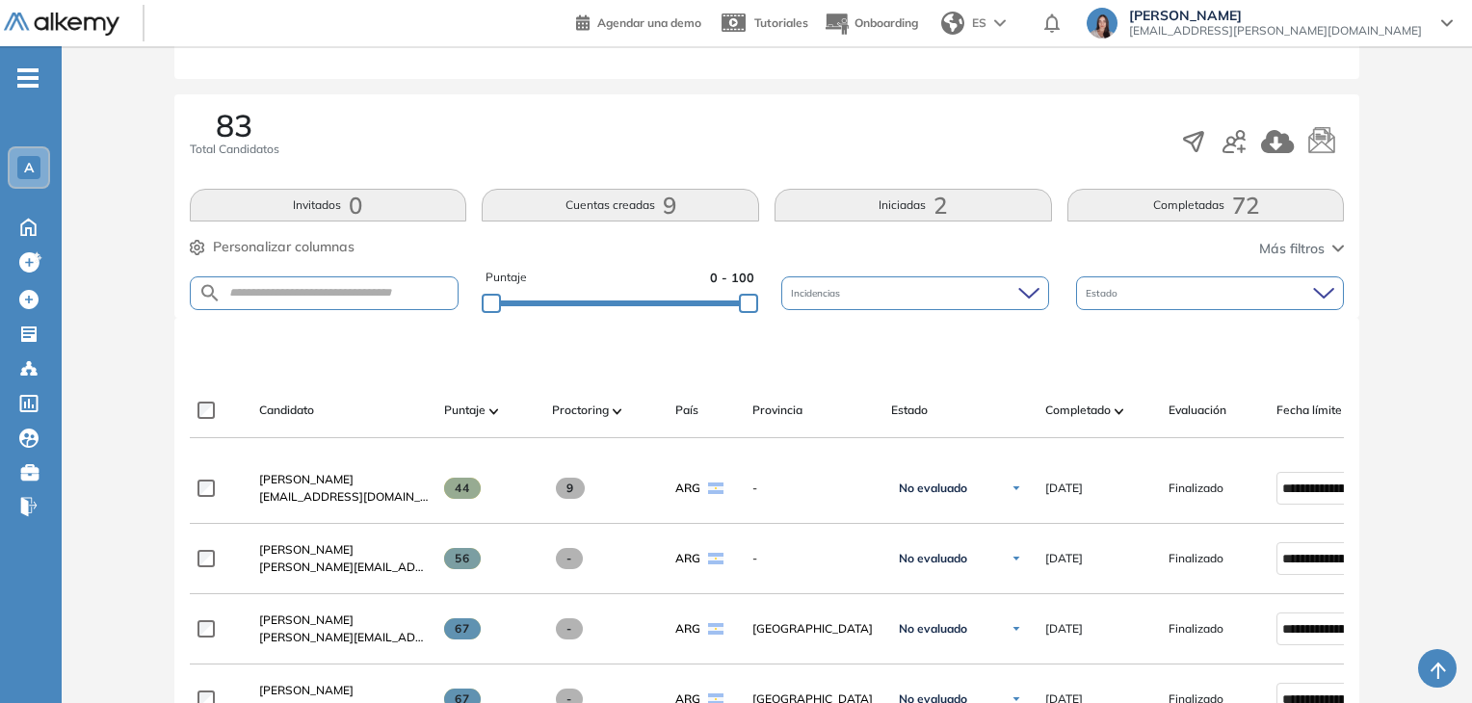
click at [925, 200] on button "Iniciadas 2" at bounding box center [913, 205] width 277 height 33
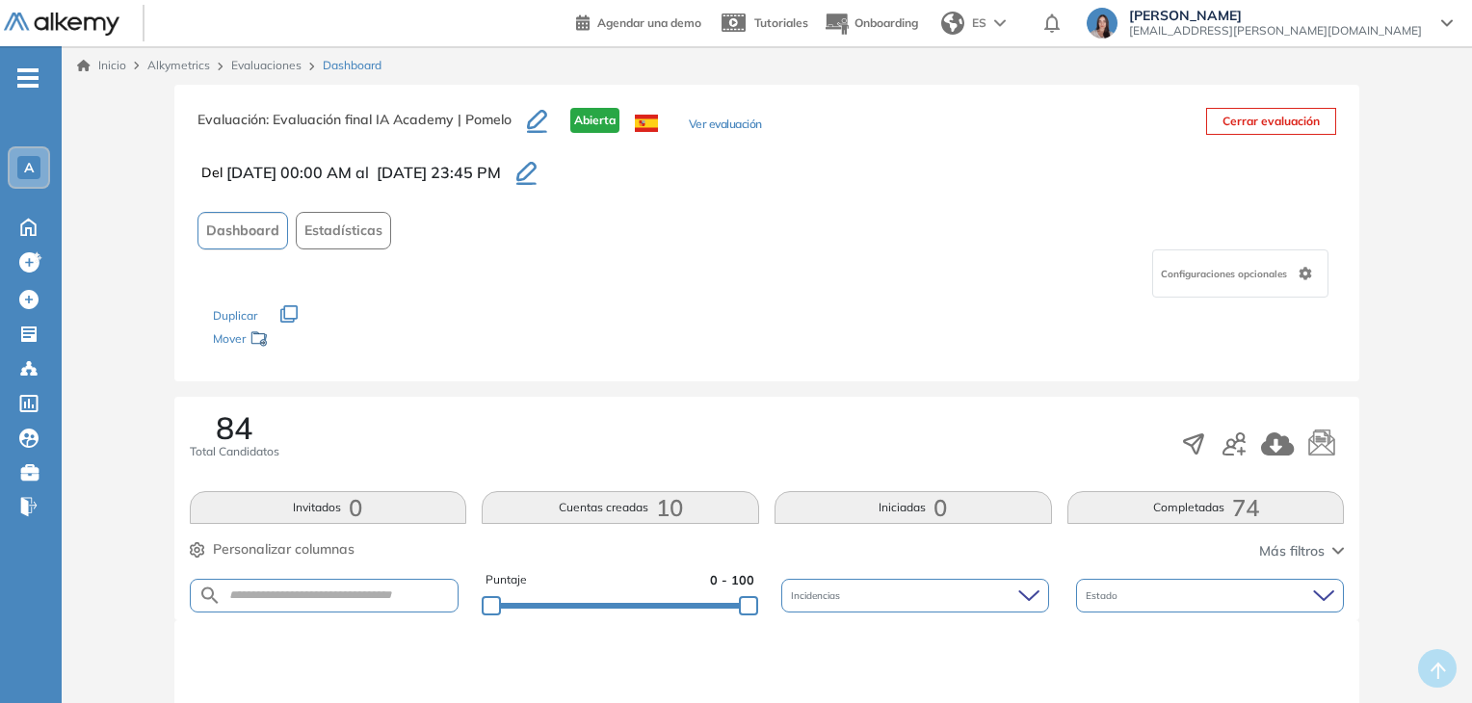
click at [1154, 483] on div "84 Total Candidatos Invitados 0 Cuentas creadas 10 Iniciadas 0 Completadas 74 P…" at bounding box center [767, 509] width 1186 height 224
click at [1146, 508] on button "Completadas 74" at bounding box center [1205, 507] width 277 height 33
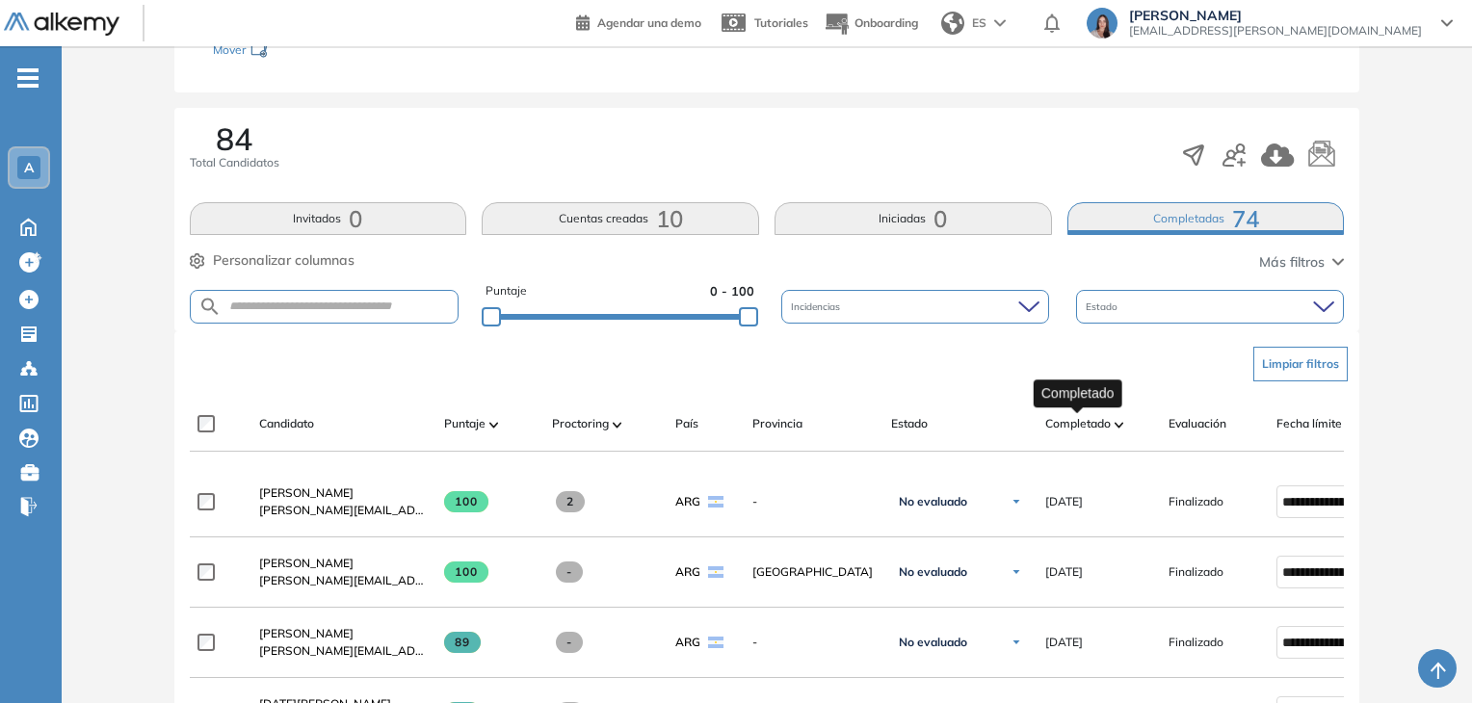
click at [1061, 425] on span "Completado" at bounding box center [1078, 423] width 66 height 17
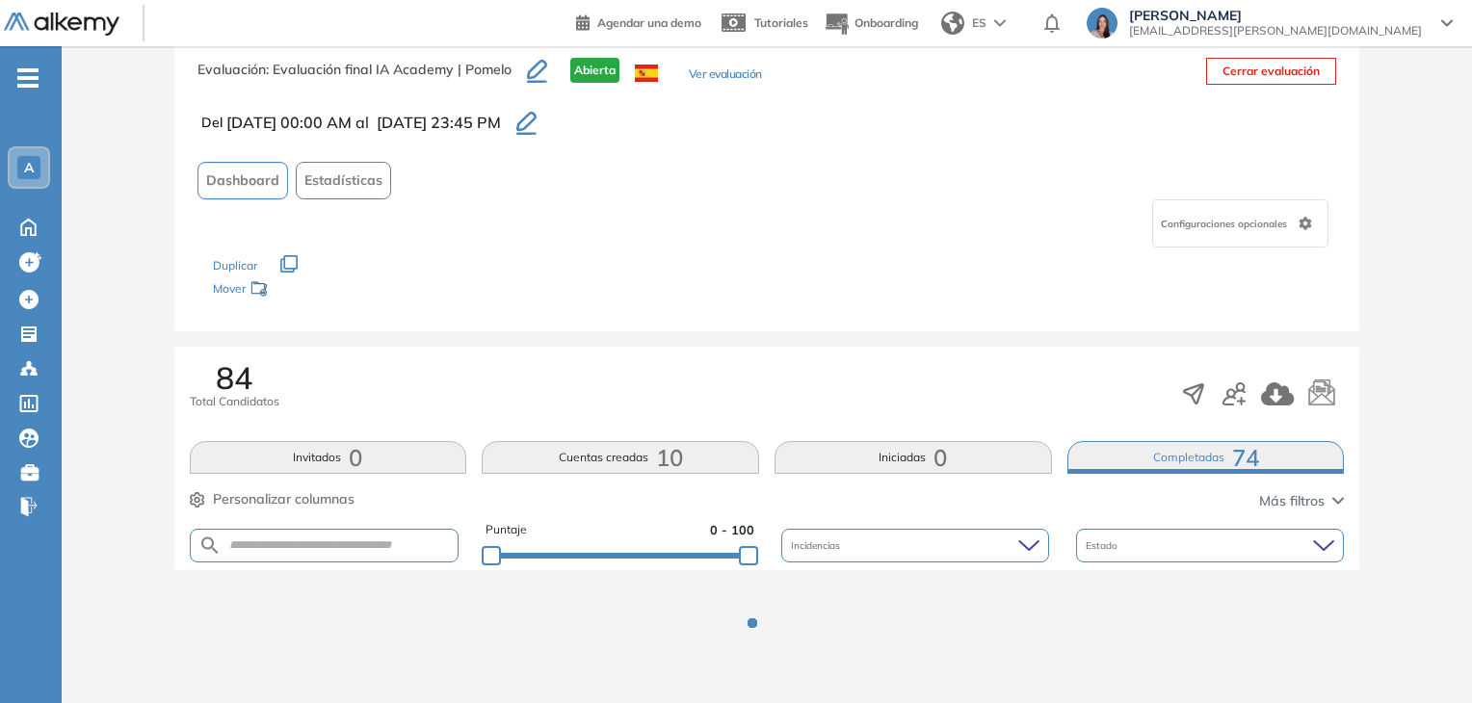
scroll to position [385, 0]
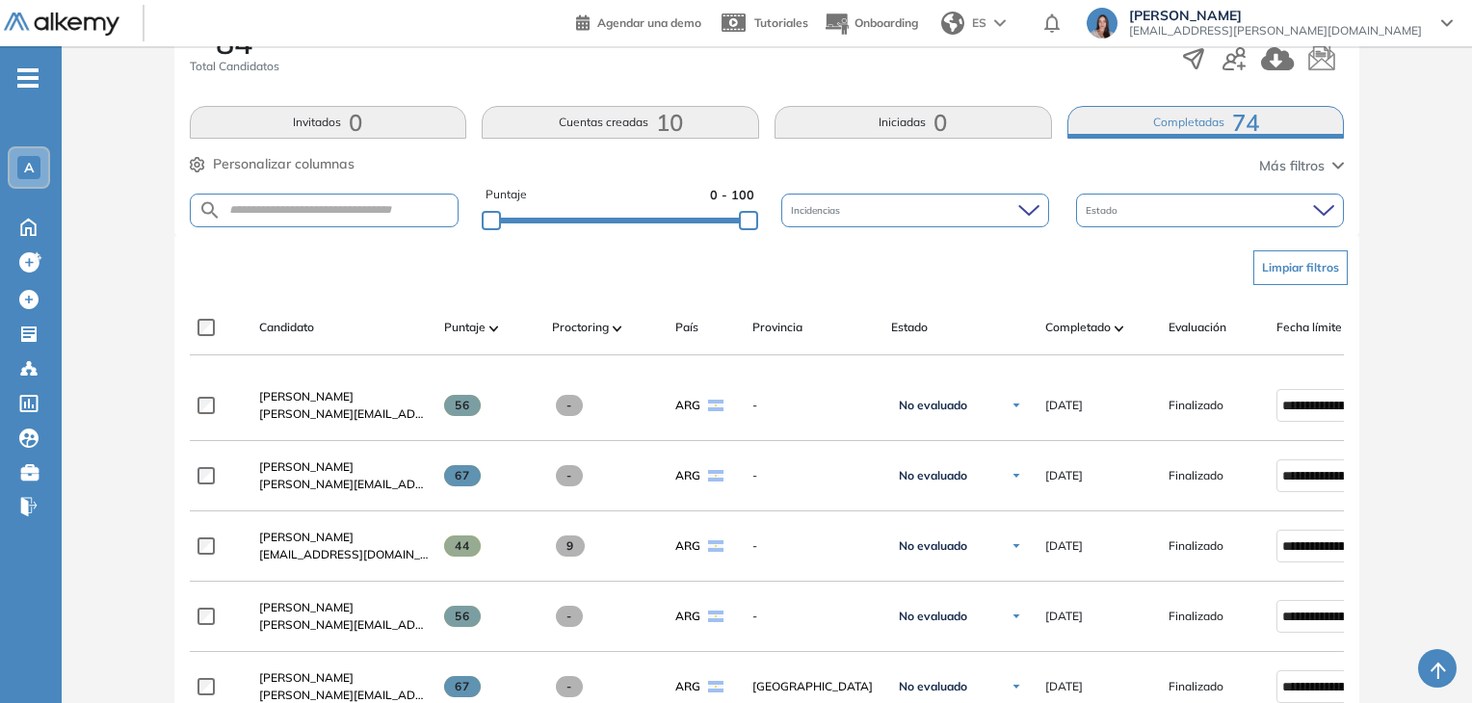
click at [1133, 120] on button "Completadas 74" at bounding box center [1205, 122] width 277 height 33
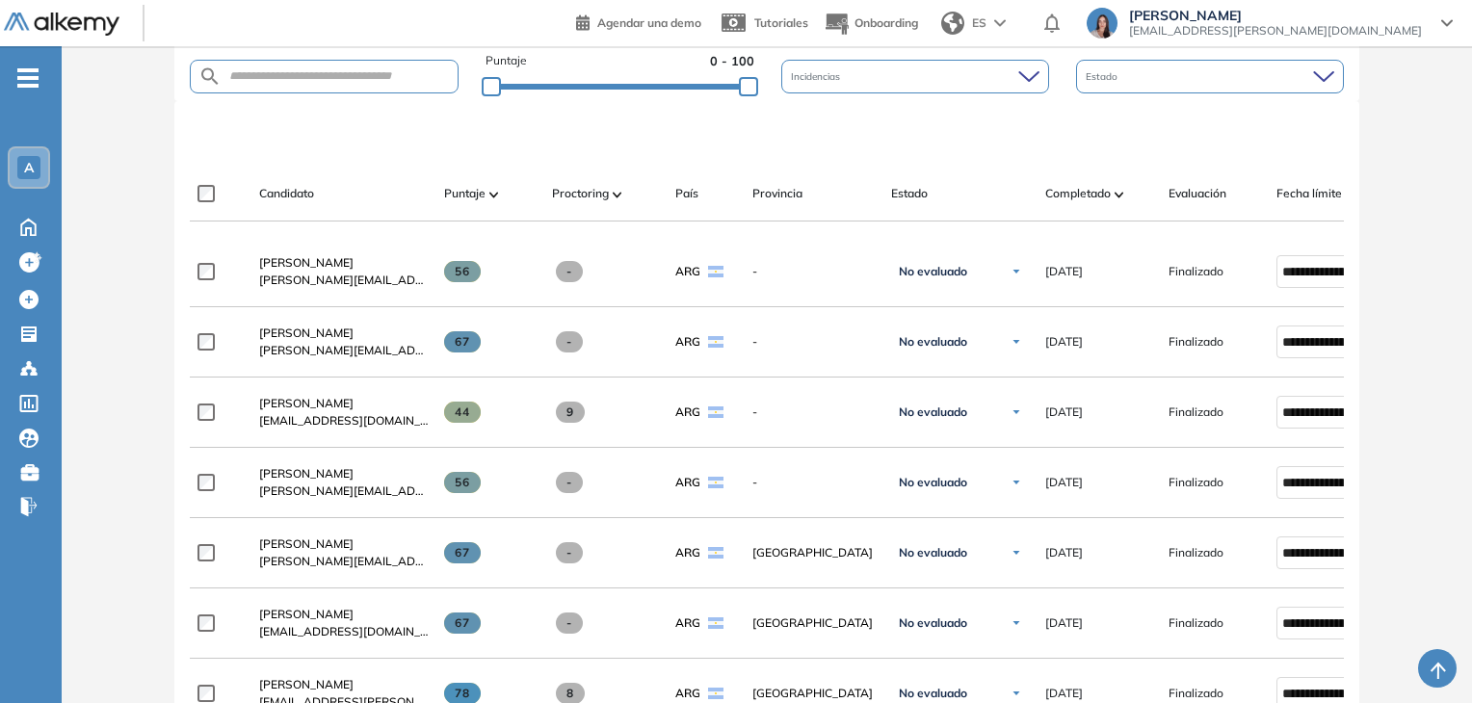
scroll to position [230, 0]
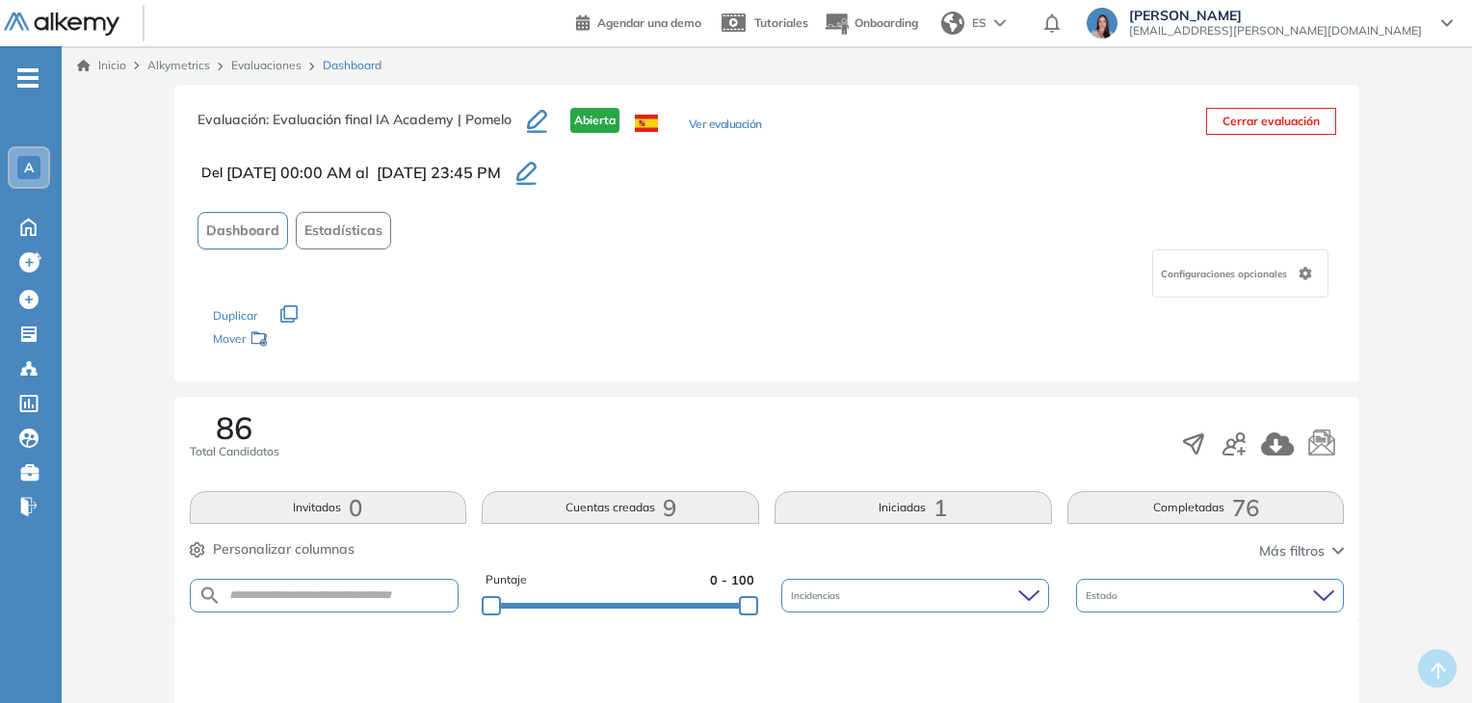
click at [1214, 513] on button "Completadas 76" at bounding box center [1205, 507] width 277 height 33
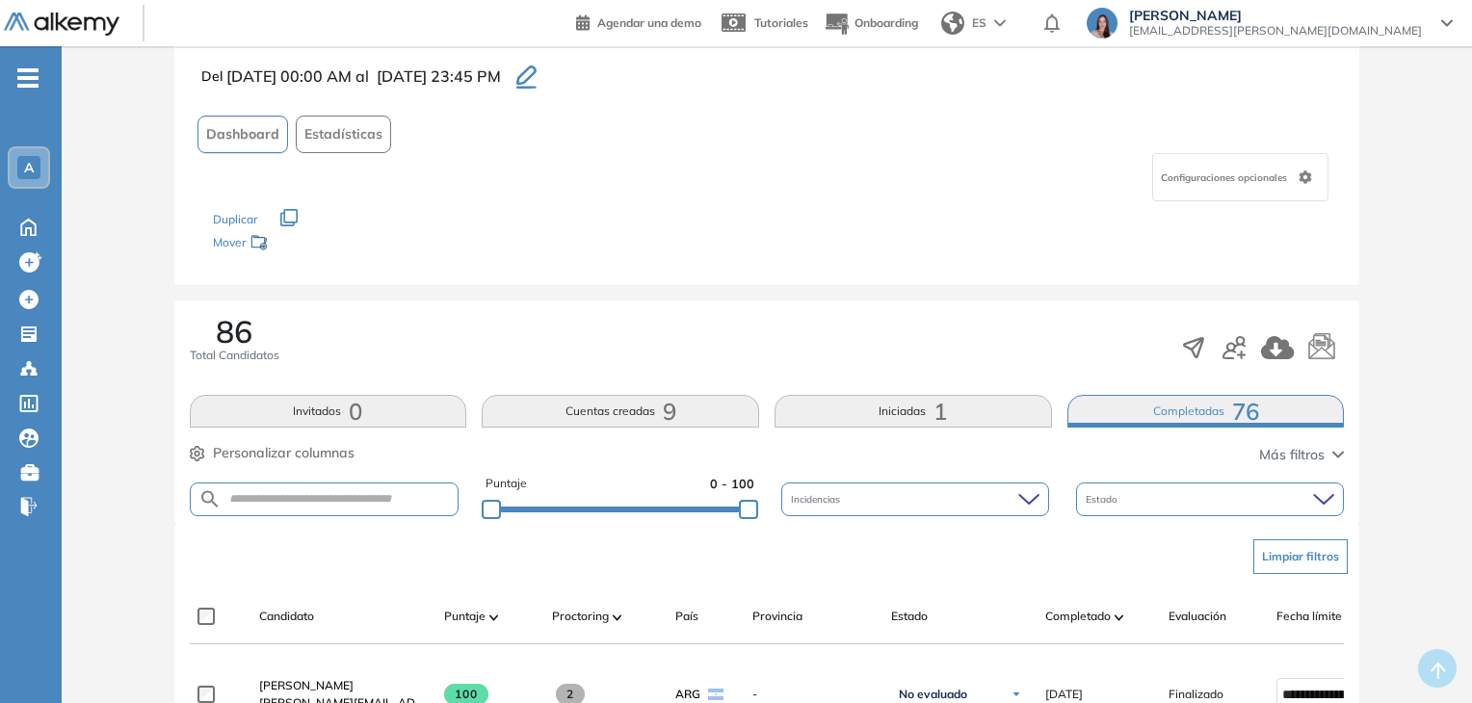
scroll to position [289, 0]
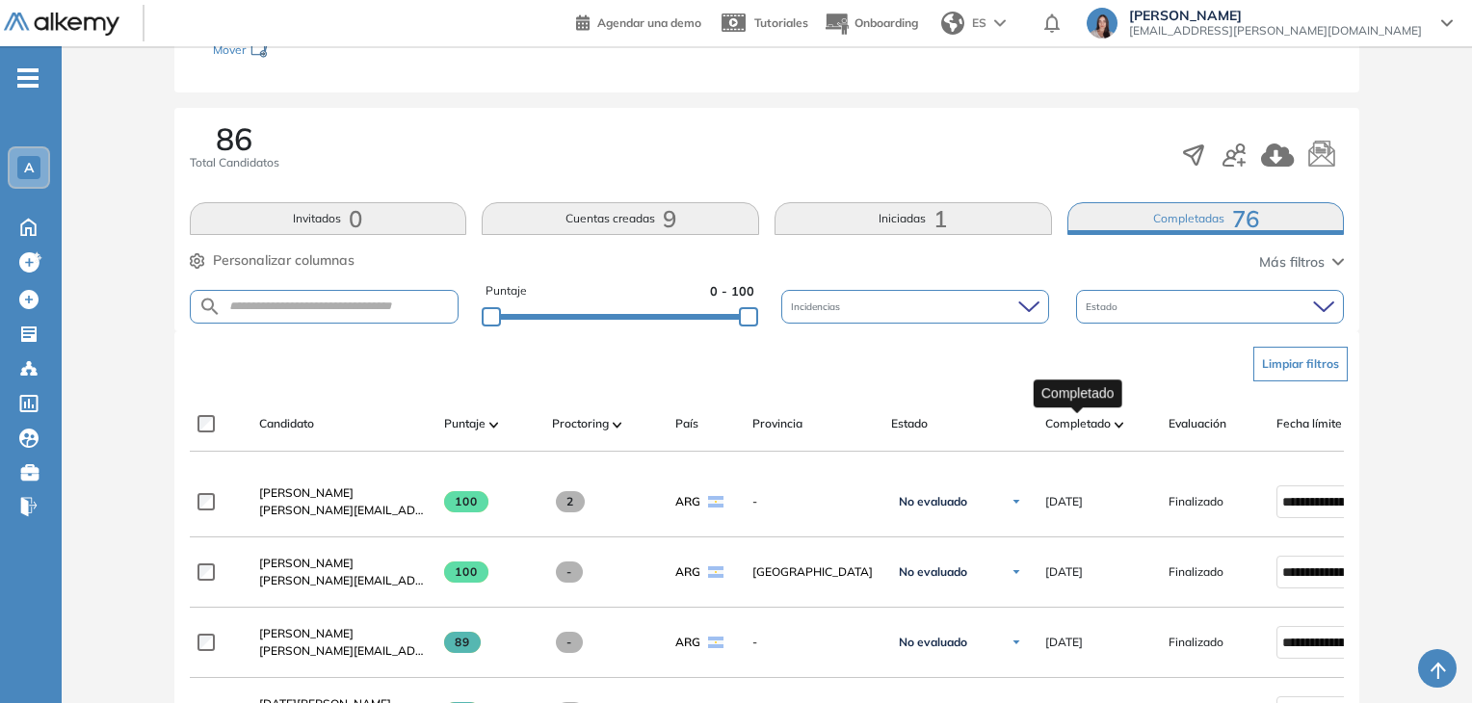
click at [1066, 425] on span "Completado" at bounding box center [1078, 423] width 66 height 17
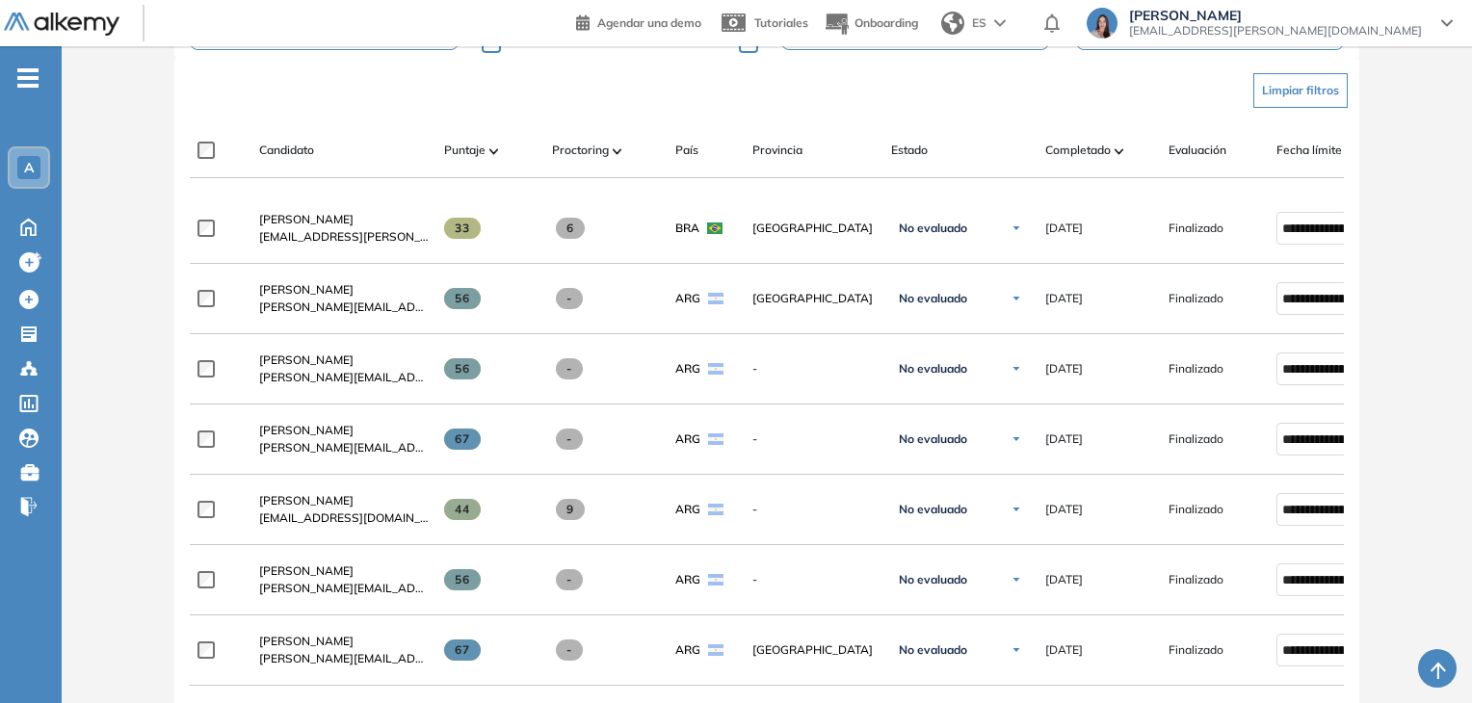
scroll to position [274, 0]
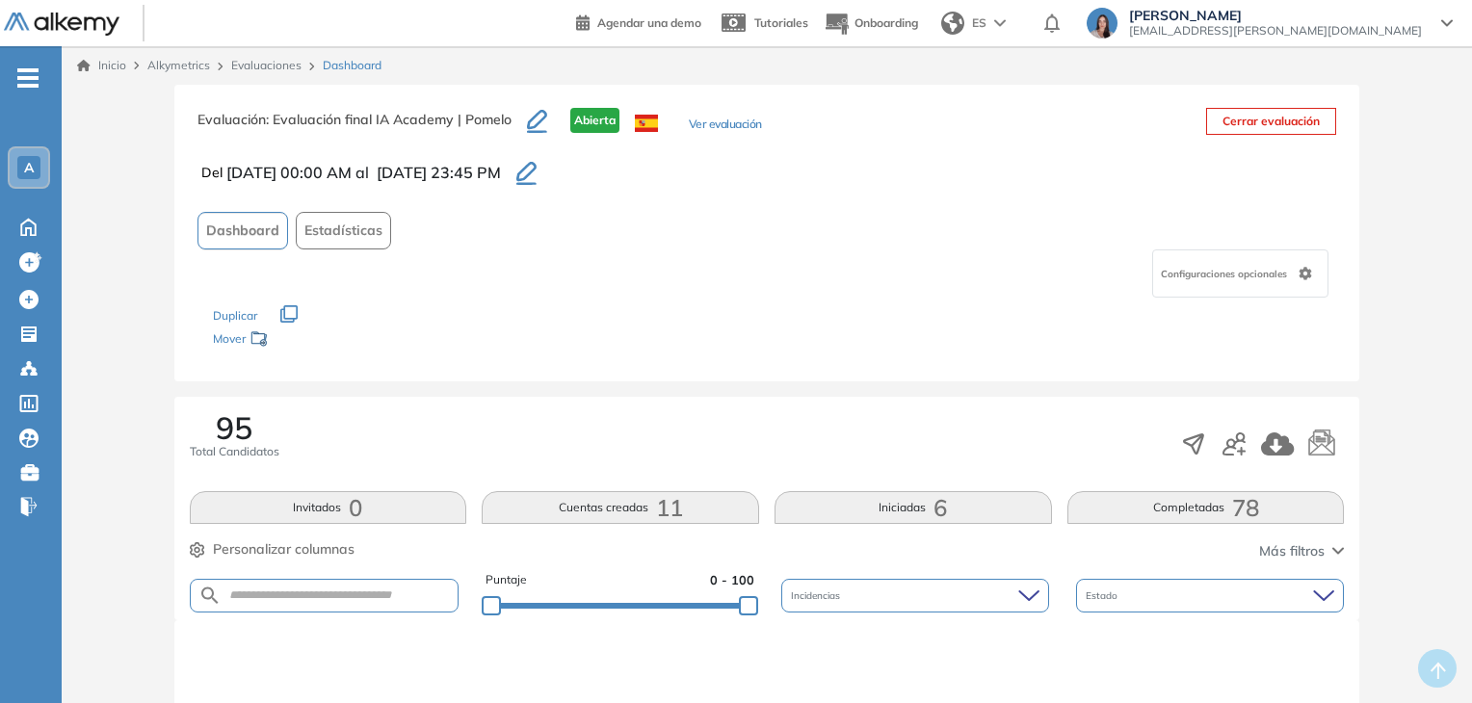
scroll to position [289, 0]
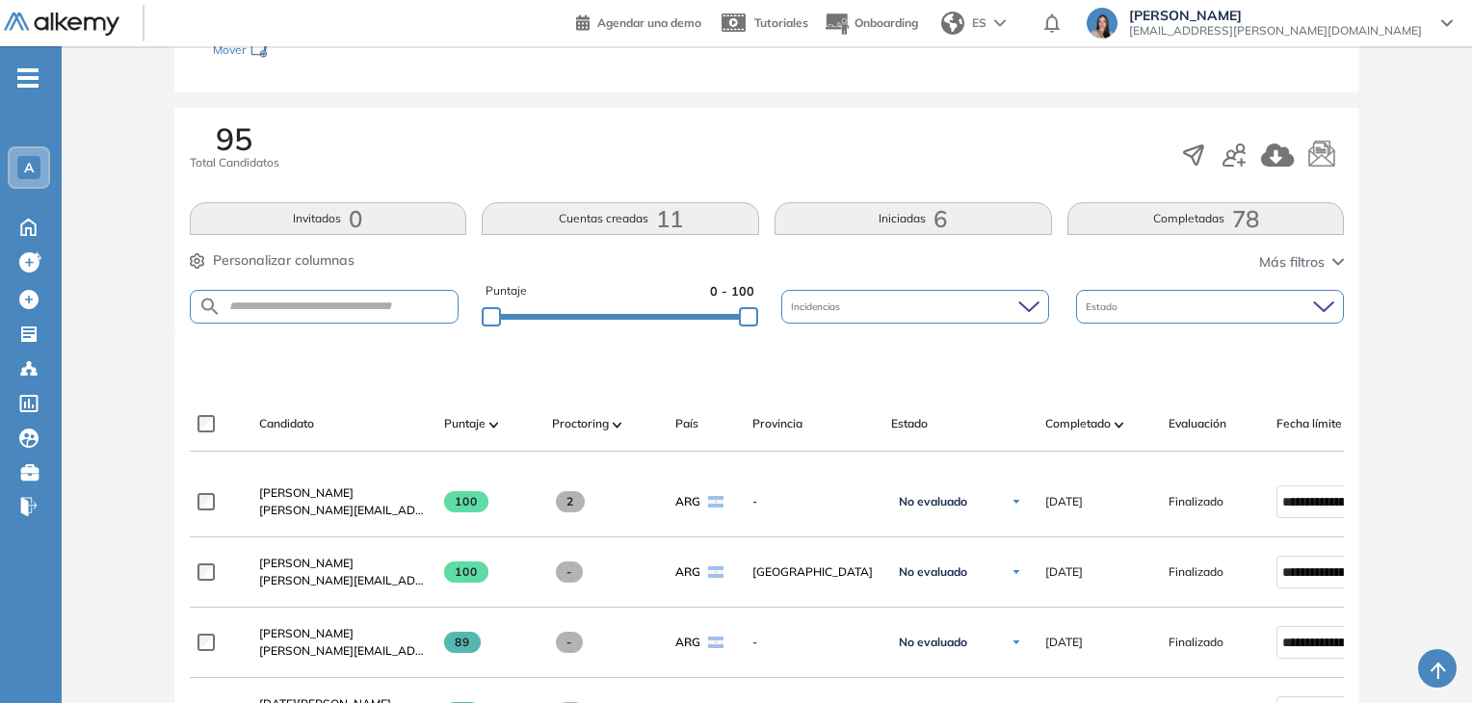
click at [1096, 224] on button "Completadas 78" at bounding box center [1205, 218] width 277 height 33
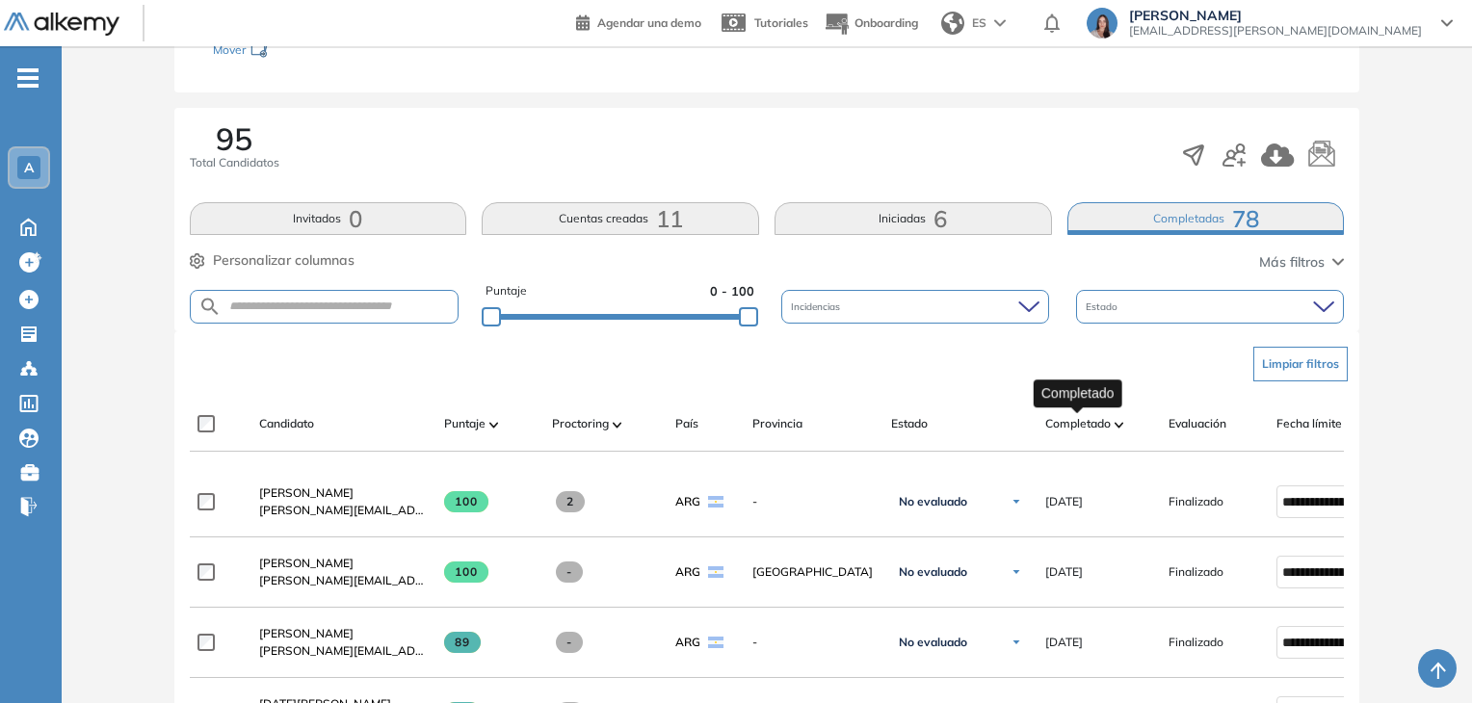
click at [1089, 429] on span "Completado" at bounding box center [1078, 423] width 66 height 17
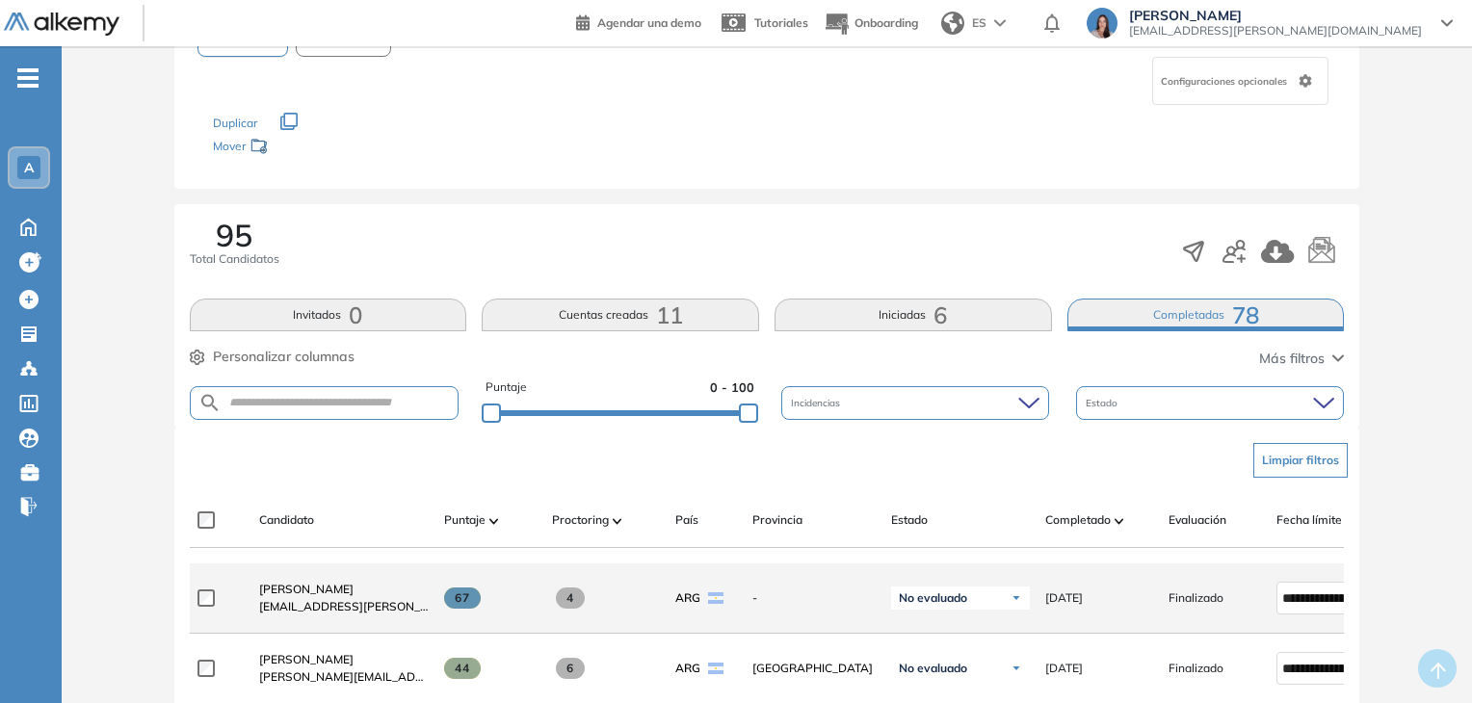
scroll to position [96, 0]
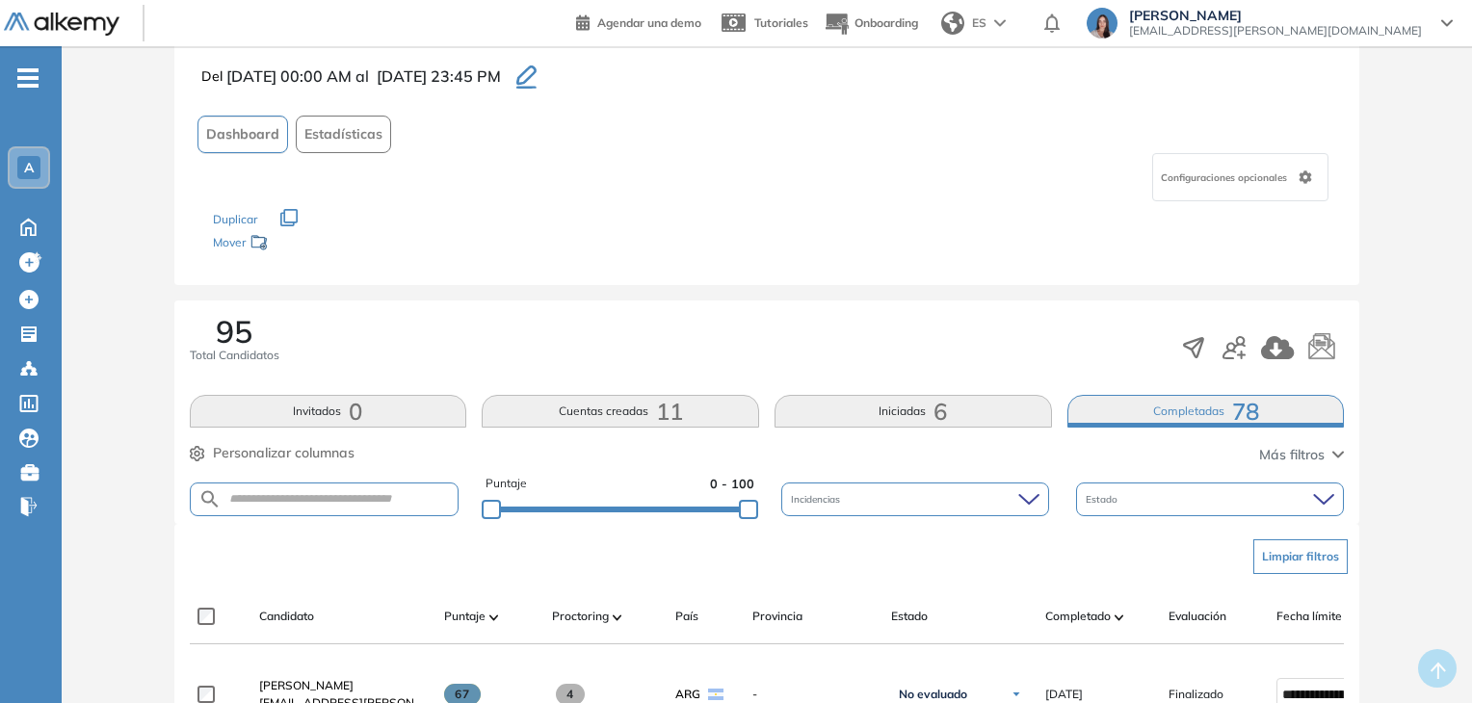
click at [35, 78] on icon "-" at bounding box center [27, 78] width 21 height 4
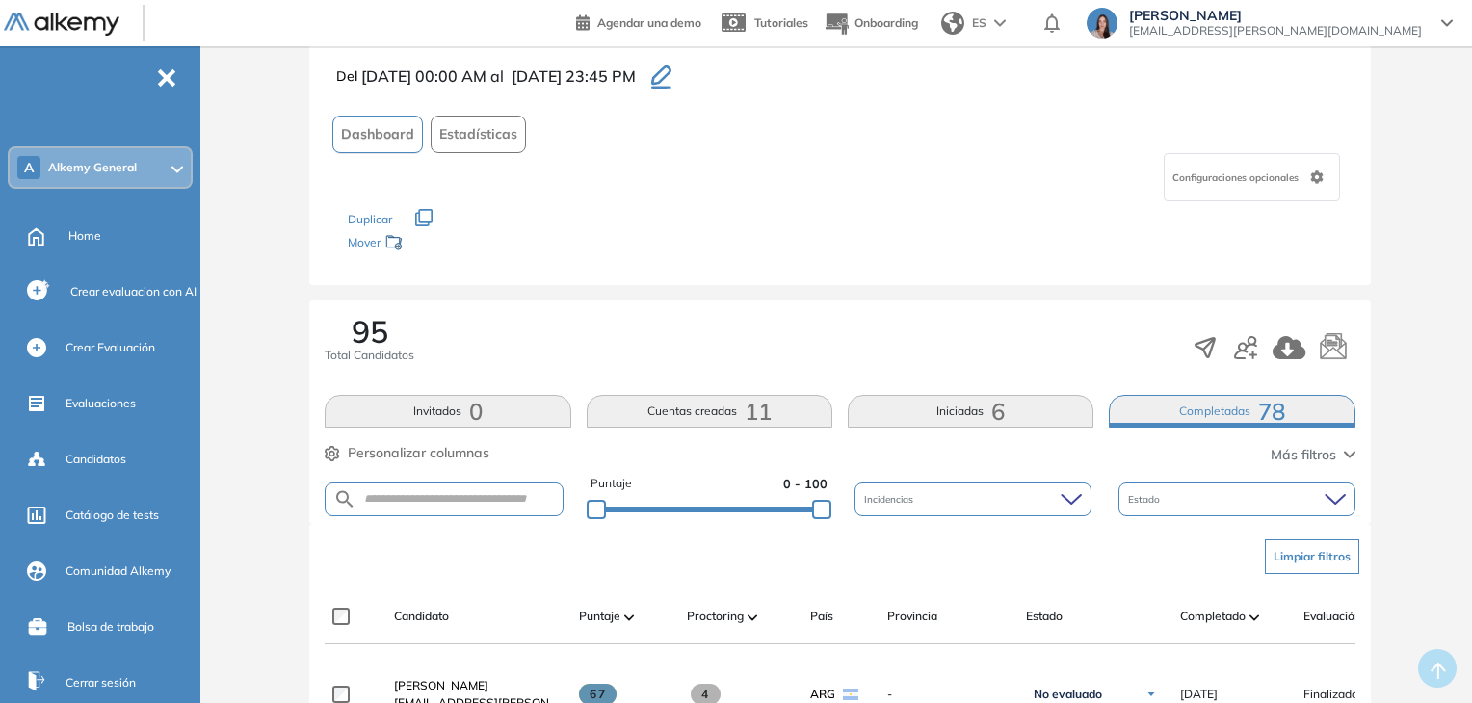
click at [141, 163] on div "A Alkemy General" at bounding box center [100, 167] width 181 height 39
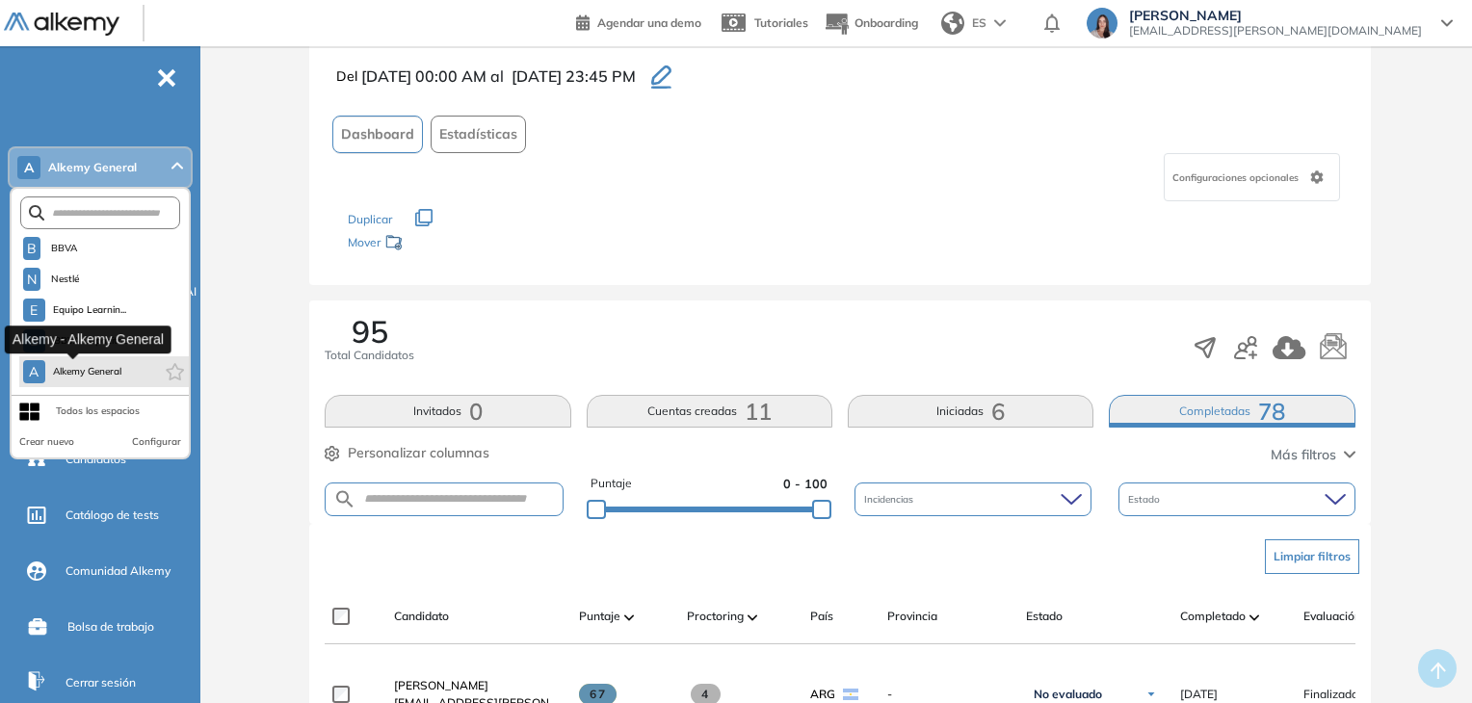
click at [115, 378] on span "Alkemy General" at bounding box center [87, 371] width 69 height 15
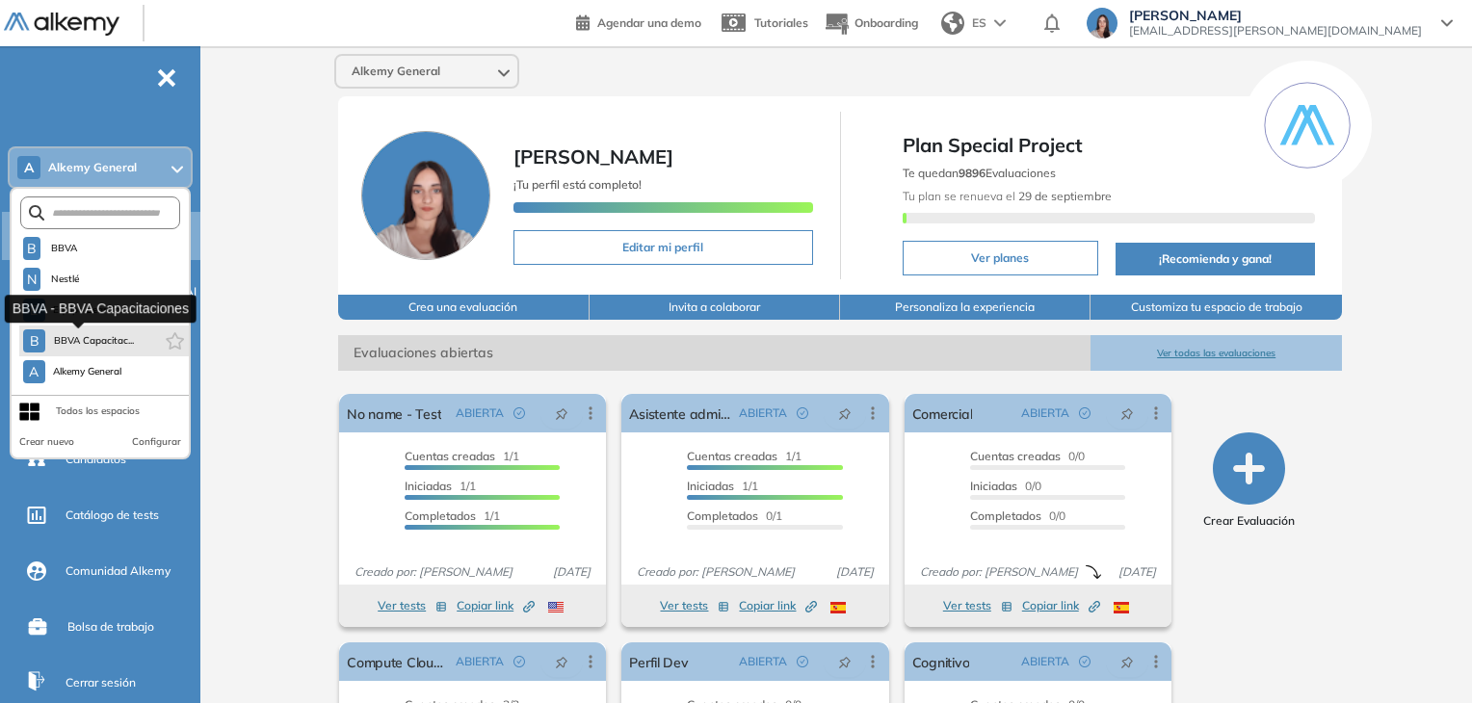
click at [89, 341] on span "BBVA Capacitac..." at bounding box center [93, 340] width 81 height 15
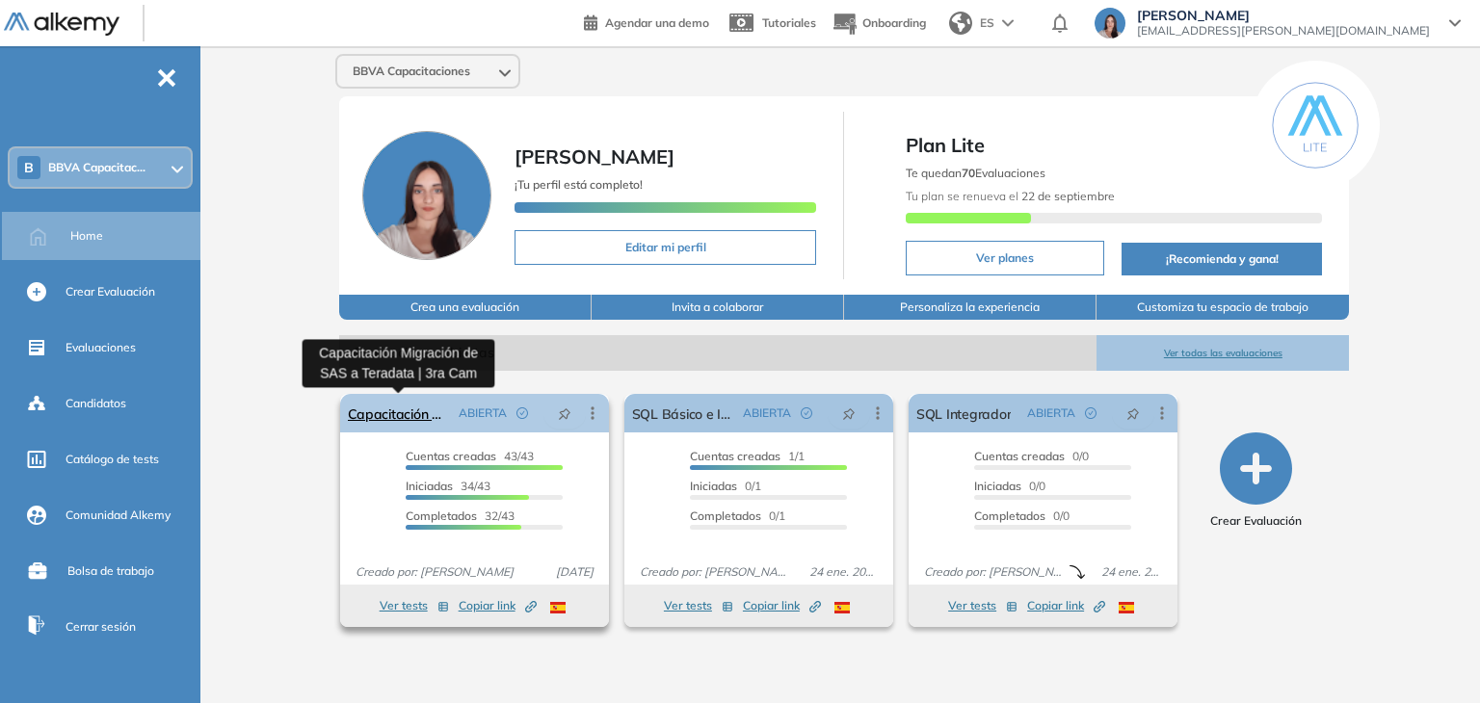
click at [406, 406] on link "Capacitación Migración de SAS a Teradata | 3ra Cam" at bounding box center [399, 413] width 103 height 39
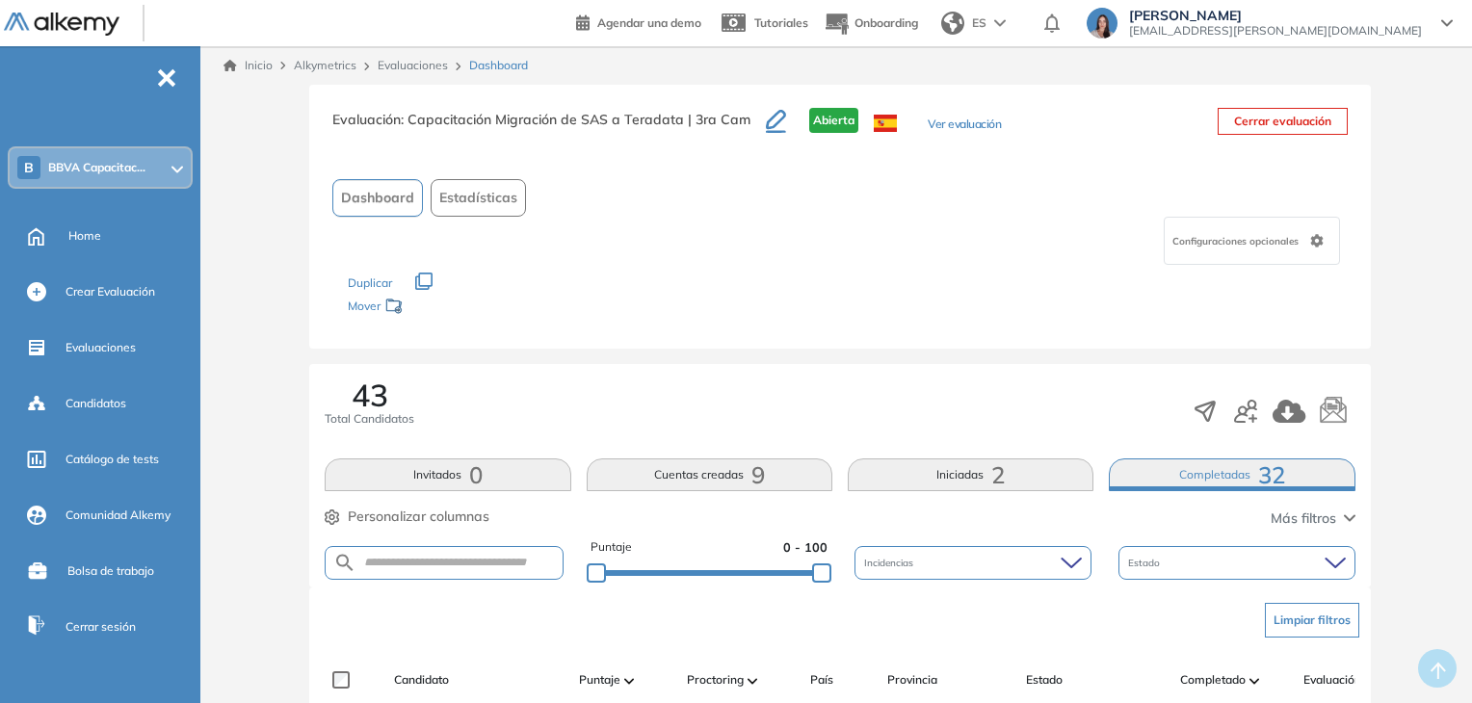
click at [985, 472] on button "Iniciadas 2" at bounding box center [971, 475] width 246 height 33
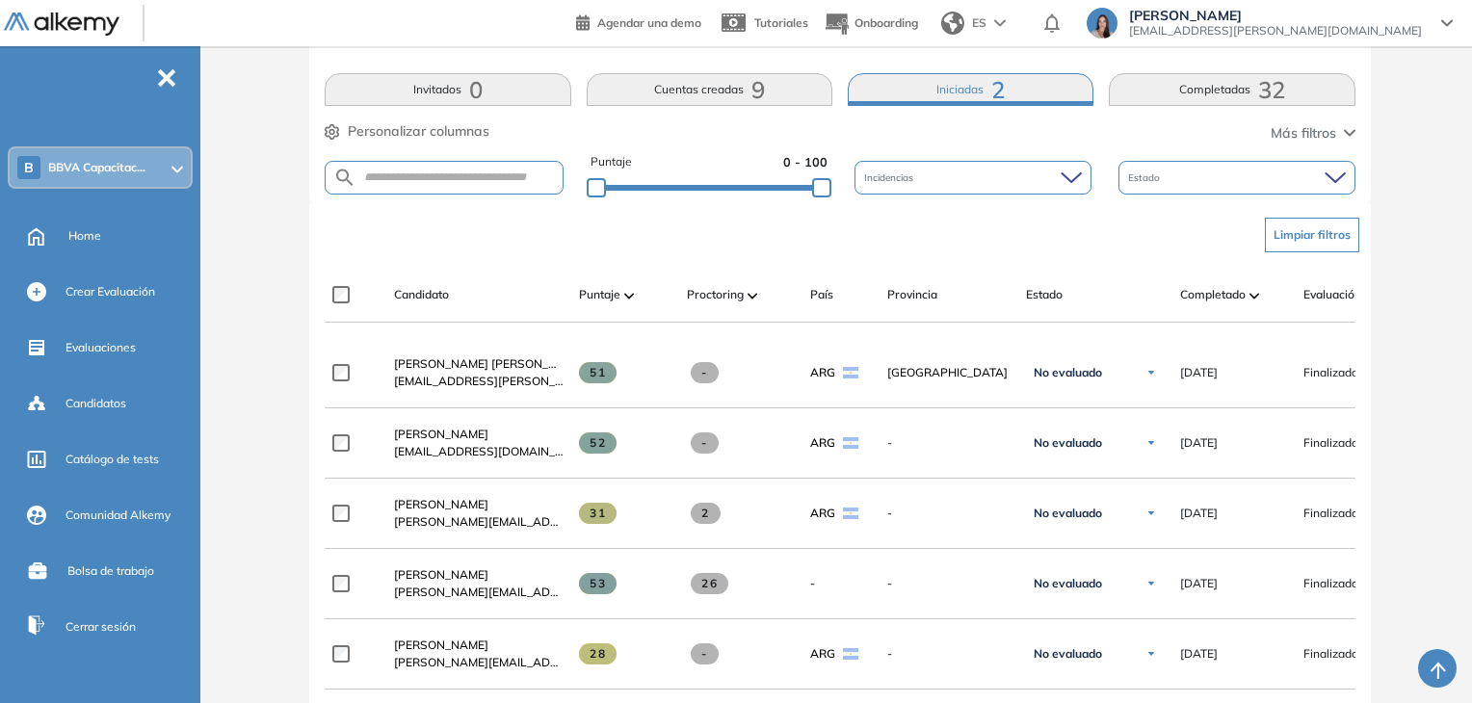
click at [936, 86] on button "Iniciadas 2" at bounding box center [971, 89] width 246 height 33
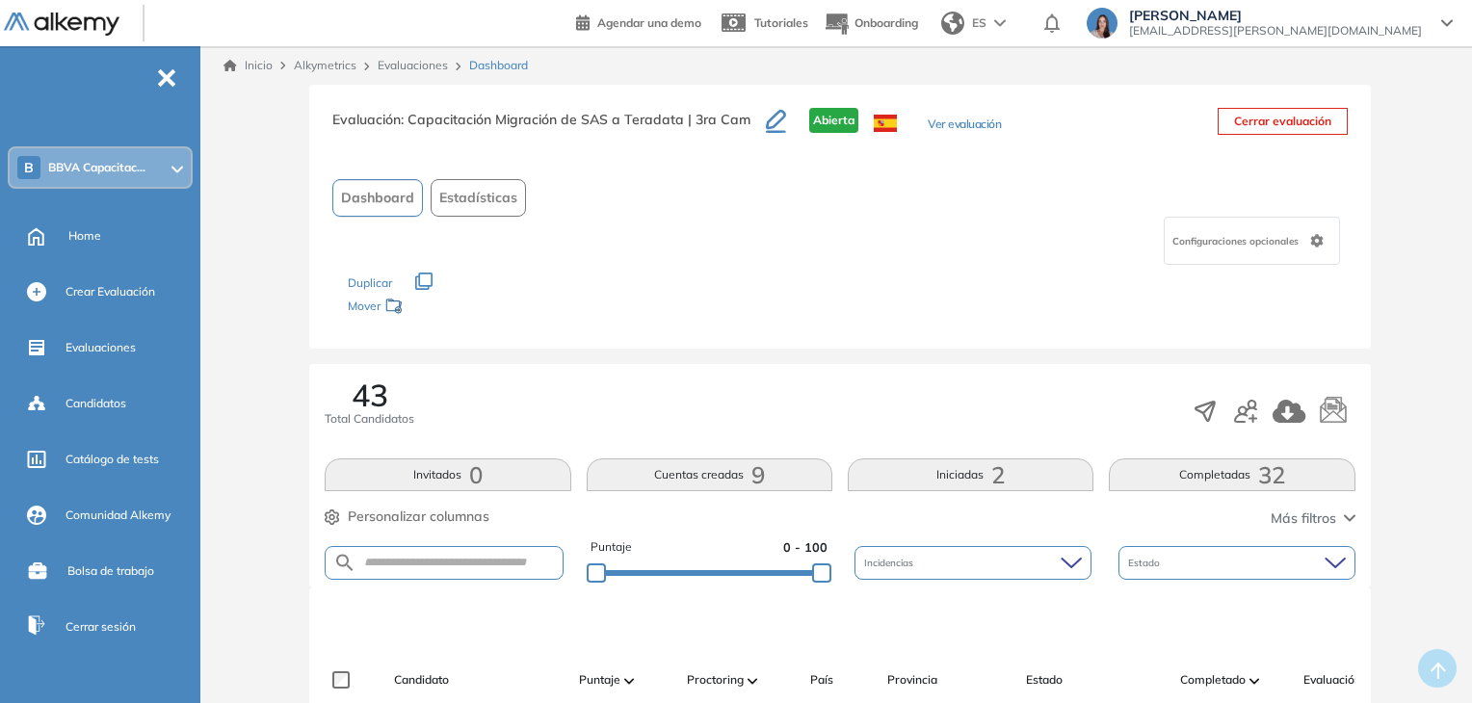
click at [1253, 471] on button "Completadas 32" at bounding box center [1232, 475] width 246 height 33
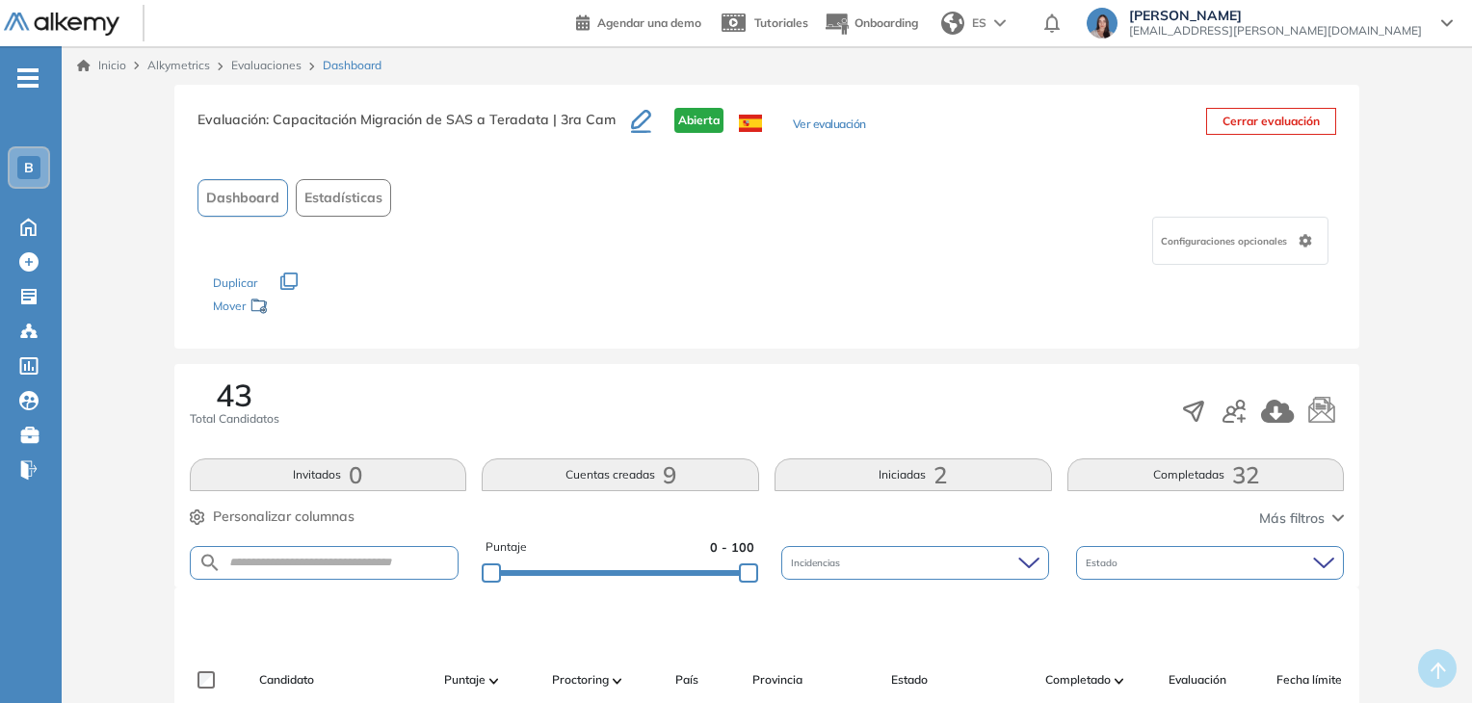
click at [1123, 468] on button "Completadas 32" at bounding box center [1205, 475] width 277 height 33
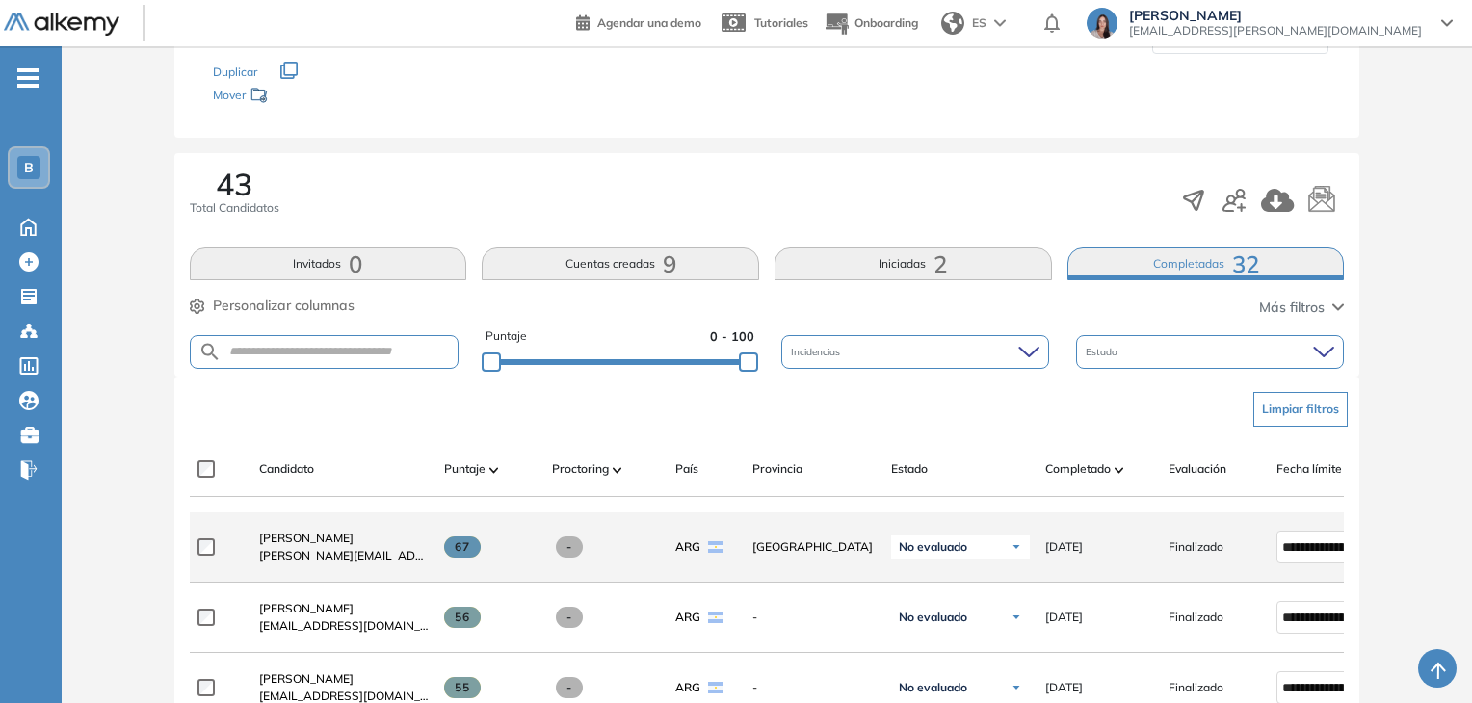
scroll to position [404, 0]
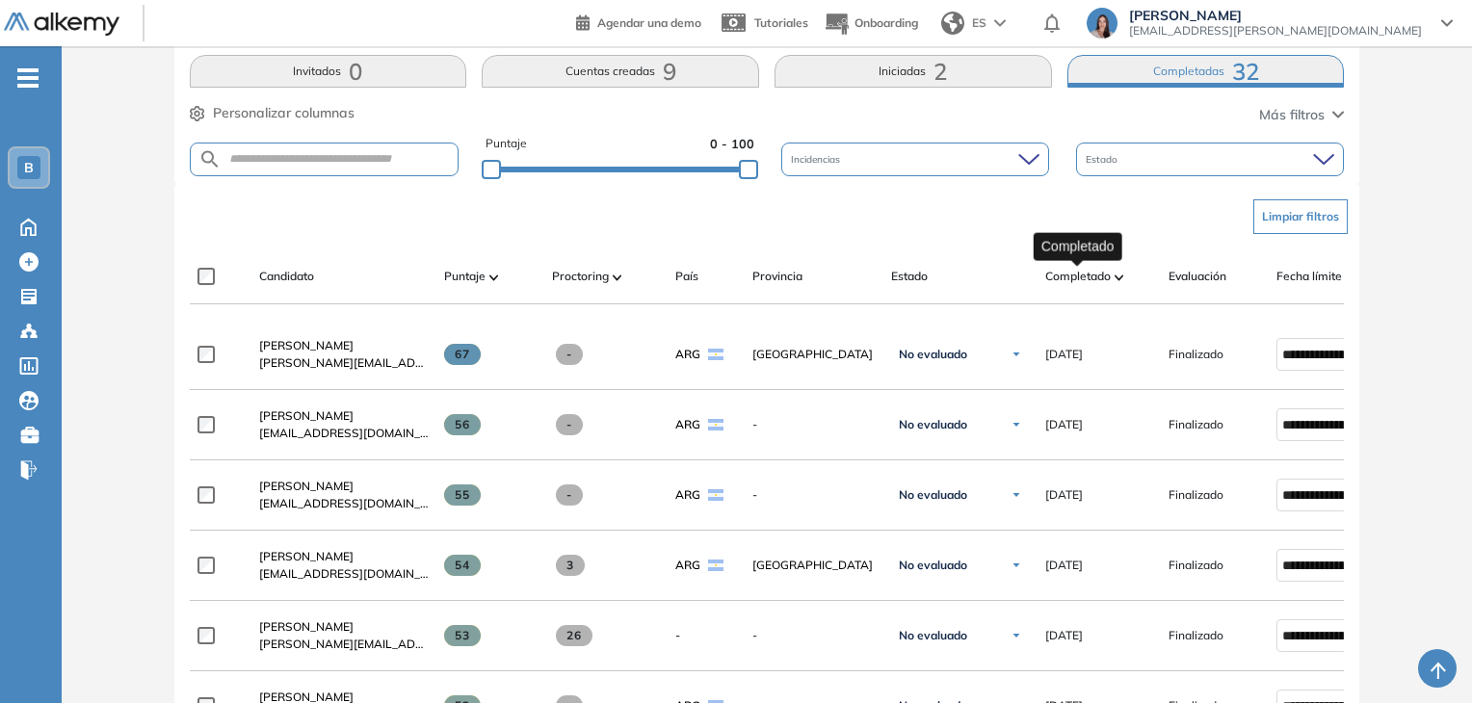
click at [1107, 271] on span "Completado" at bounding box center [1078, 276] width 66 height 17
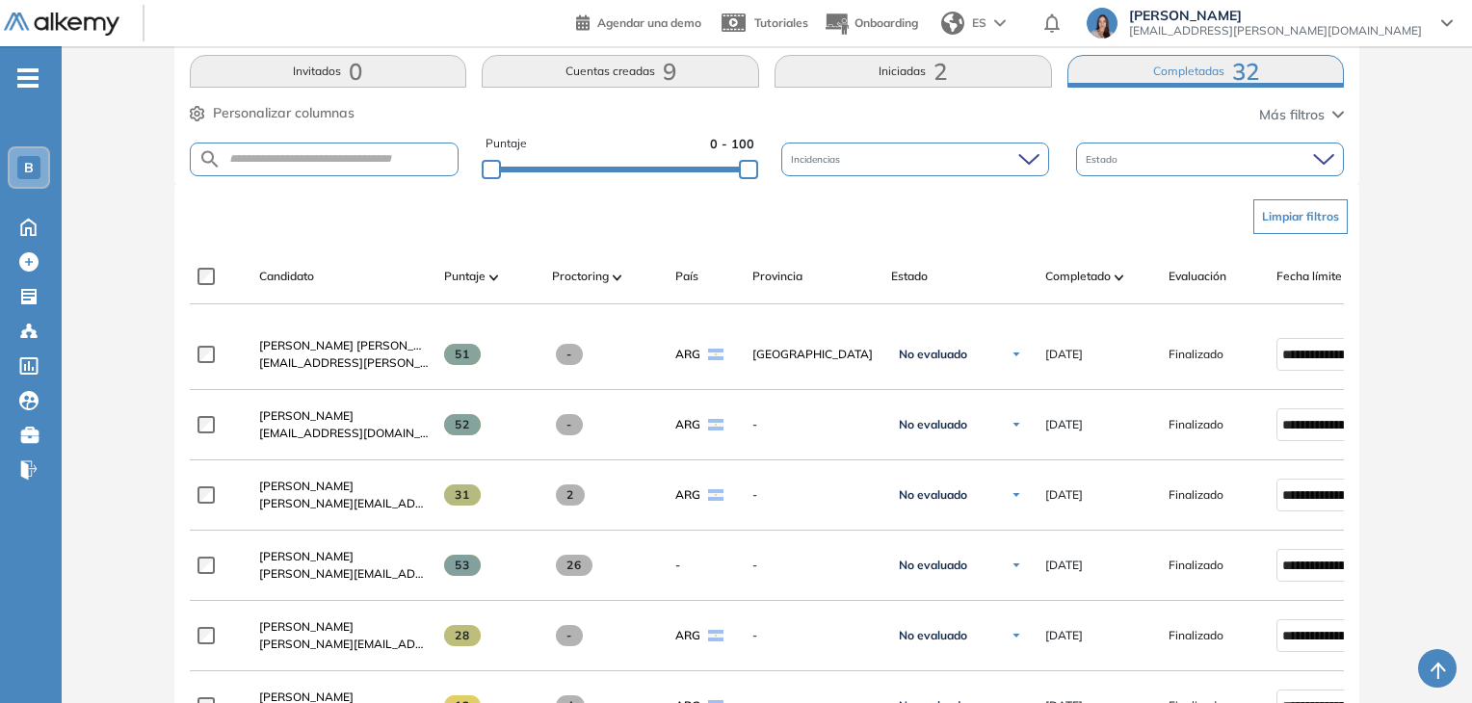
click at [350, 149] on form at bounding box center [325, 160] width 270 height 34
click at [357, 149] on form at bounding box center [325, 160] width 270 height 34
click at [354, 159] on input "text" at bounding box center [340, 159] width 237 height 14
type input "**"
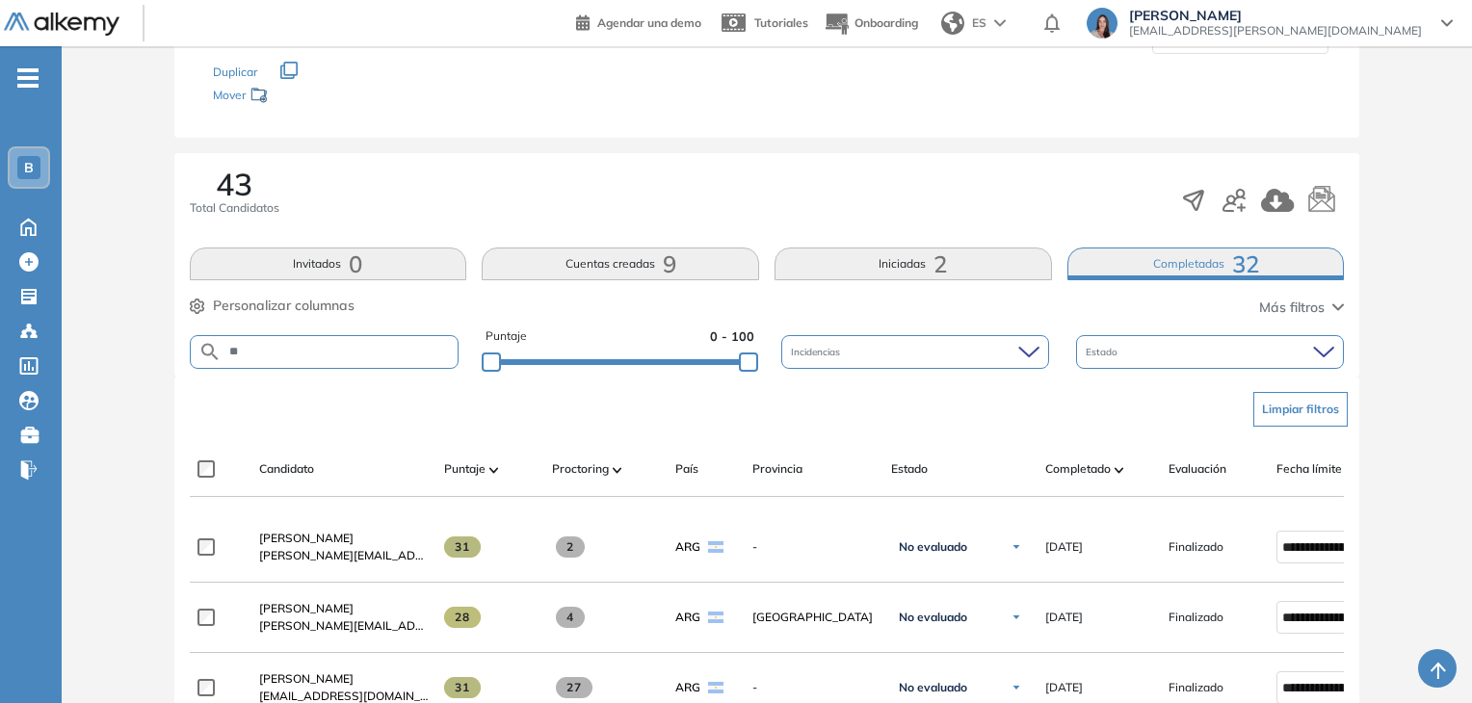
click at [913, 262] on button "Iniciadas 2" at bounding box center [913, 264] width 277 height 33
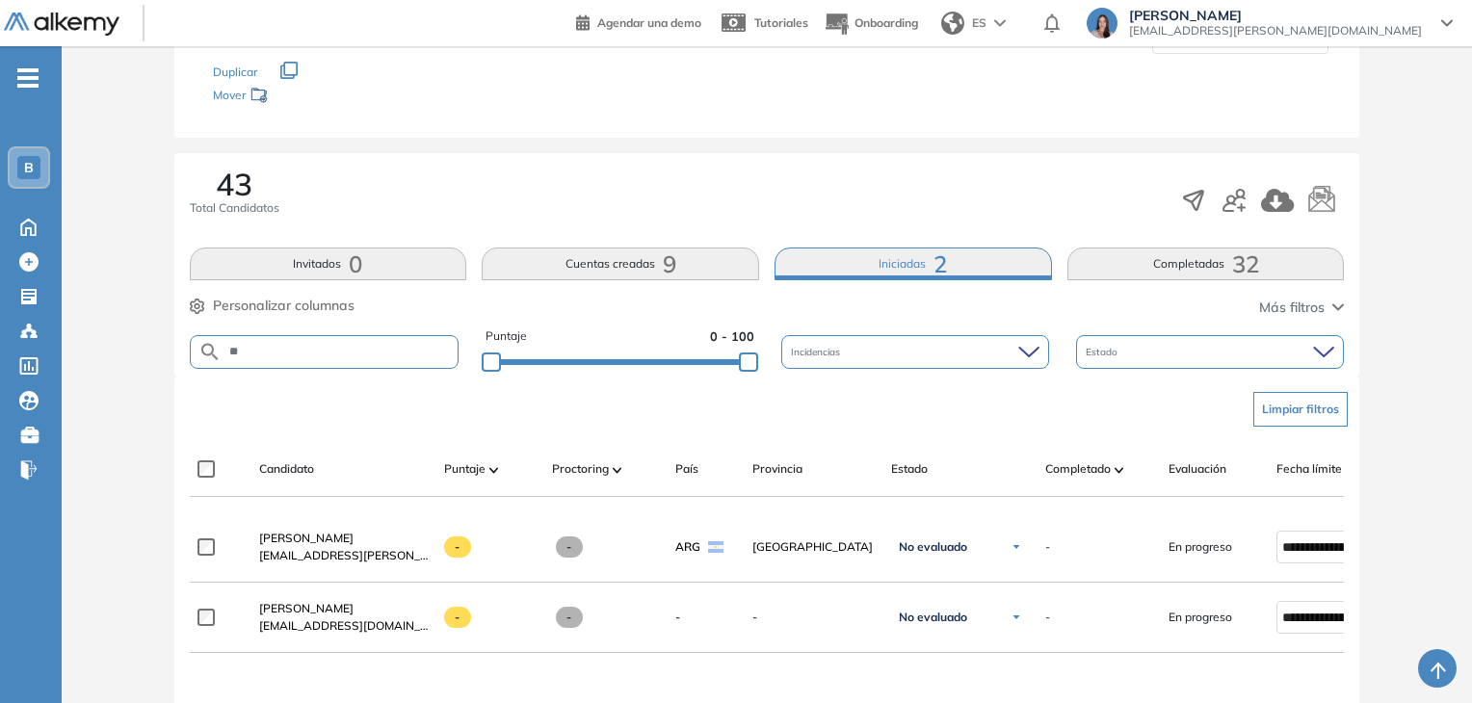
scroll to position [307, 0]
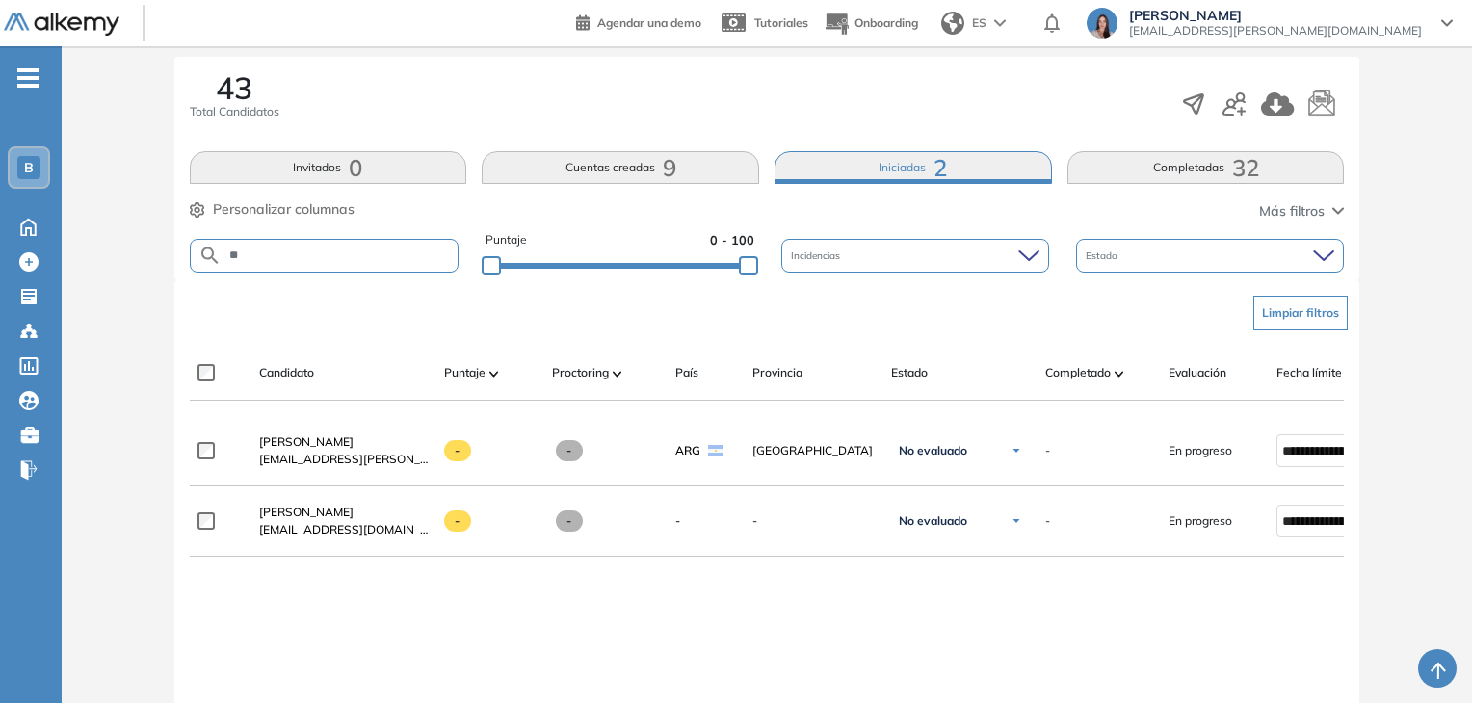
click at [31, 171] on span "B" at bounding box center [29, 167] width 10 height 15
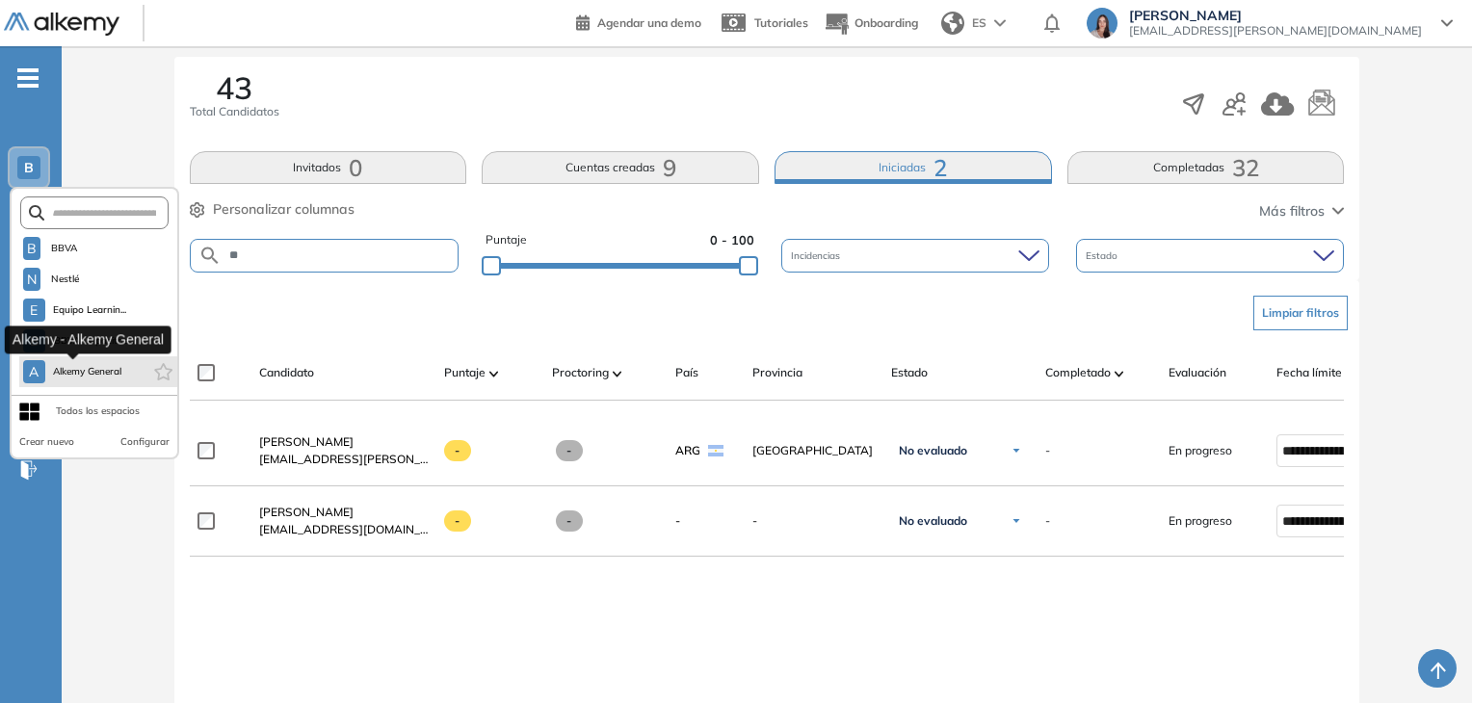
click at [109, 373] on span "Alkemy General" at bounding box center [87, 371] width 69 height 15
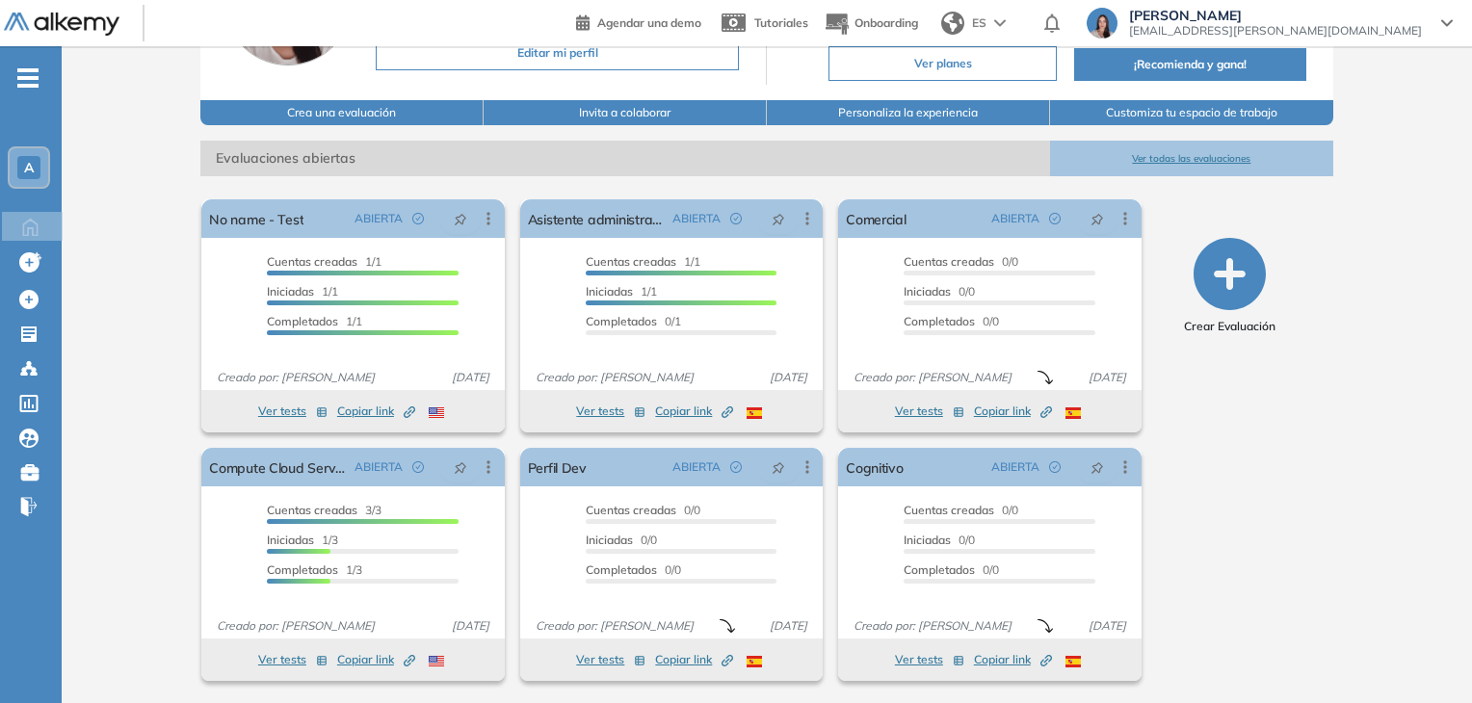
click at [1162, 145] on button "Ver todas las evaluaciones" at bounding box center [1191, 159] width 283 height 36
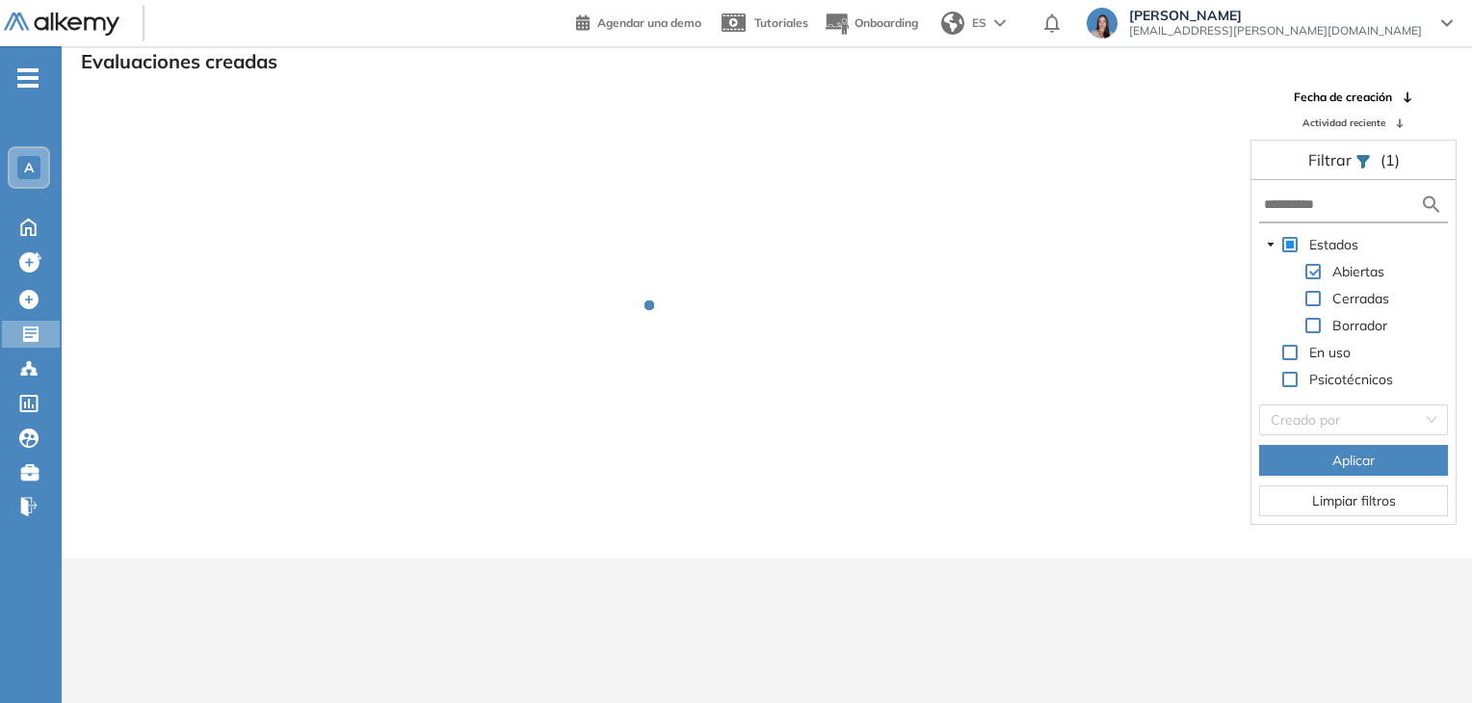
scroll to position [46, 0]
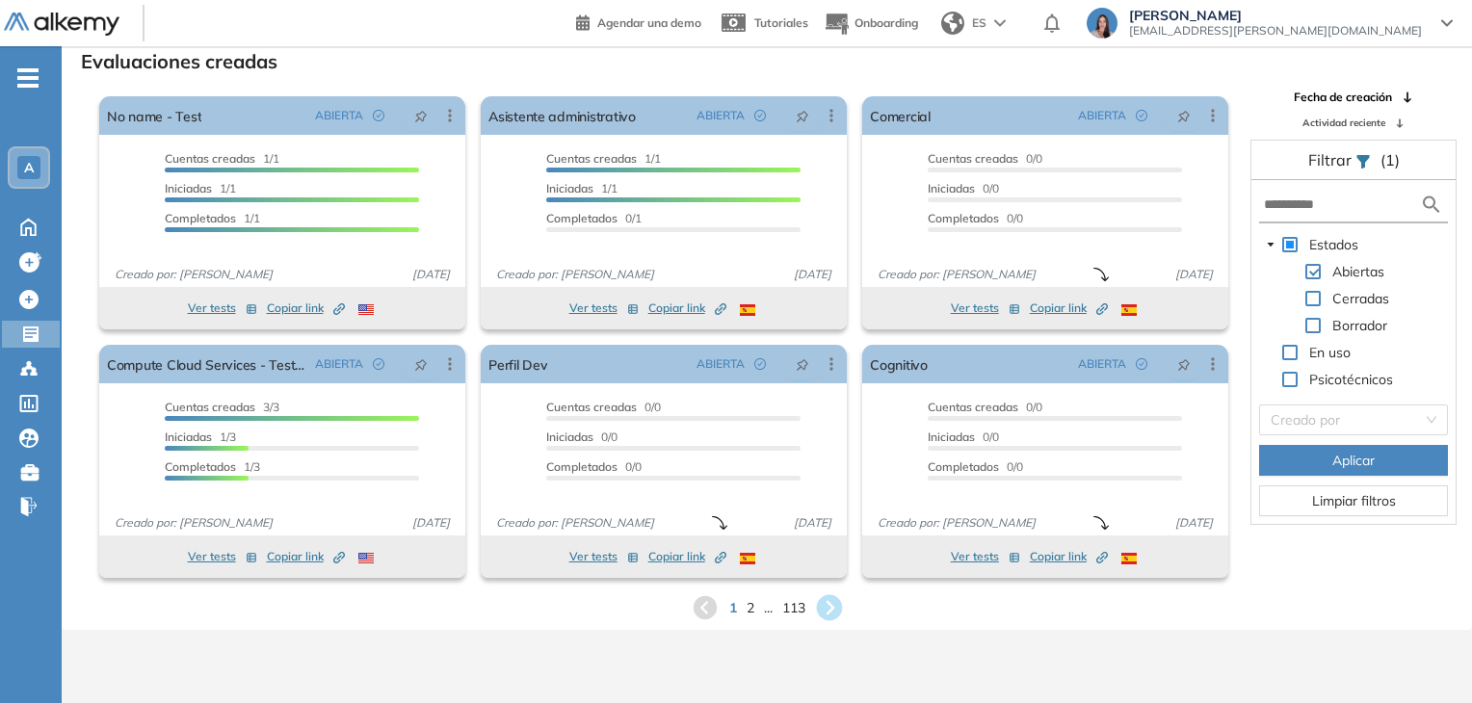
click at [836, 604] on icon at bounding box center [829, 608] width 26 height 26
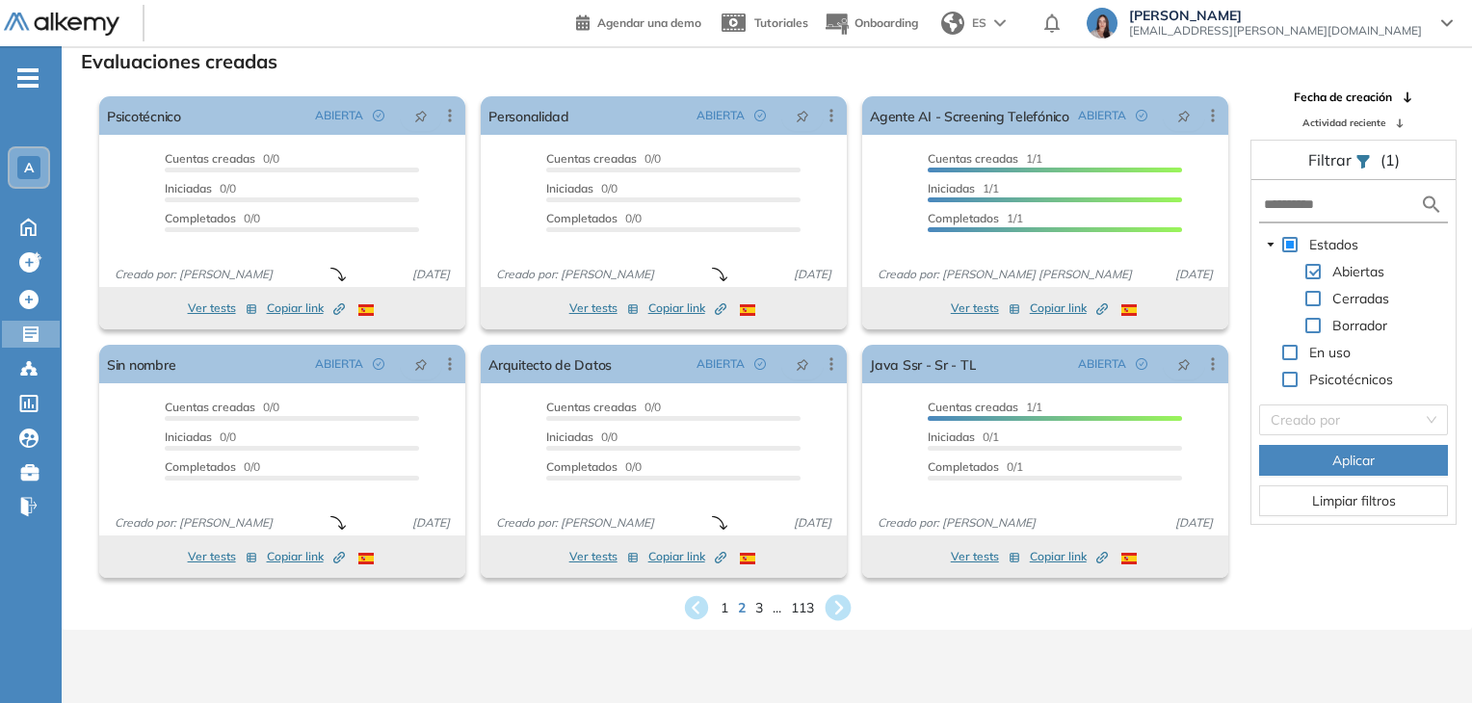
click at [836, 598] on icon at bounding box center [838, 608] width 26 height 26
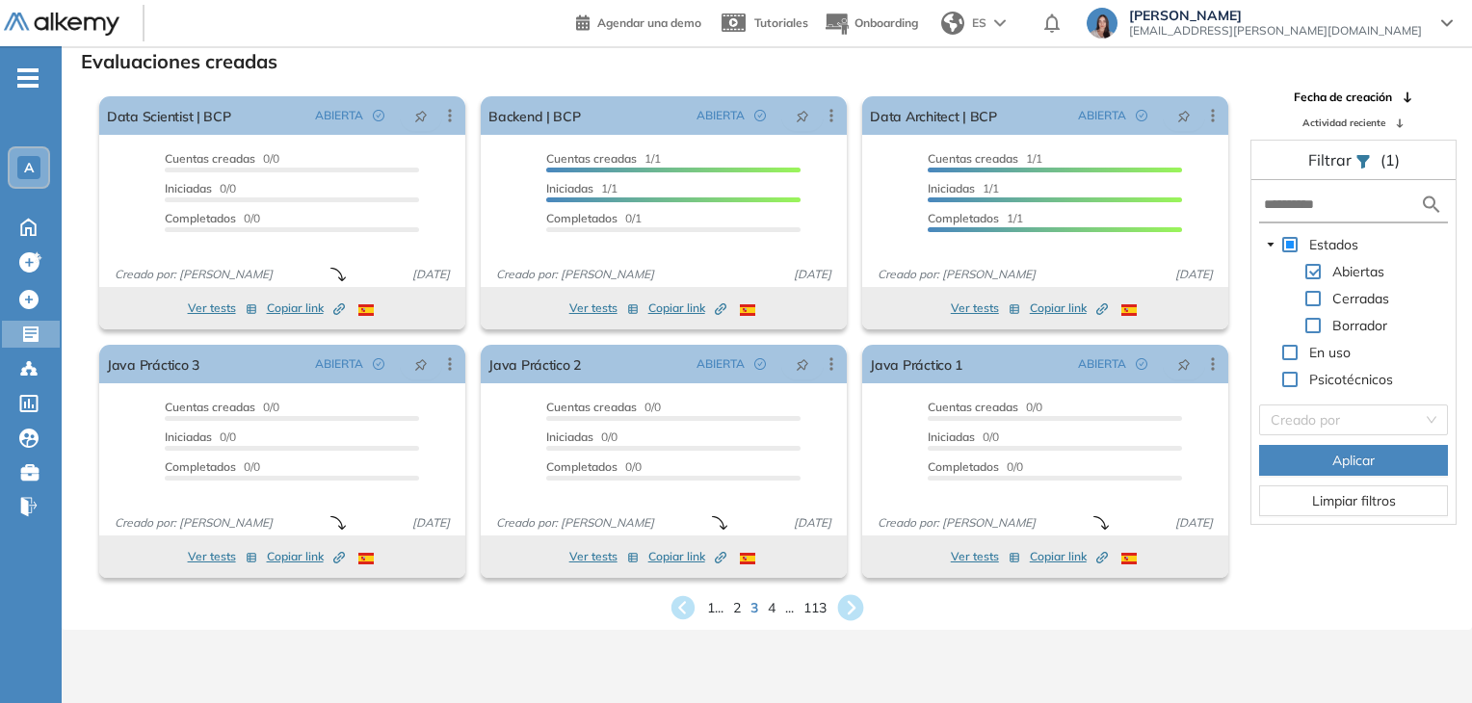
click at [845, 613] on icon at bounding box center [851, 608] width 26 height 26
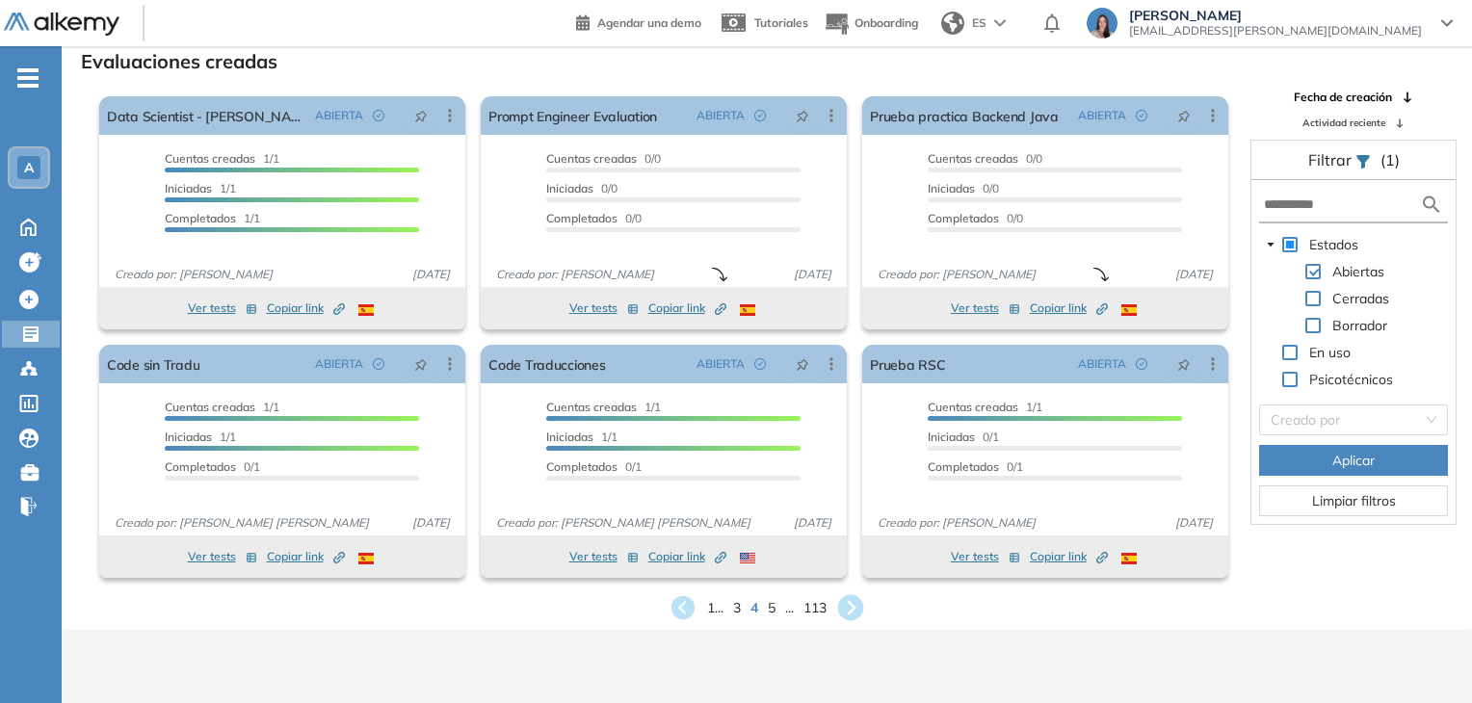
click at [855, 600] on icon at bounding box center [851, 608] width 26 height 26
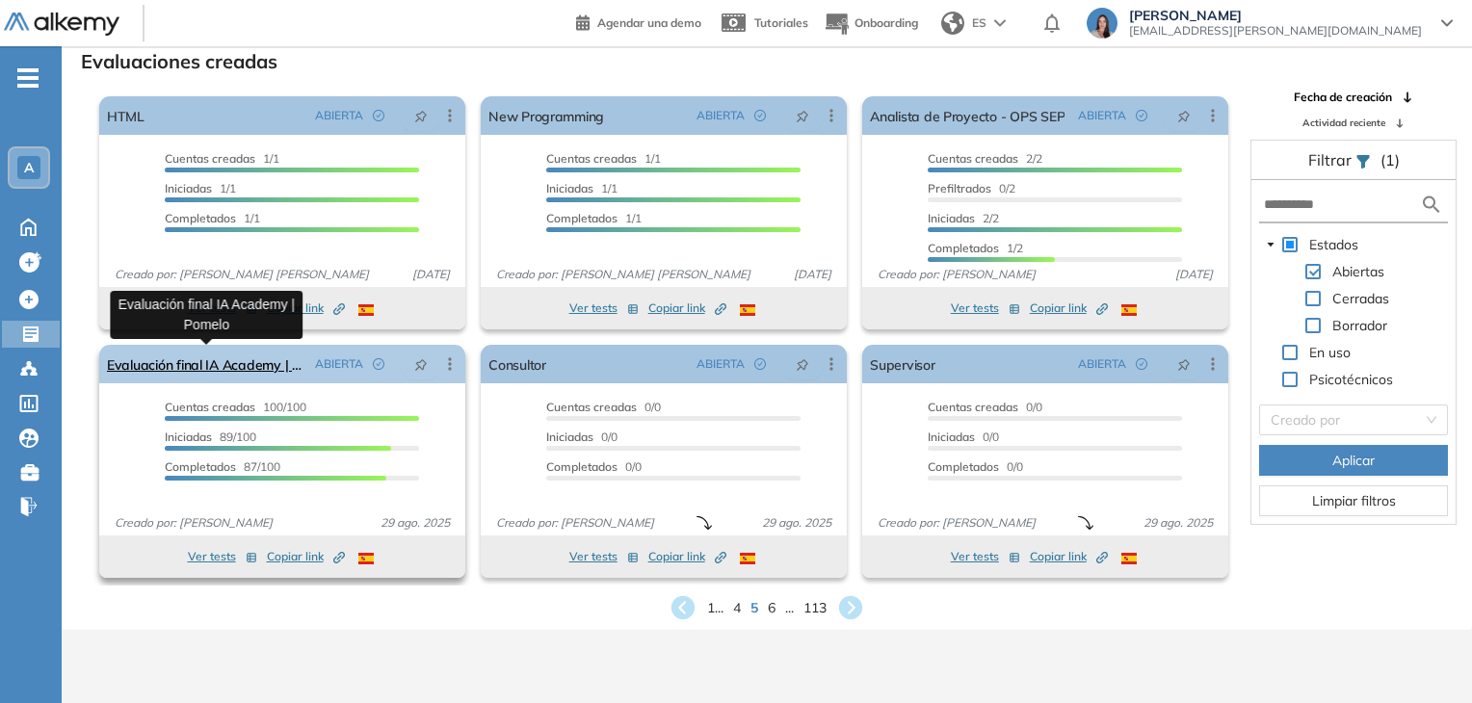
click at [246, 364] on link "Evaluación final IA Academy | Pomelo" at bounding box center [207, 364] width 200 height 39
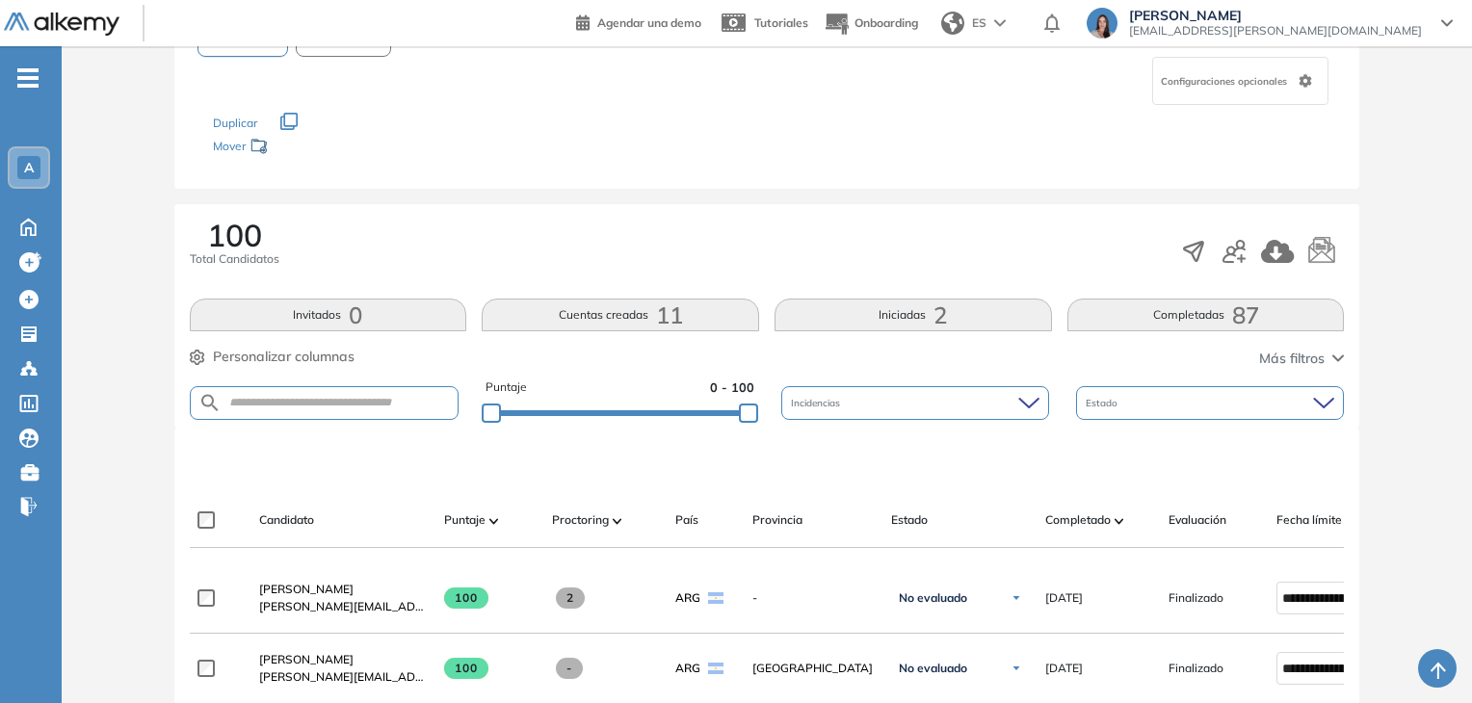
click at [1185, 305] on button "Completadas 87" at bounding box center [1205, 315] width 277 height 33
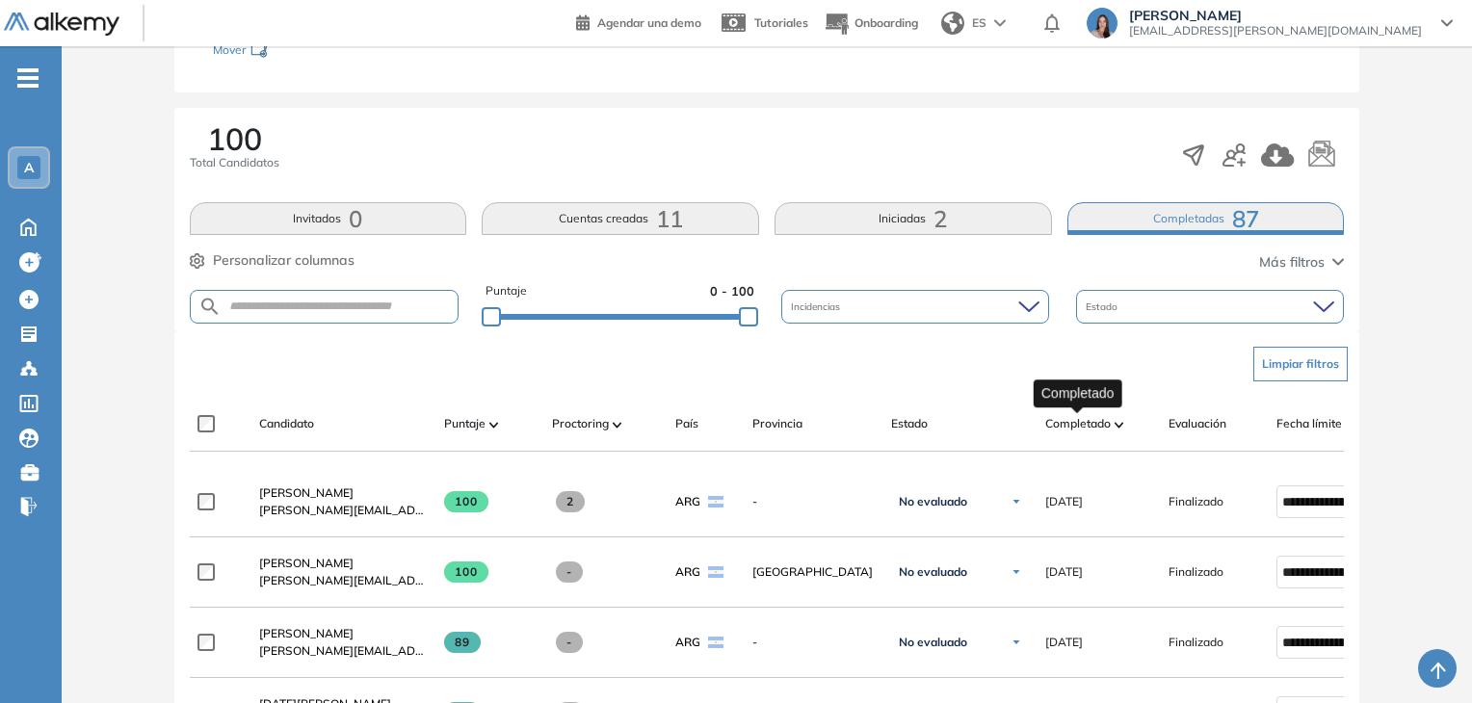
click at [1089, 423] on span "Completado" at bounding box center [1078, 423] width 66 height 17
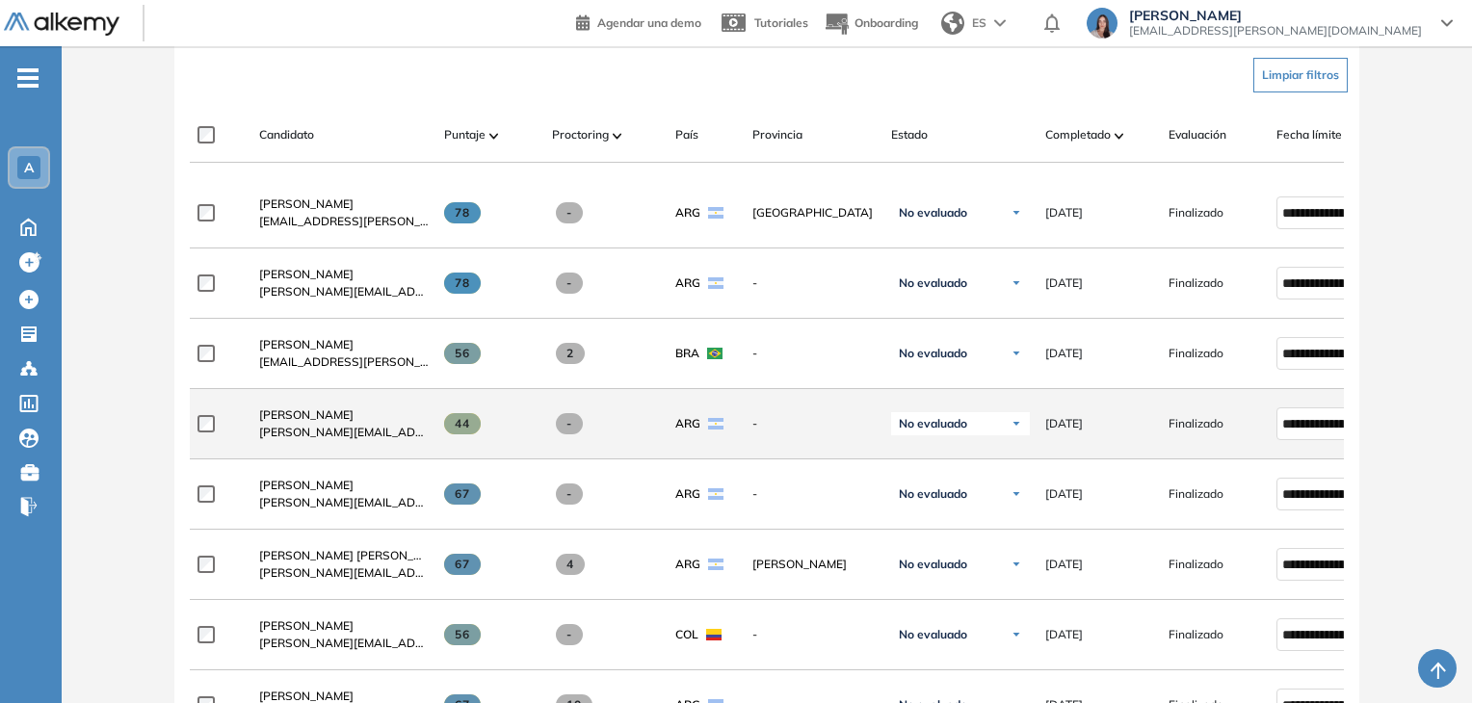
scroll to position [771, 0]
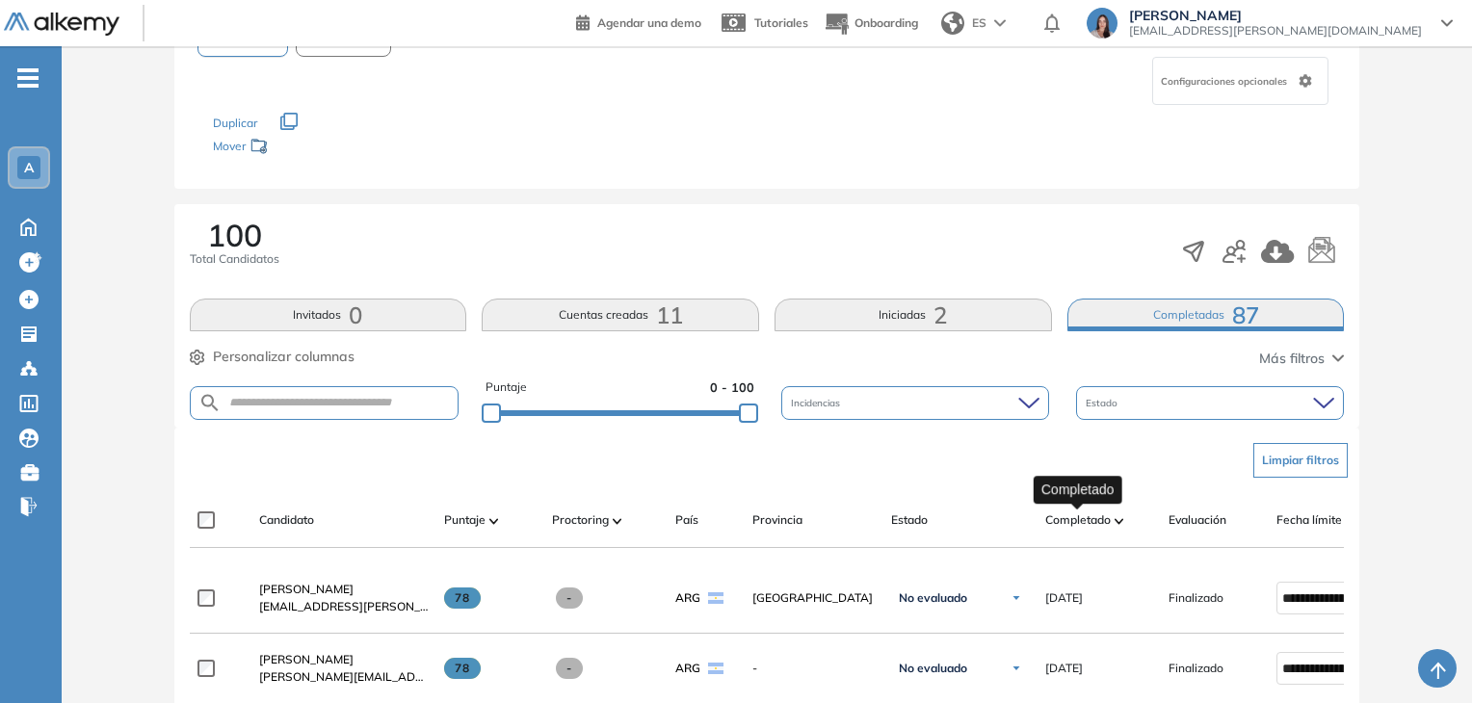
click at [1075, 521] on span "Completado" at bounding box center [1078, 520] width 66 height 17
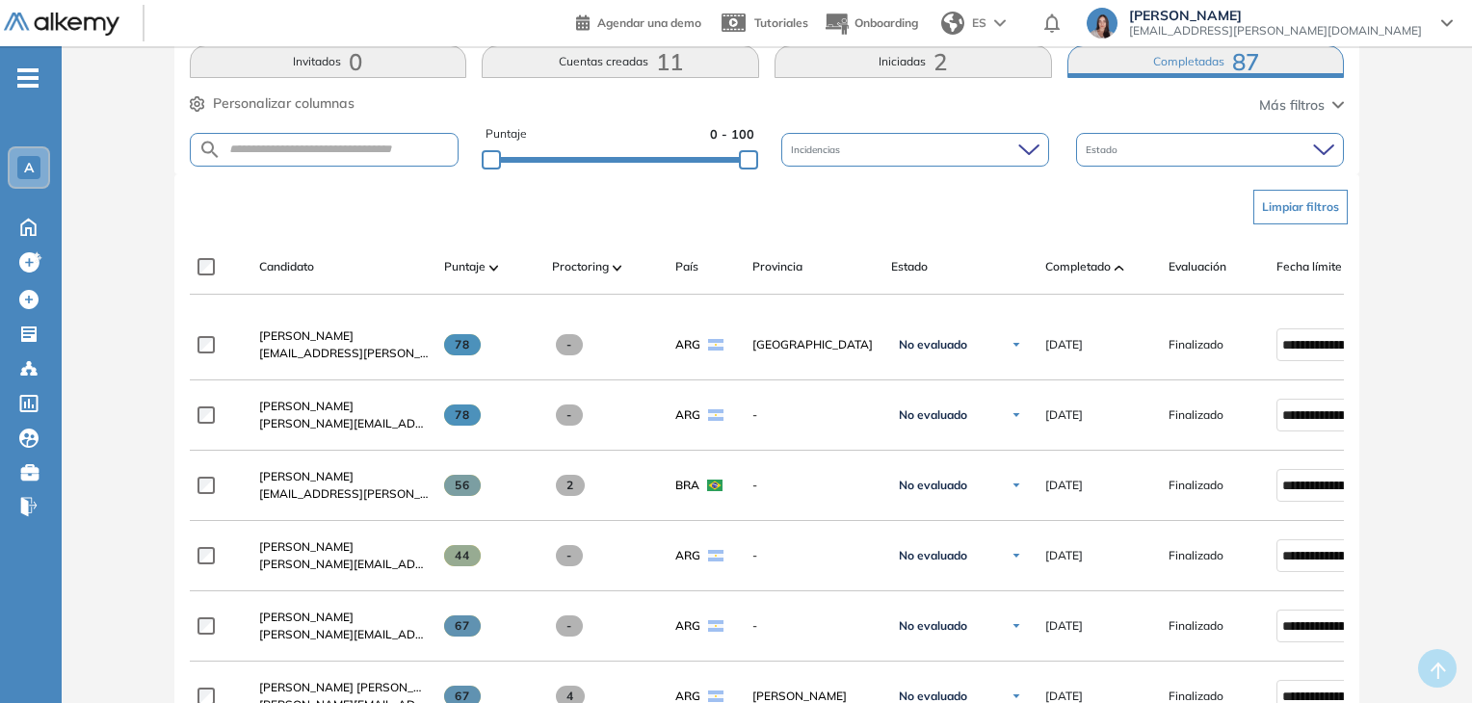
scroll to position [0, 0]
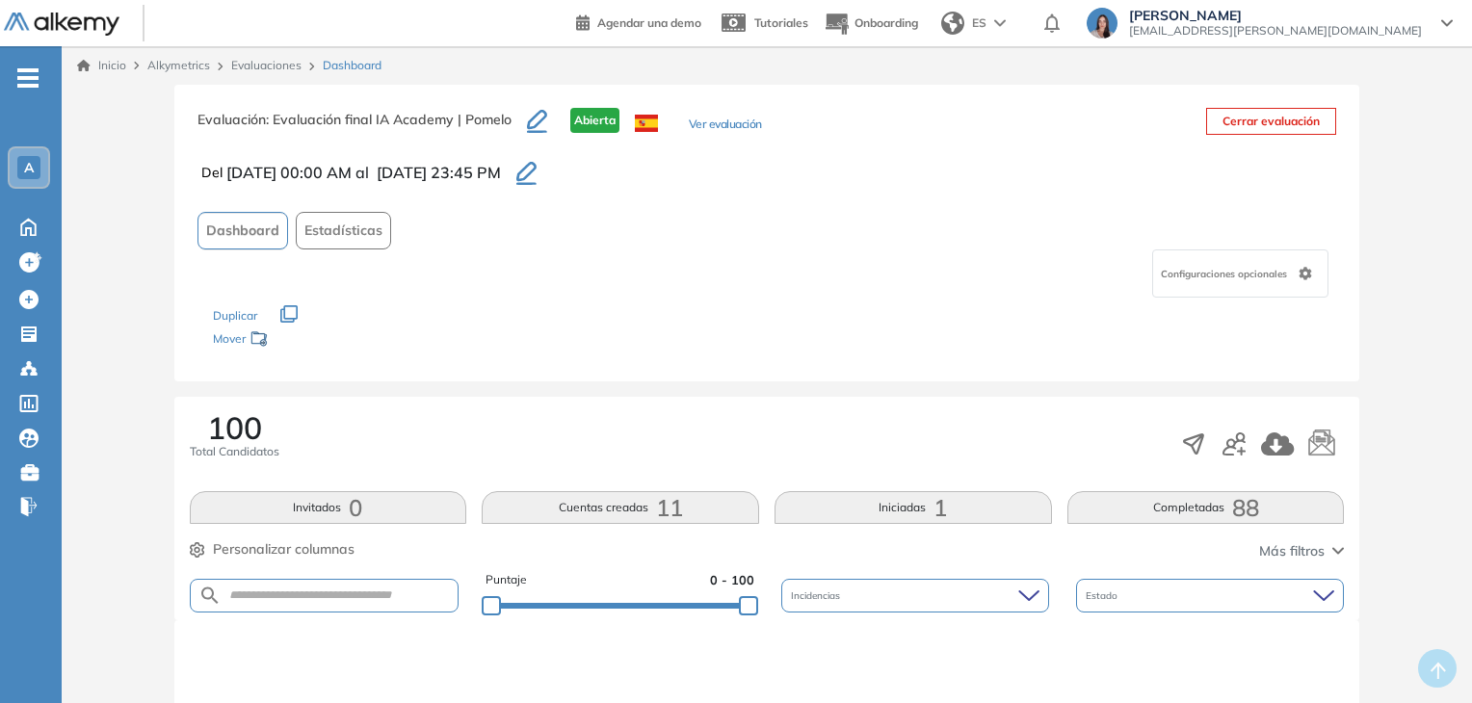
click at [1124, 506] on button "Completadas 88" at bounding box center [1205, 507] width 277 height 33
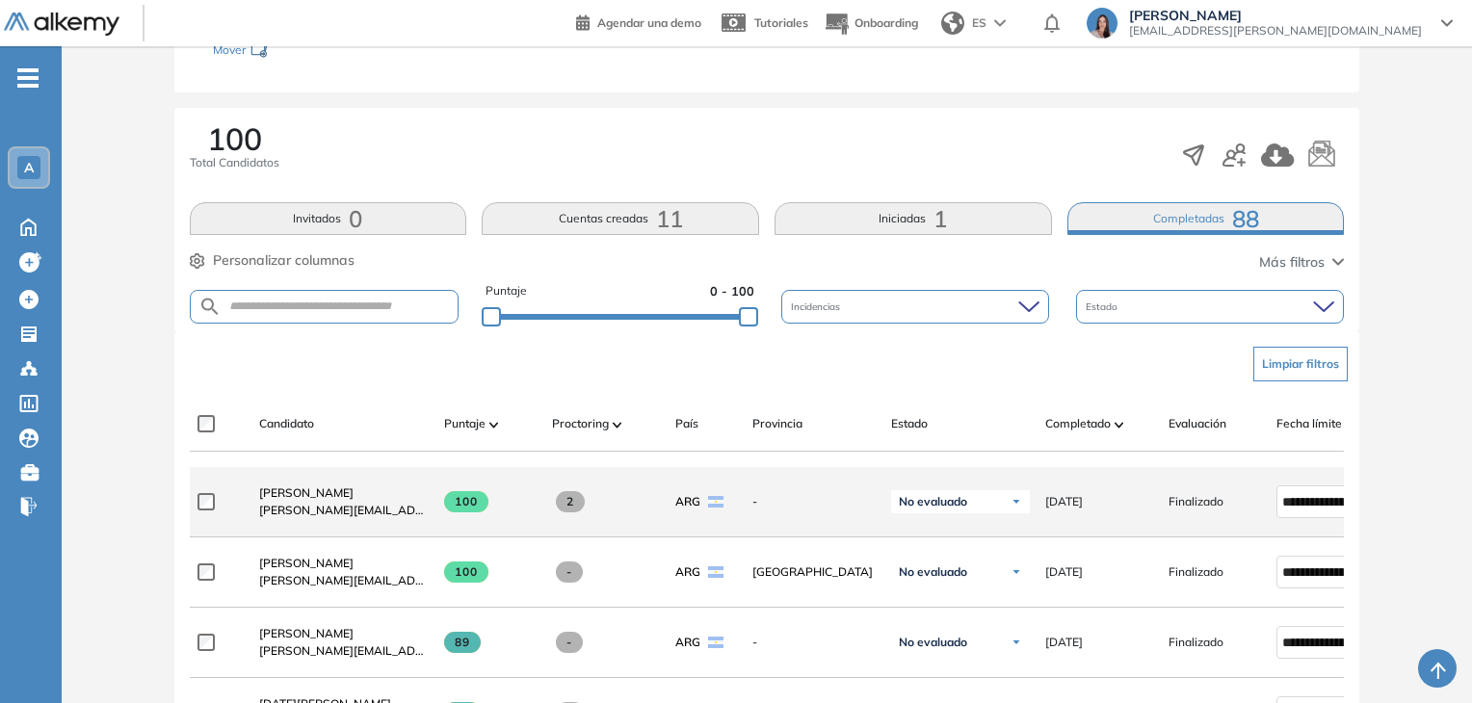
scroll to position [385, 0]
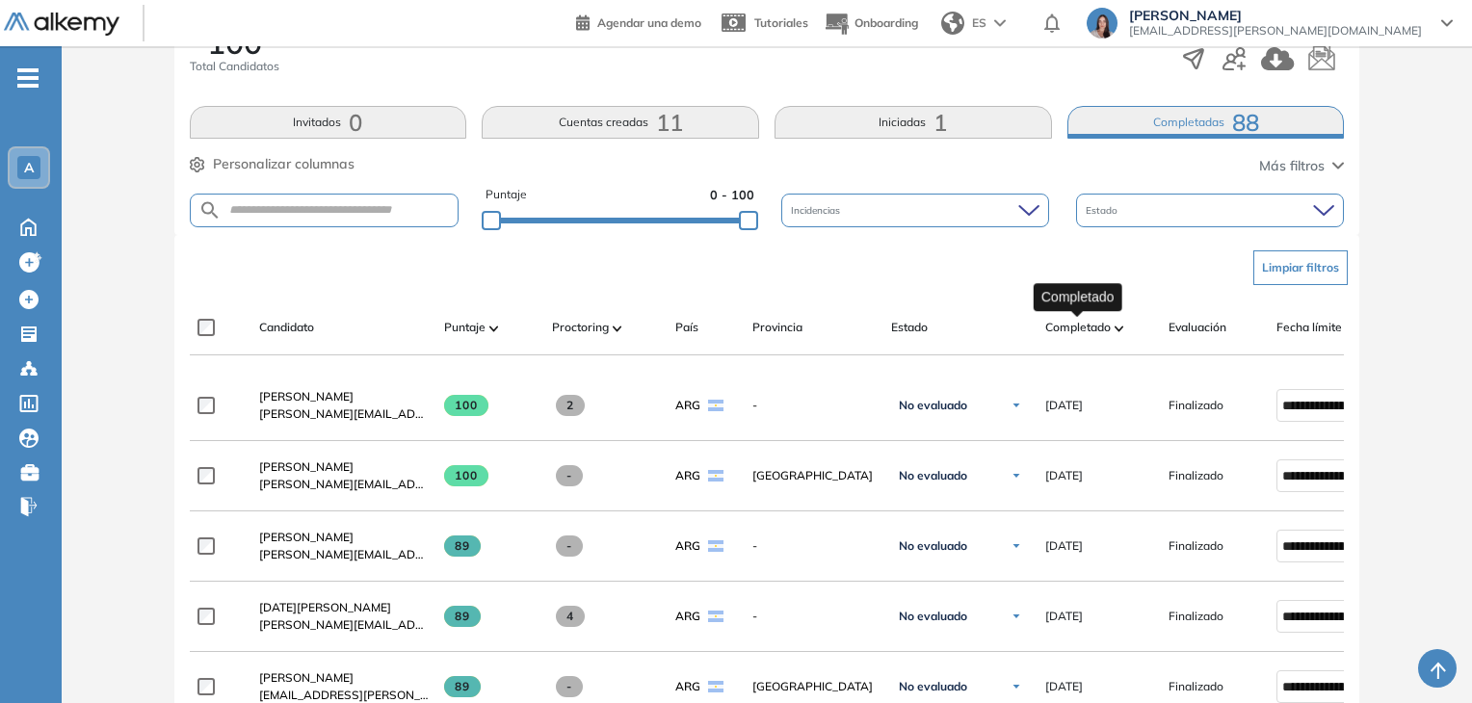
click at [1073, 322] on span "Completado" at bounding box center [1078, 327] width 66 height 17
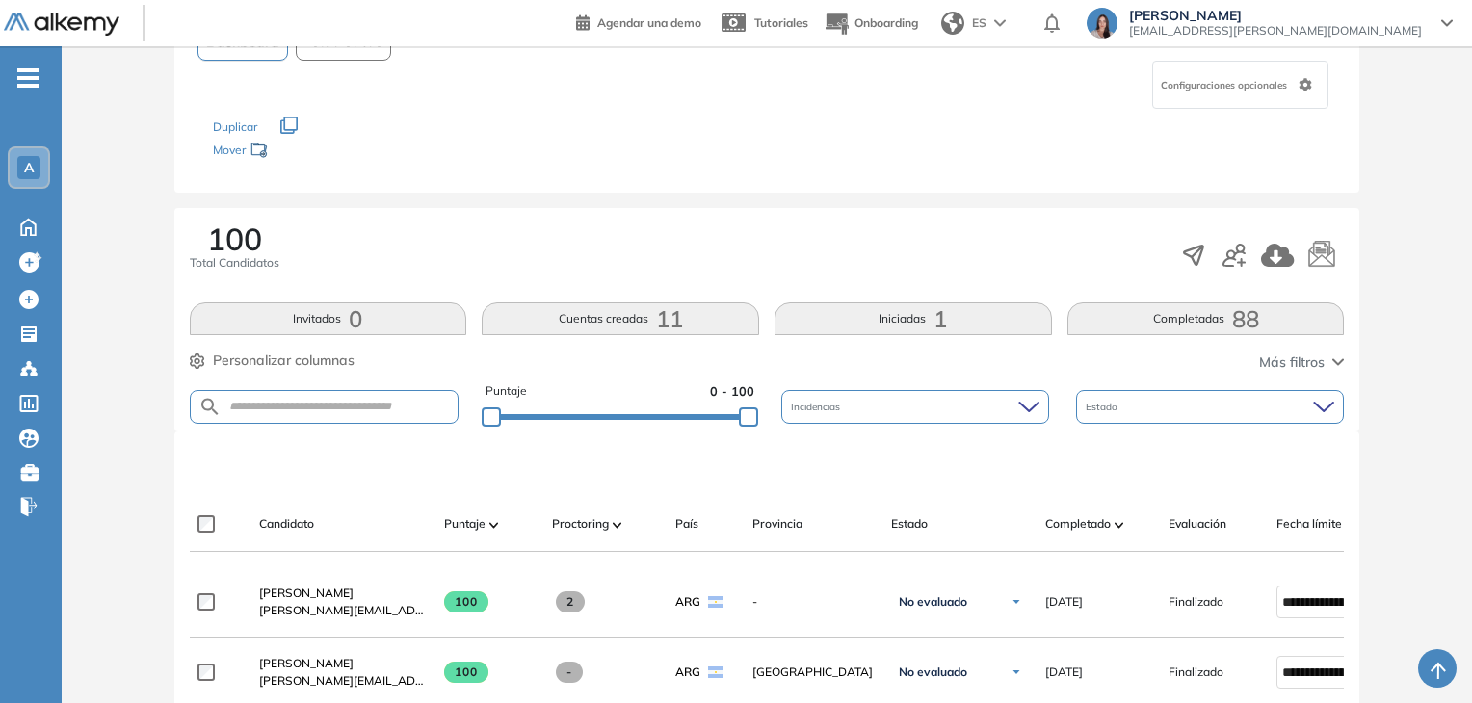
scroll to position [189, 0]
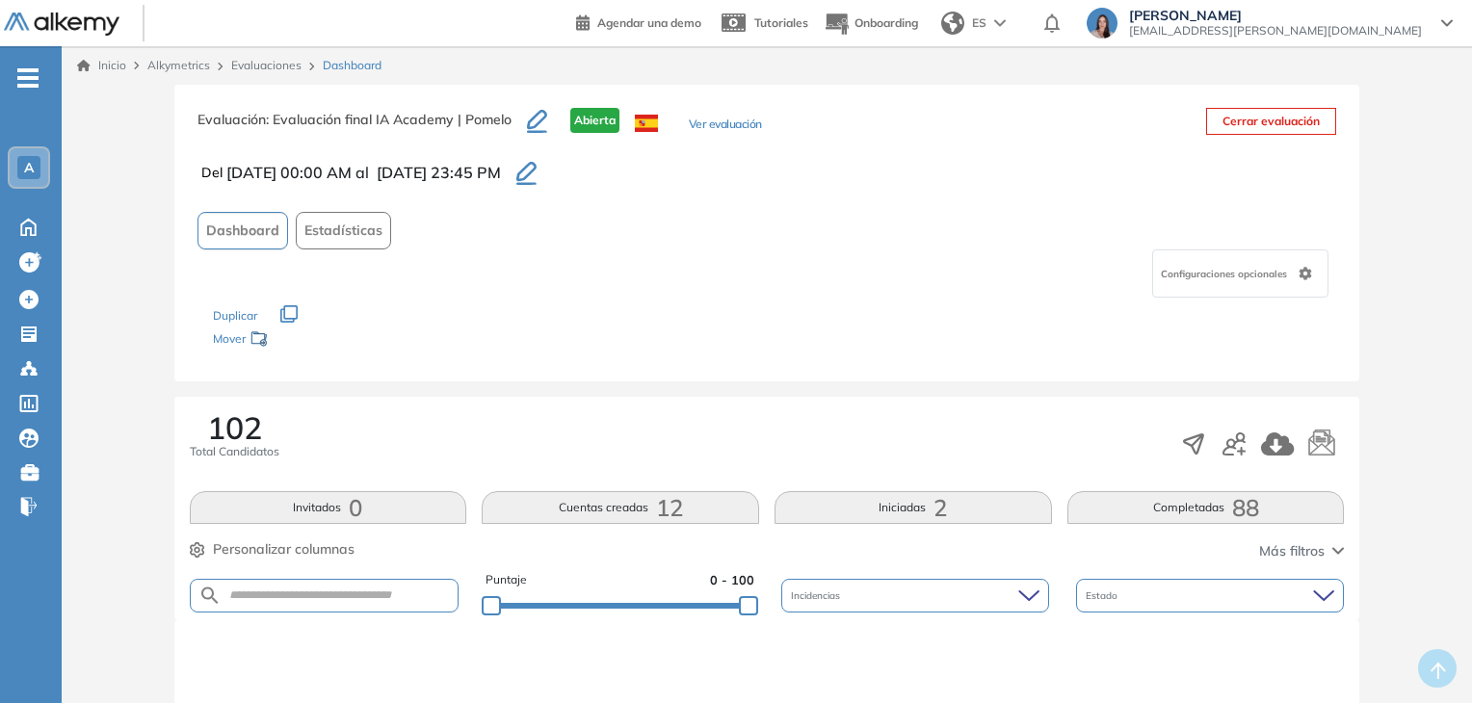
click at [1160, 512] on button "Completadas 88" at bounding box center [1205, 507] width 277 height 33
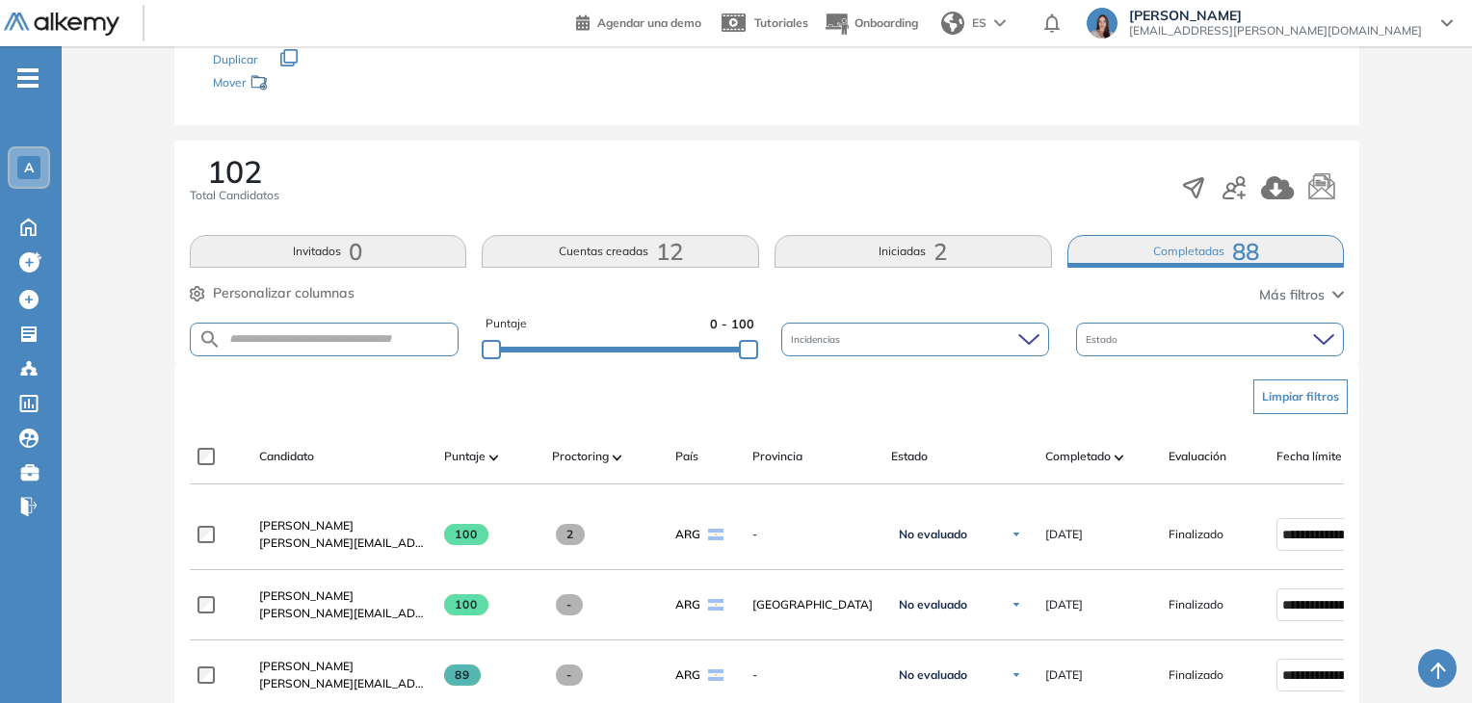
scroll to position [312, 0]
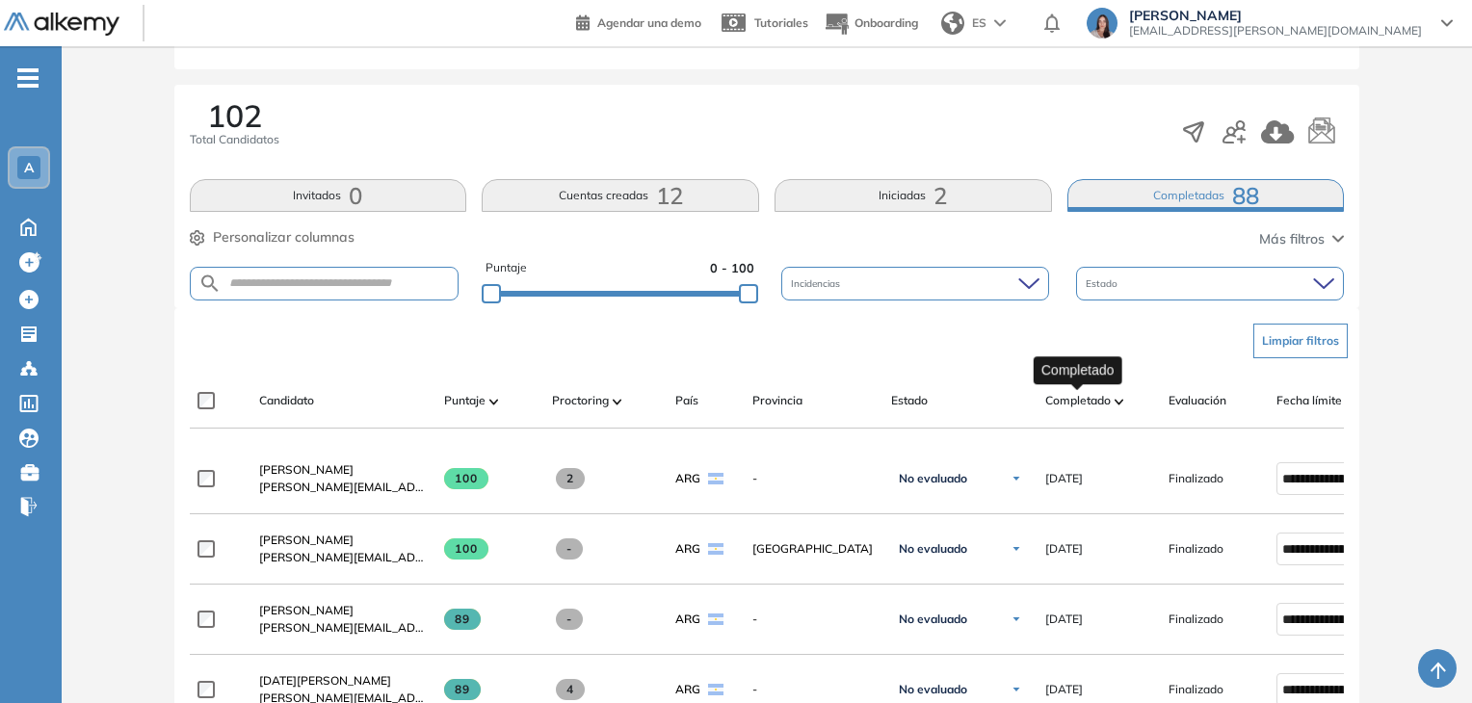
click at [1075, 402] on span "Completado" at bounding box center [1078, 400] width 66 height 17
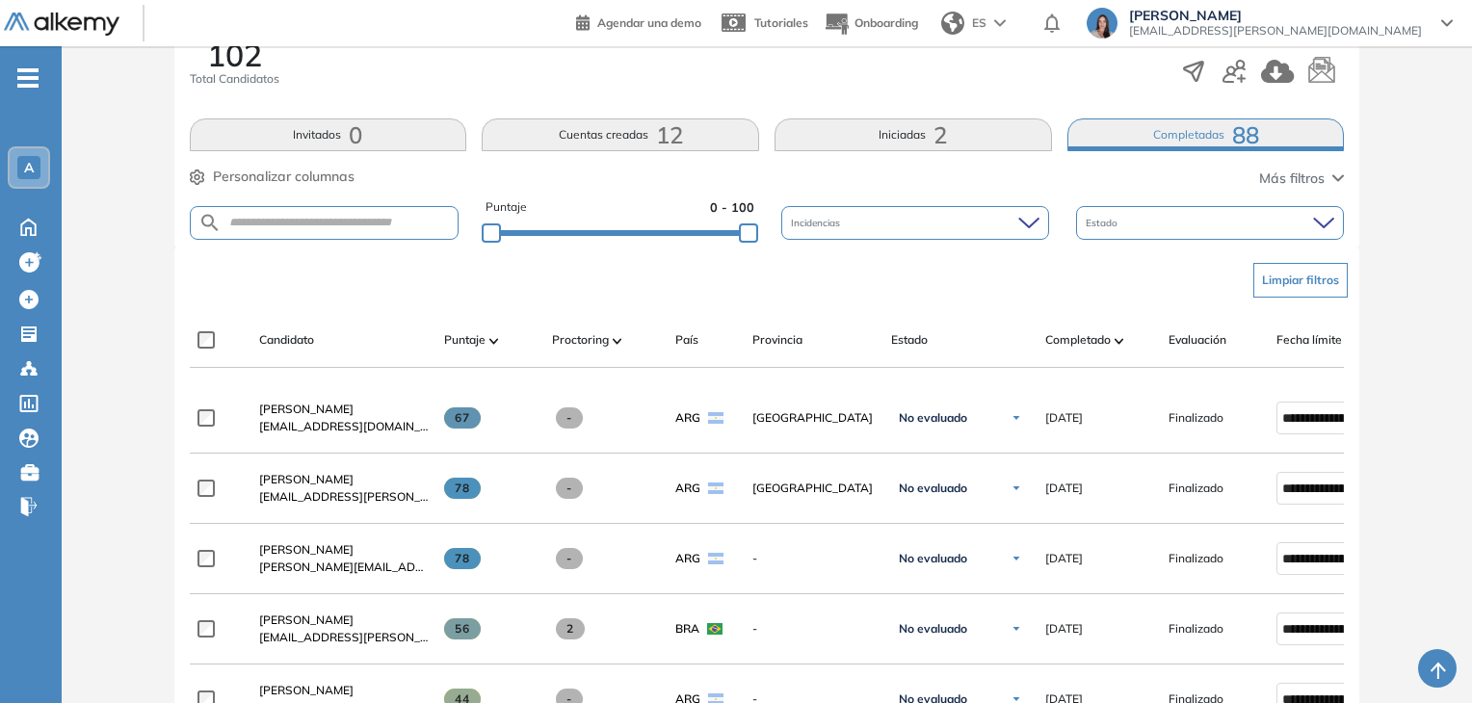
scroll to position [381, 0]
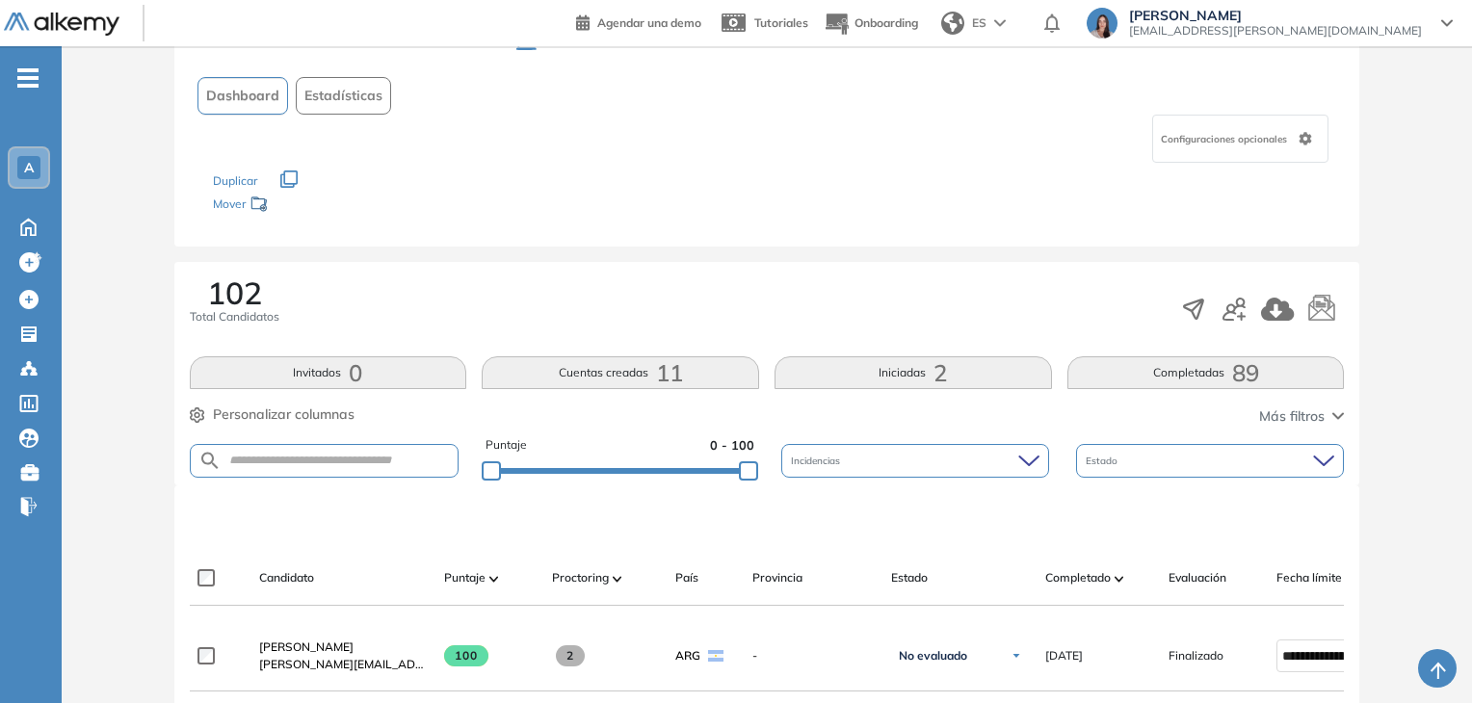
scroll to position [146, 0]
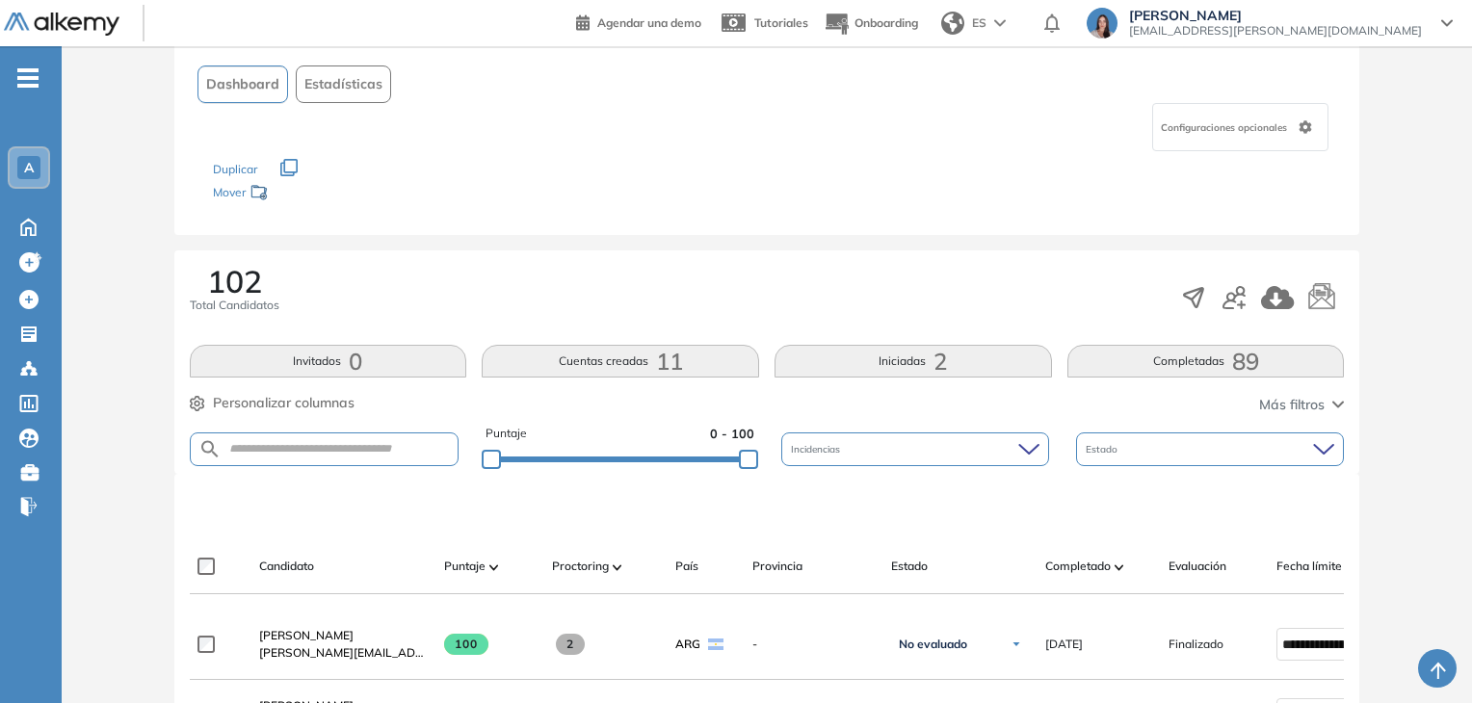
click at [1146, 366] on button "Completadas 89" at bounding box center [1205, 361] width 277 height 33
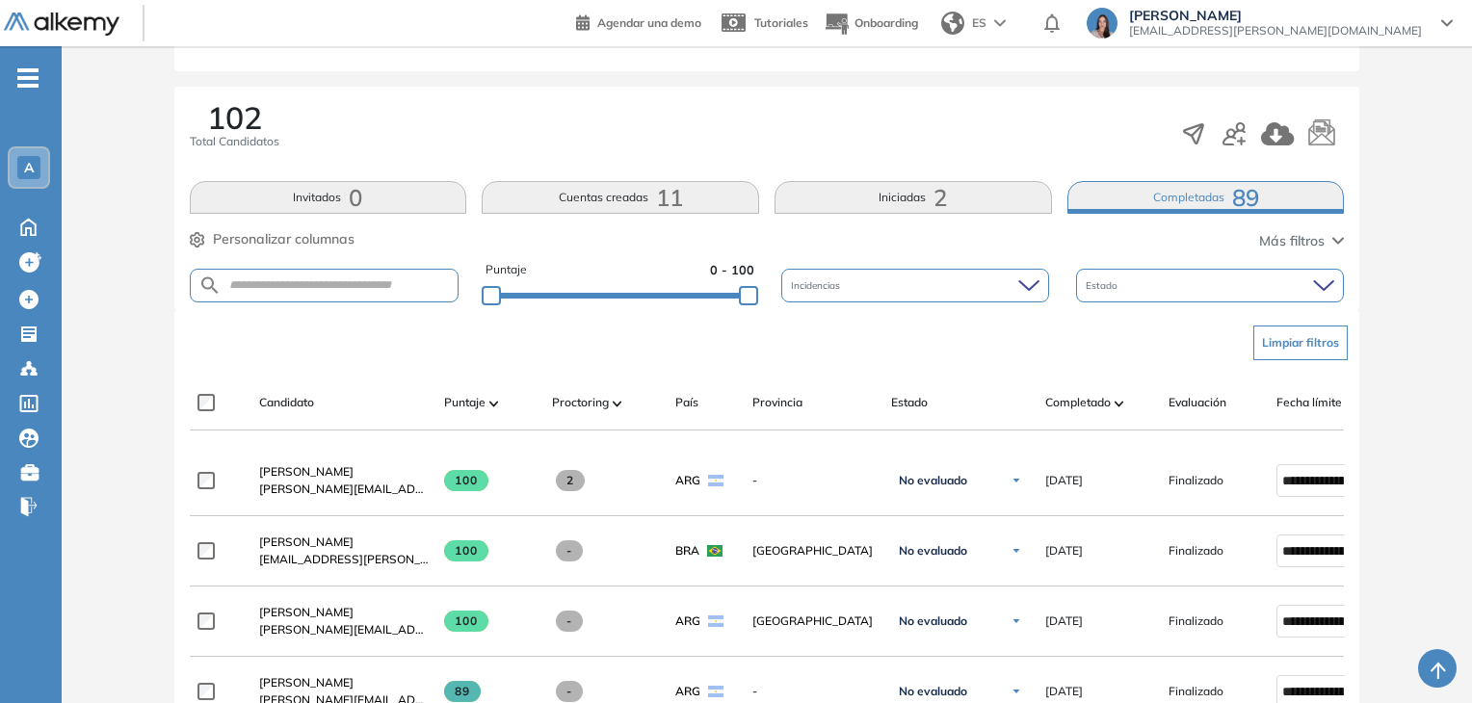
scroll to position [314, 0]
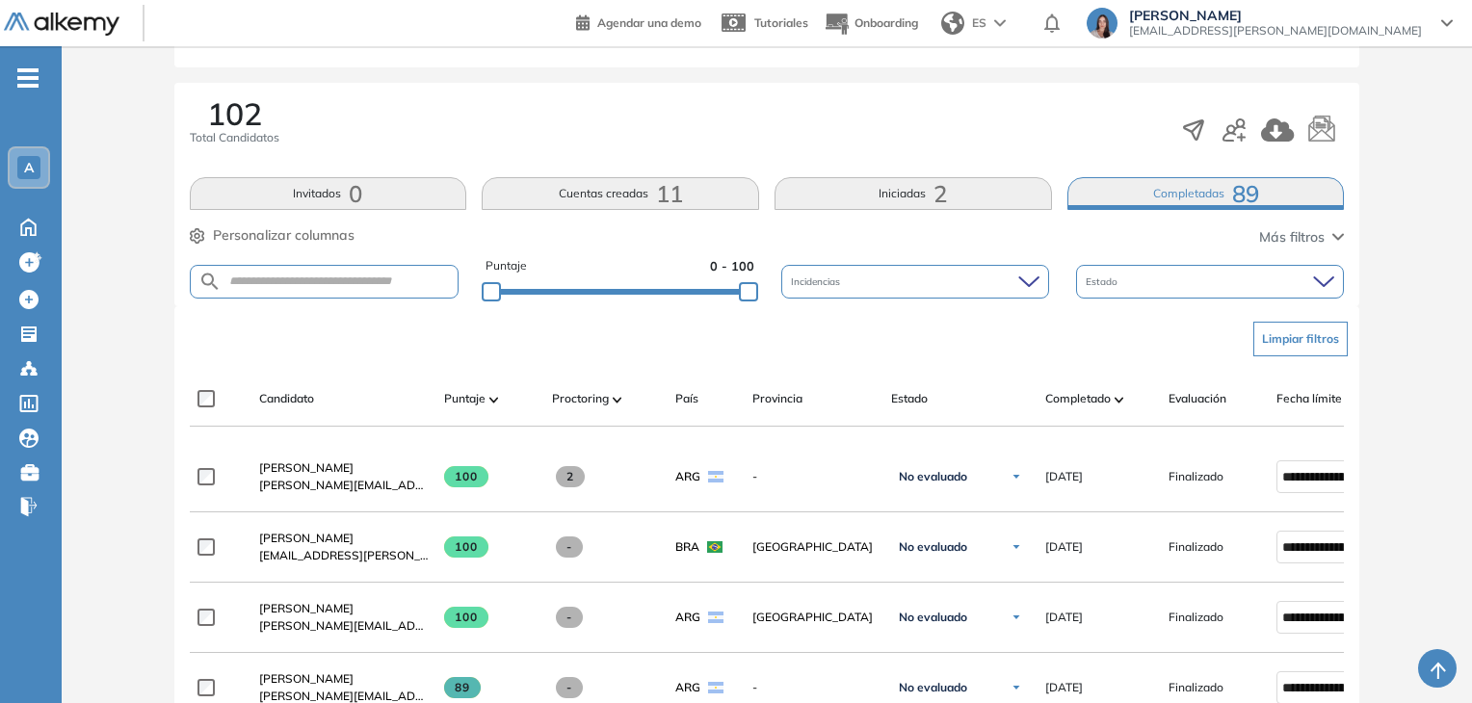
click at [1072, 408] on div "Completado" at bounding box center [1099, 398] width 108 height 23
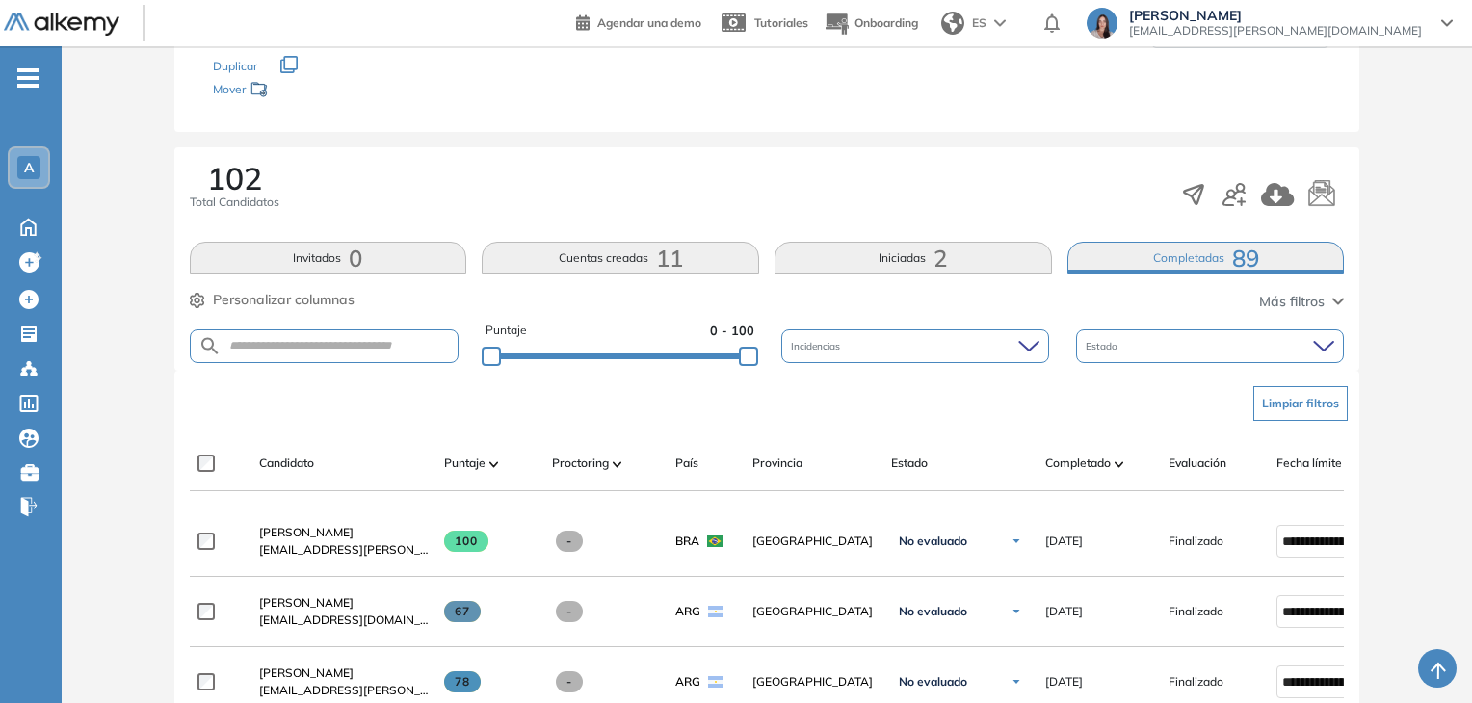
scroll to position [250, 0]
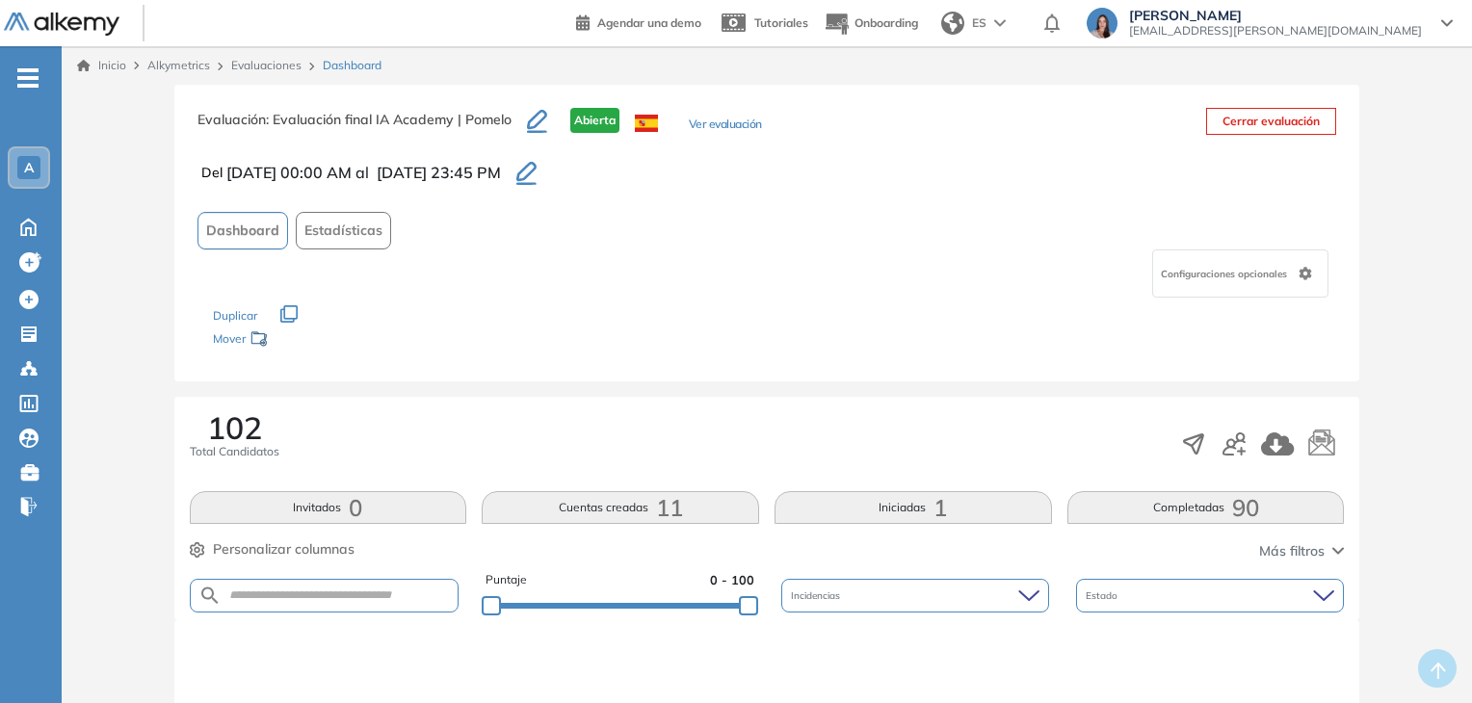
click at [1126, 514] on button "Completadas 90" at bounding box center [1205, 507] width 277 height 33
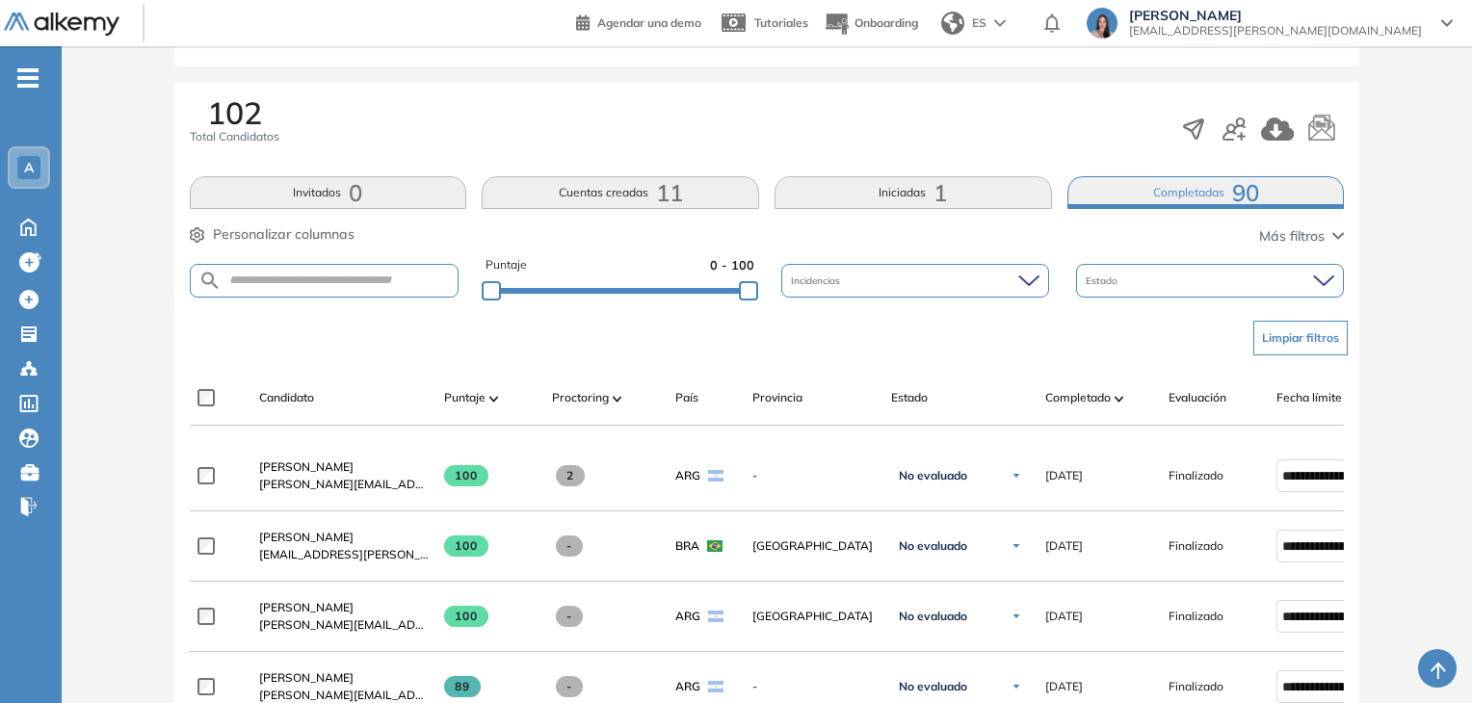
scroll to position [356, 0]
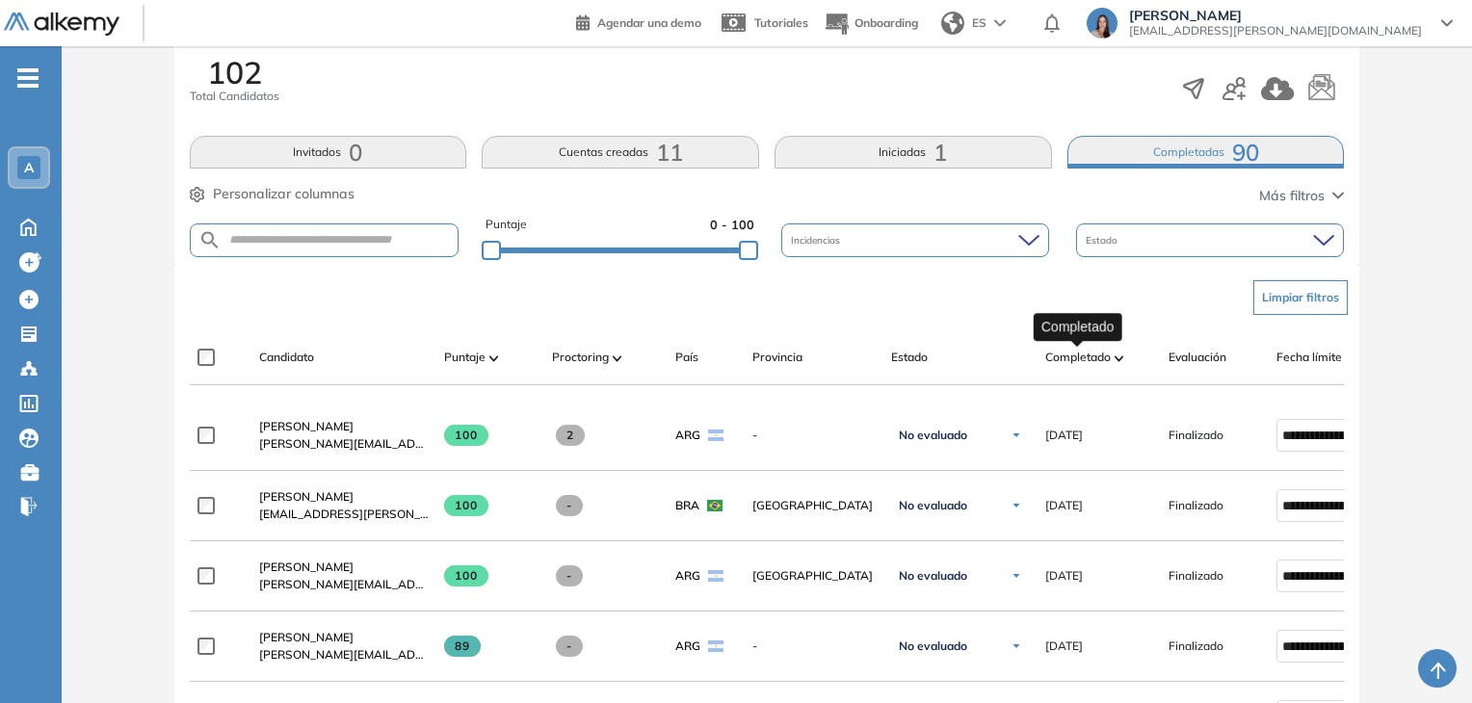
click at [1075, 359] on span "Completado" at bounding box center [1078, 357] width 66 height 17
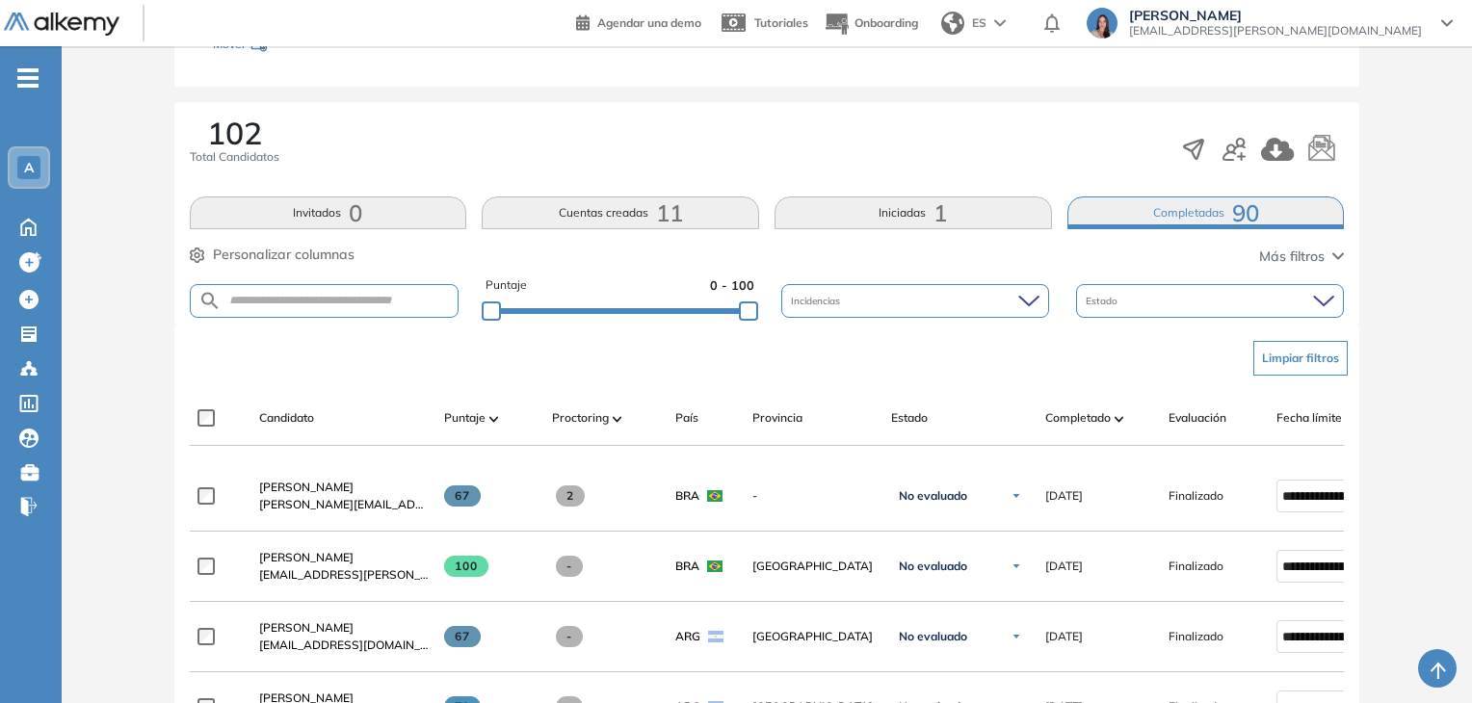
scroll to position [294, 0]
